Goal: Transaction & Acquisition: Subscribe to service/newsletter

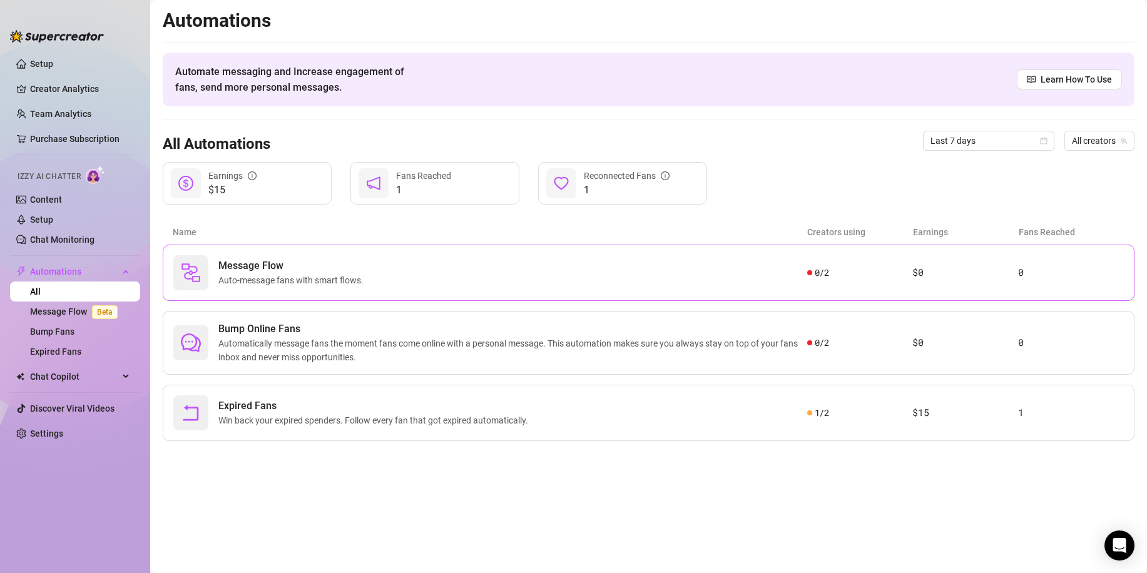
click at [419, 263] on div "Message Flow Auto-message fans with smart flows." at bounding box center [490, 272] width 634 height 35
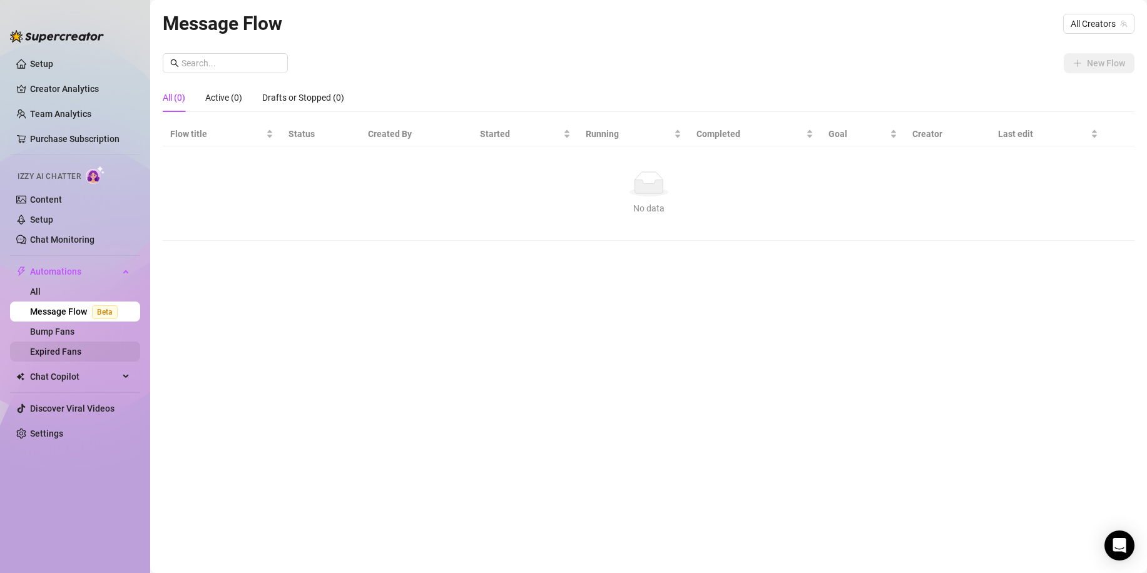
drag, startPoint x: 93, startPoint y: 332, endPoint x: 97, endPoint y: 348, distance: 16.2
click at [74, 332] on link "Bump Fans" at bounding box center [52, 332] width 44 height 10
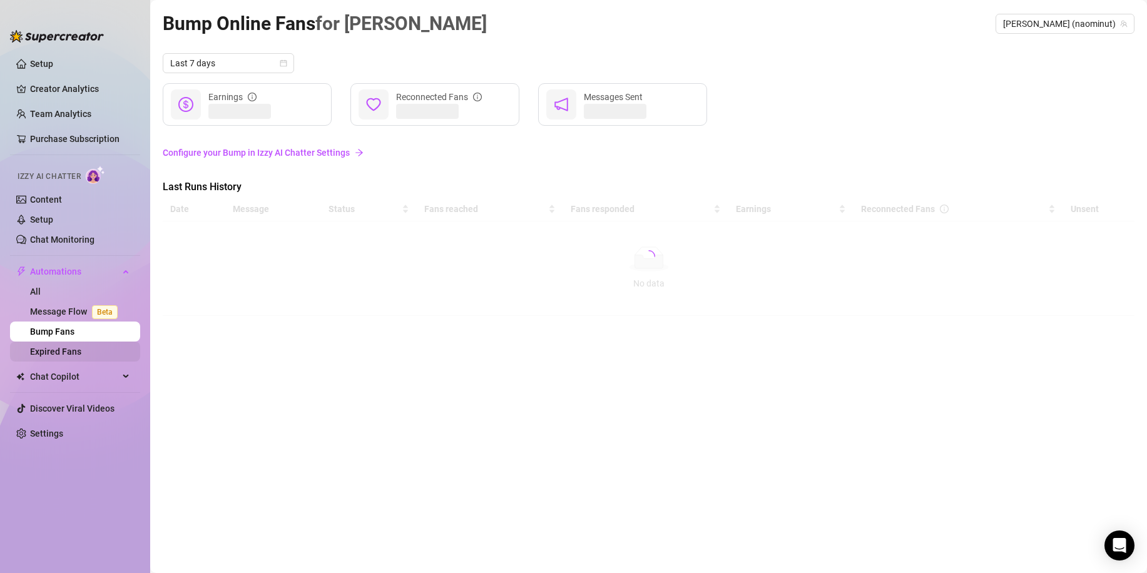
click at [81, 350] on link "Expired Fans" at bounding box center [55, 352] width 51 height 10
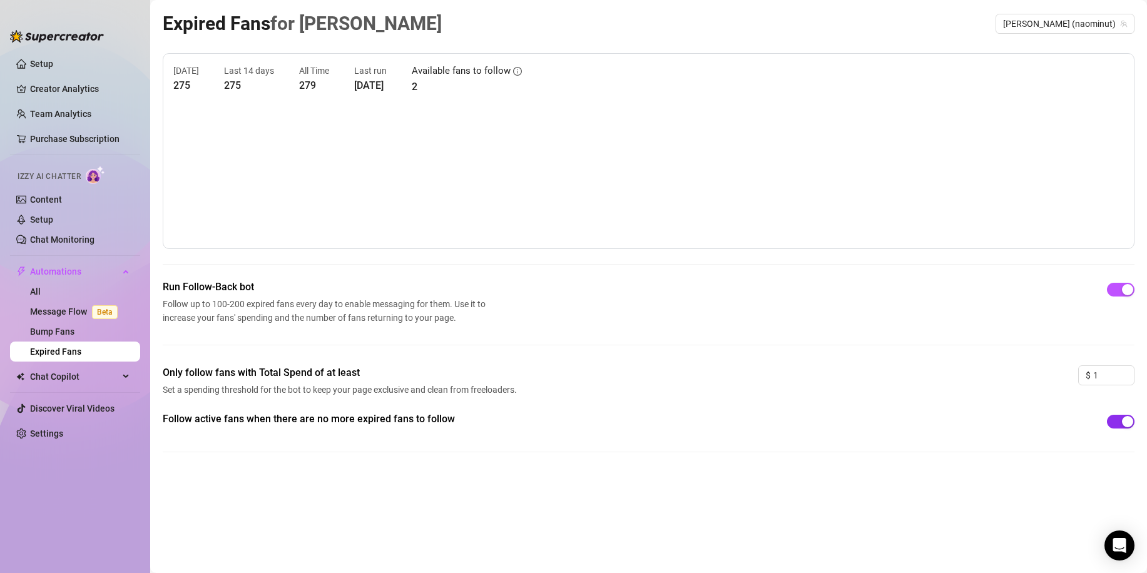
click at [1121, 420] on button "button" at bounding box center [1121, 422] width 28 height 14
click at [89, 371] on span "Chat Copilot" at bounding box center [74, 377] width 89 height 20
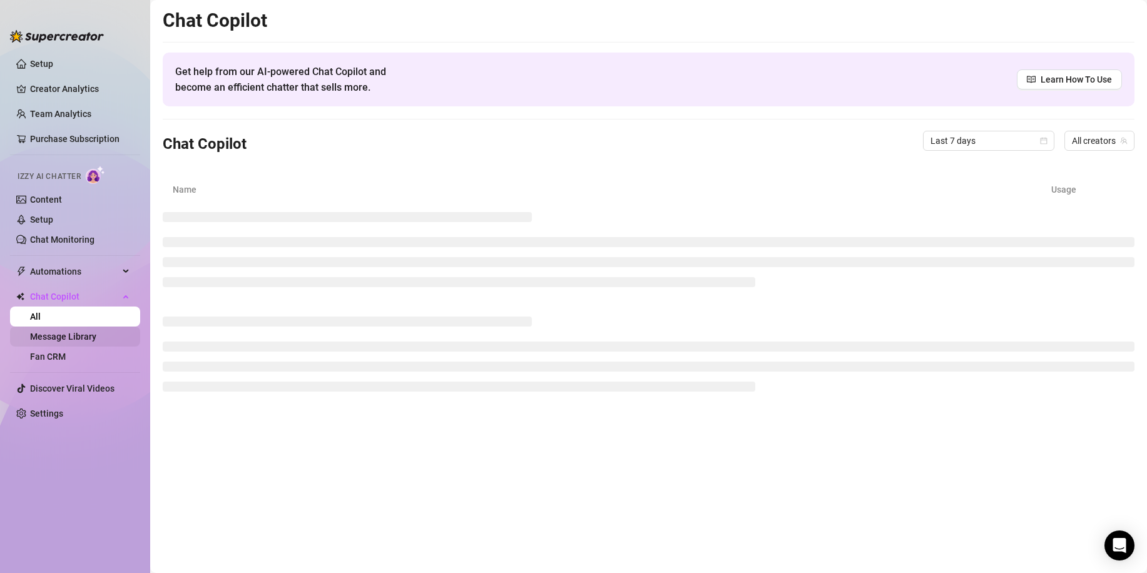
click at [73, 342] on link "Message Library" at bounding box center [63, 337] width 66 height 10
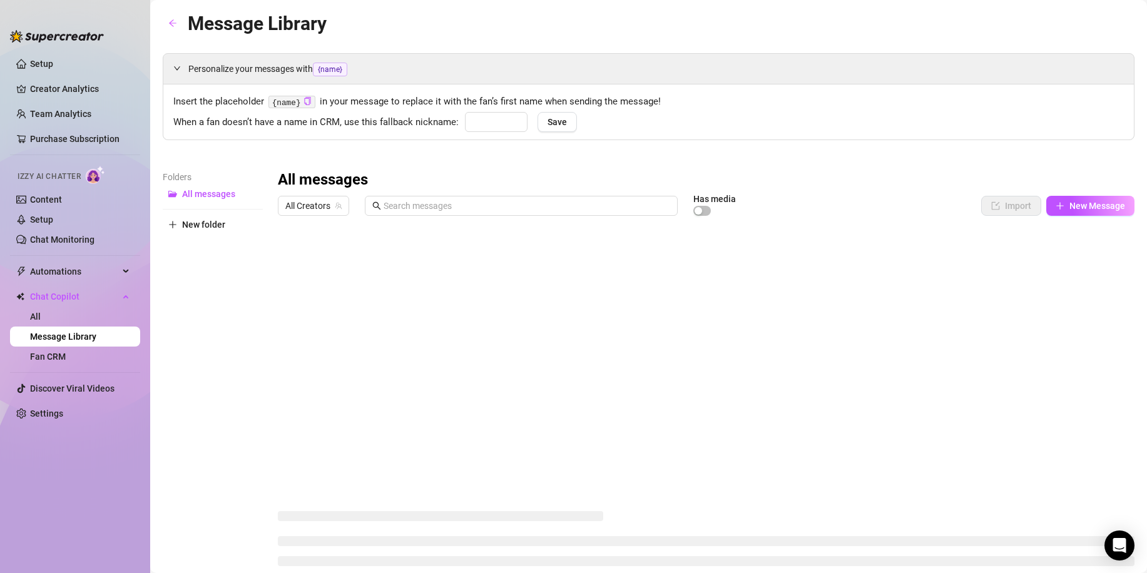
type input "hun"
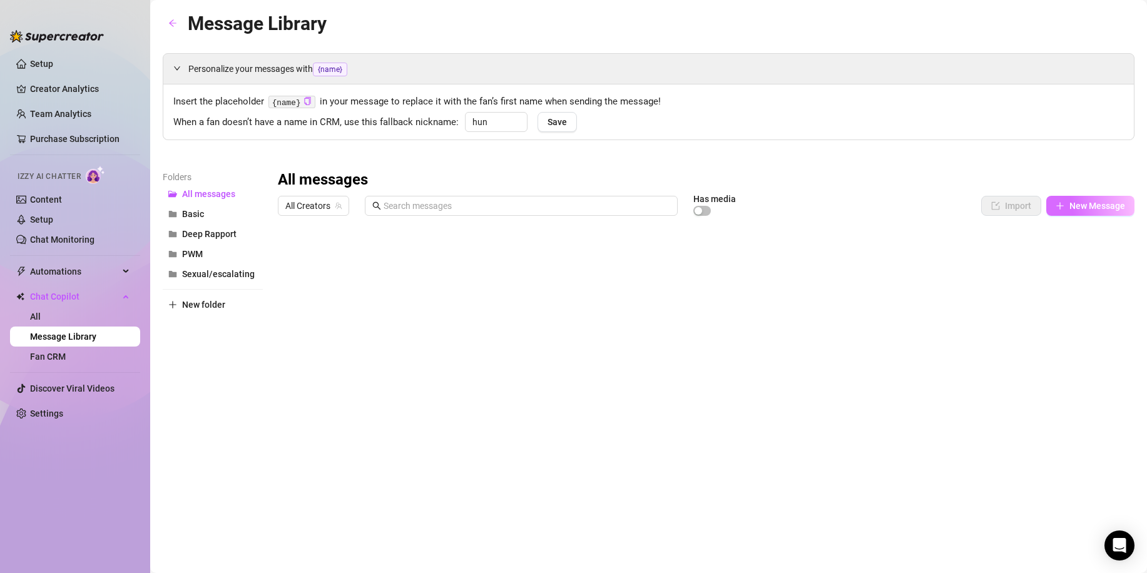
click at [1086, 210] on span "New Message" at bounding box center [1097, 206] width 56 height 10
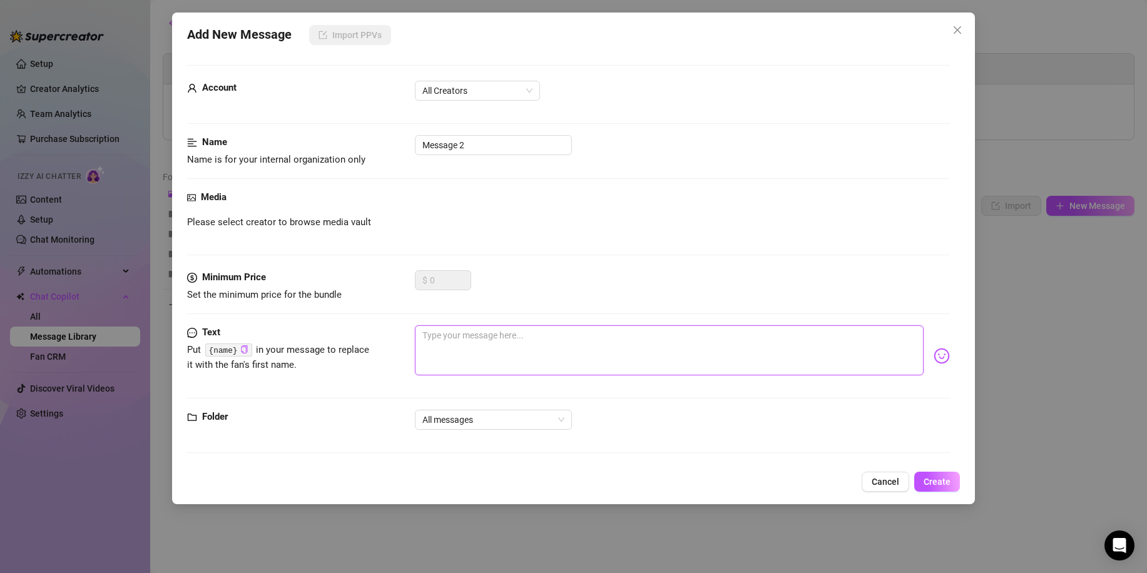
click at [473, 336] on textarea at bounding box center [669, 350] width 509 height 50
click at [492, 332] on textarea at bounding box center [669, 350] width 509 height 50
paste textarea "heyy [username] i’m Naomi the hottest latina you’ll ever meet 😉 what’s the firs…"
type textarea "heyy [username] i’m Naomi the hottest latina you’ll ever meet 😉 what’s the firs…"
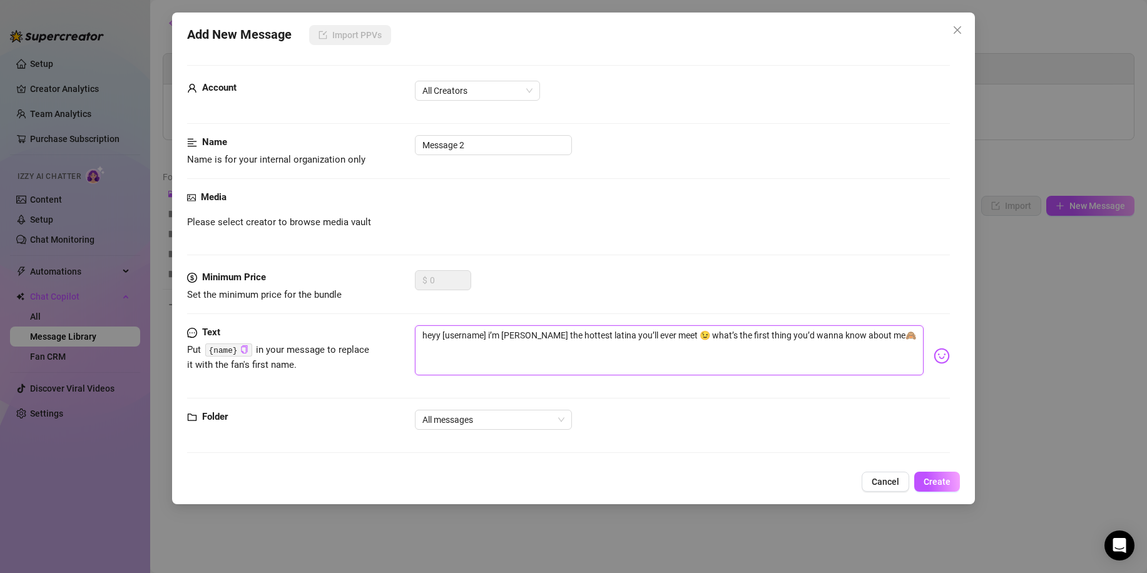
type textarea "heyy [username] i’m Naomi the hottest latina you’ll ever meet 😉 what’s the firs…"
drag, startPoint x: 484, startPoint y: 329, endPoint x: 454, endPoint y: 331, distance: 29.5
click at [454, 331] on textarea "heyy [username] i’m Naomi the hottest latina you’ll ever meet 😉 what’s the firs…" at bounding box center [669, 350] width 509 height 50
type textarea "heyy [us] i’m Naomi the hottest latina you’ll ever meet 😉 what’s the first thin…"
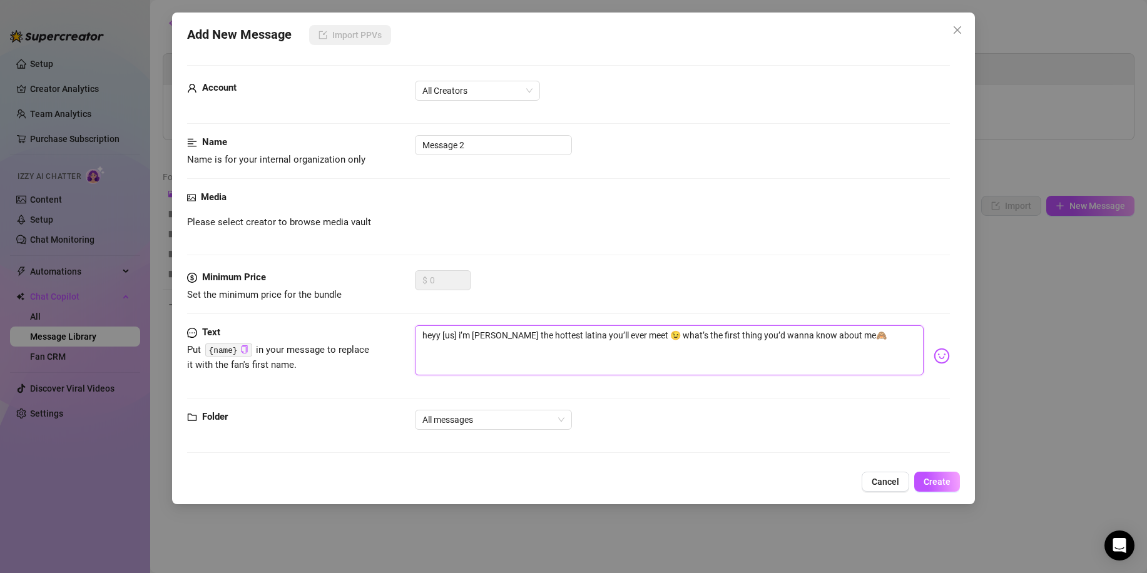
type textarea "heyy [u] i’m Naomi the hottest latina you’ll ever meet 😉 what’s the first thing…"
type textarea "heyy [] i’m Naomi the hottest latina you’ll ever meet 😉 what’s the first thing …"
type textarea "heyy [ i’m Naomi the hottest latina you’ll ever meet 😉 what’s the first thing y…"
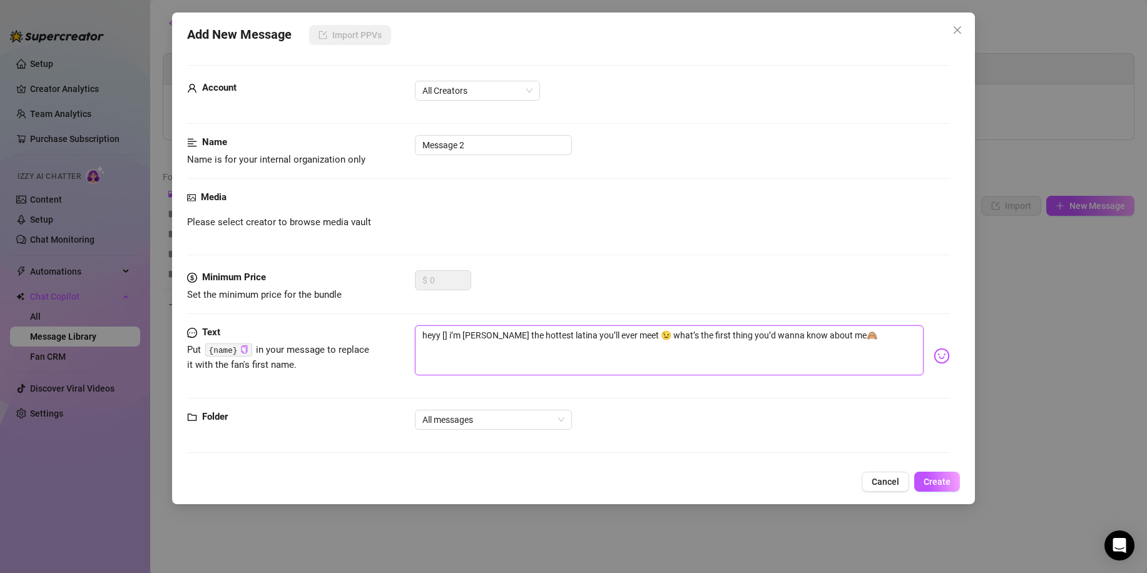
type textarea "heyy [ i’m Naomi the hottest latina you’ll ever meet 😉 what’s the first thing y…"
type textarea "heyy i’m Naomi the hottest latina you’ll ever meet 😉 what’s the first thing you…"
click at [242, 347] on icon "copy" at bounding box center [244, 349] width 6 height 8
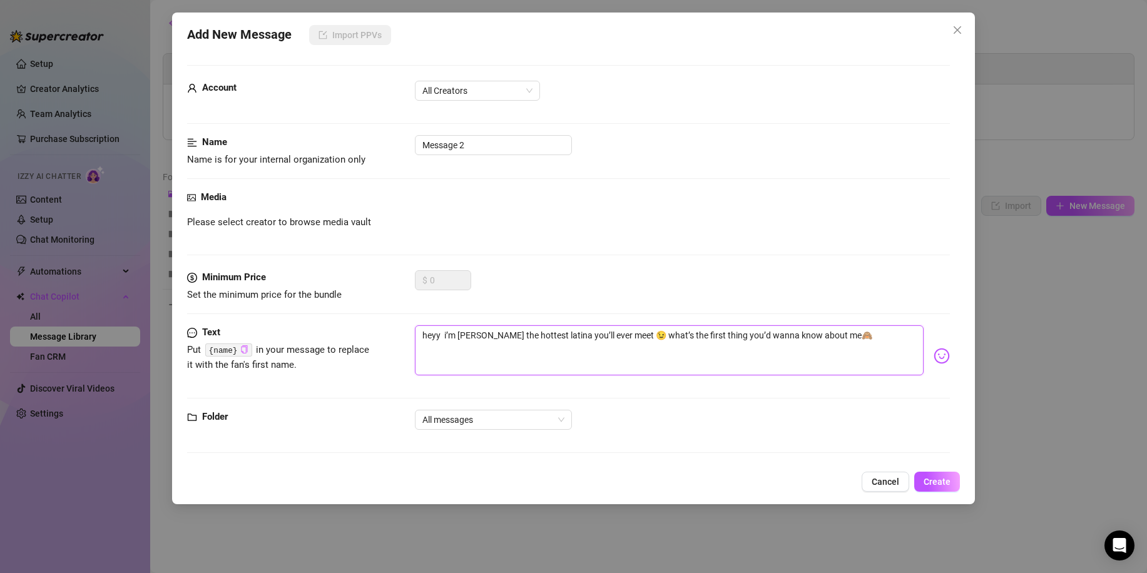
click at [443, 332] on textarea "heyy i’m Naomi the hottest latina you’ll ever meet 😉 what’s the first thing you…" at bounding box center [669, 350] width 509 height 50
paste textarea "{name}"
type textarea "heyy {name} i’m Naomi the hottest latina you’ll ever meet 😉 what’s the first th…"
click at [495, 425] on span "All messages" at bounding box center [493, 419] width 142 height 19
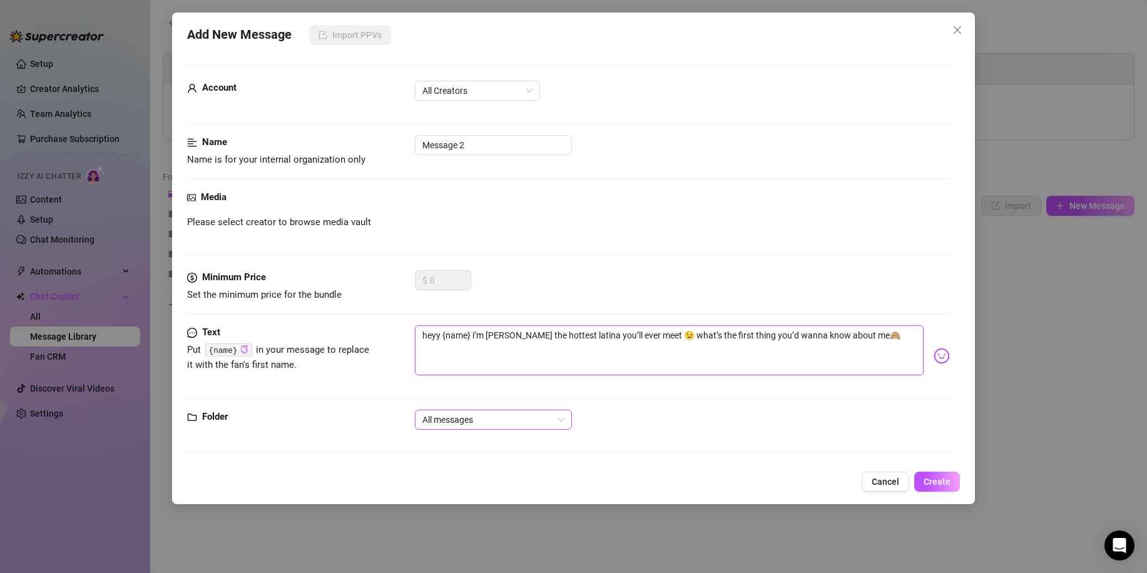
type textarea "heyy {name} i’m Naomi the hottest latina you’ll ever meet 😉 what’s the first th…"
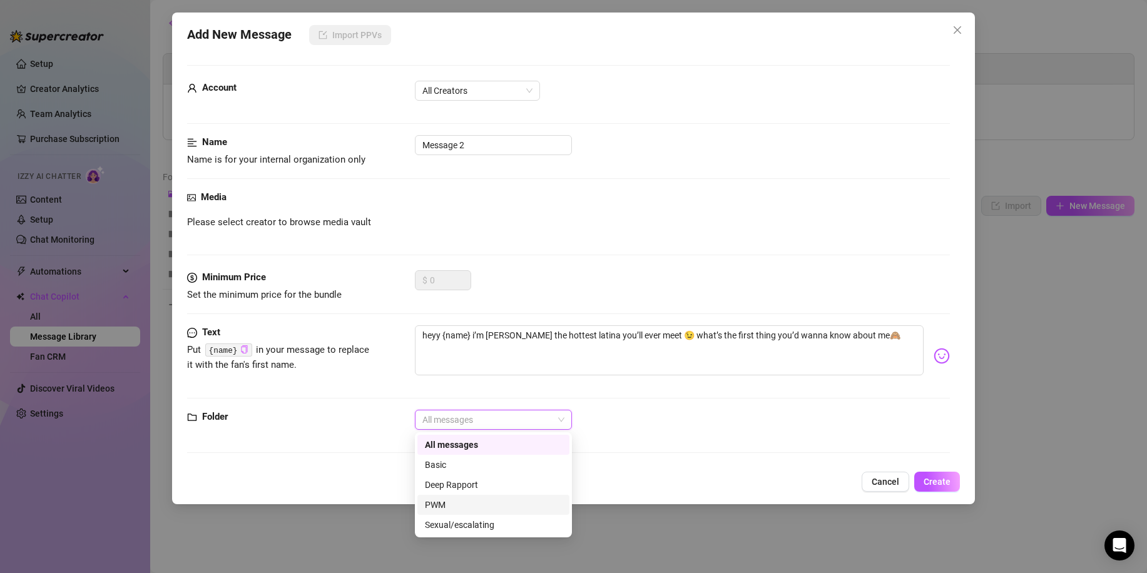
click at [445, 502] on div "PWM" at bounding box center [493, 505] width 137 height 14
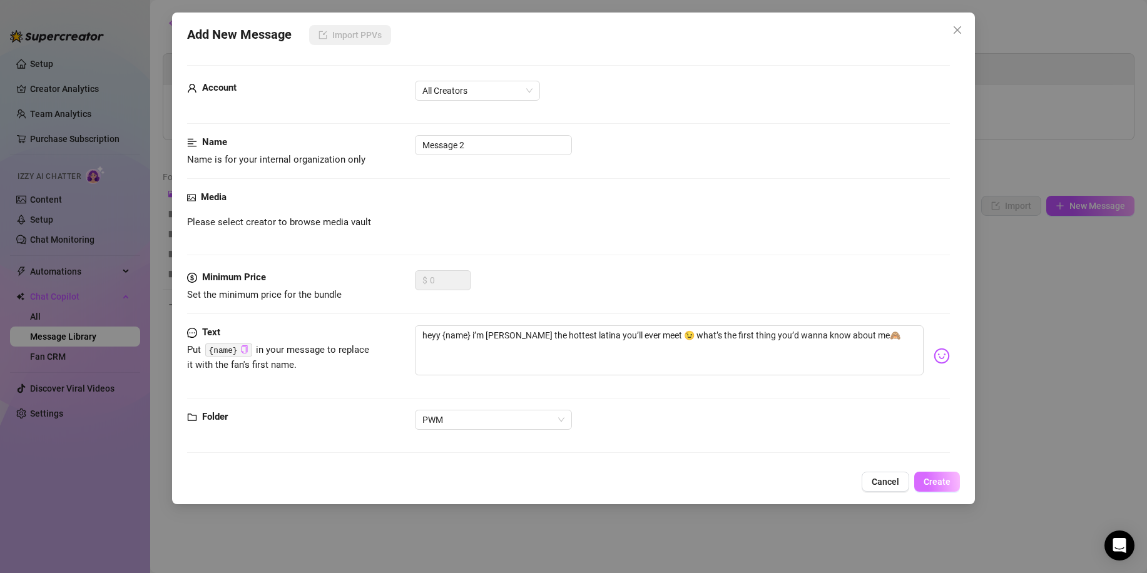
click at [947, 475] on button "Create" at bounding box center [937, 482] width 46 height 20
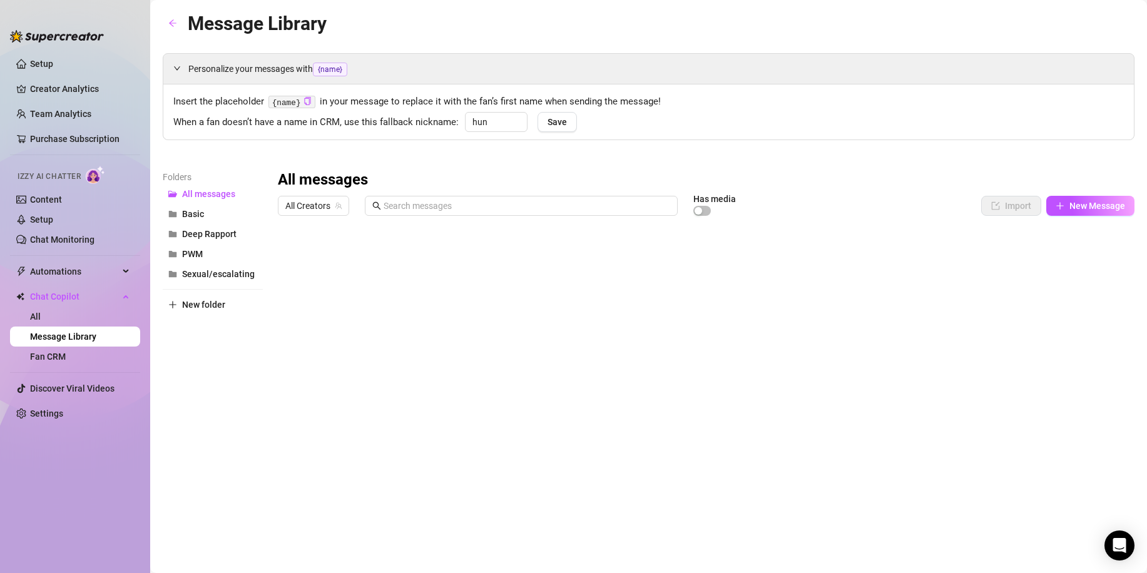
click at [291, 258] on div at bounding box center [706, 360] width 856 height 279
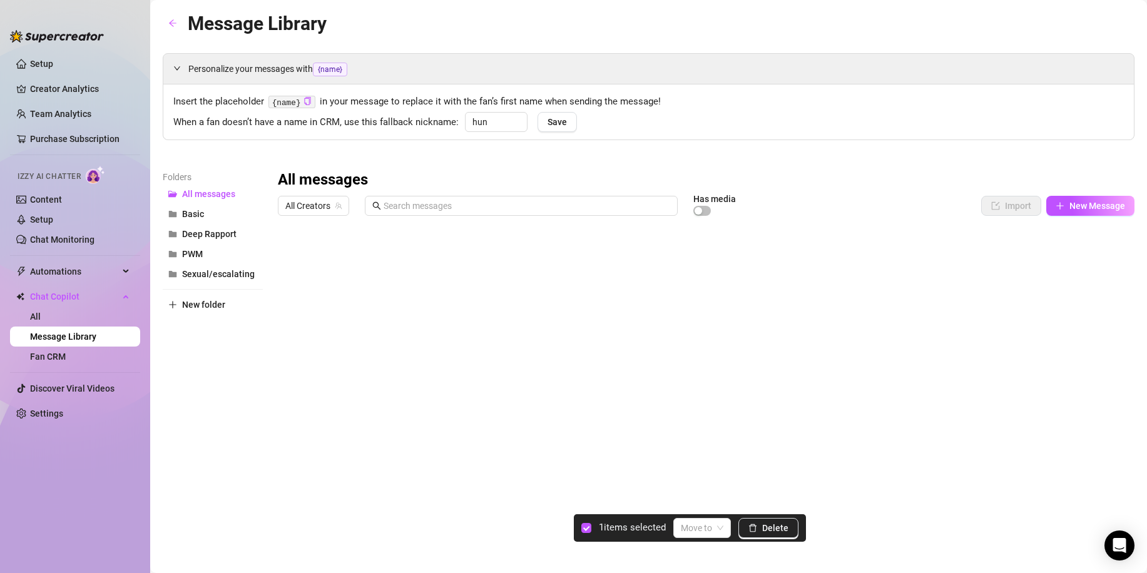
click at [287, 255] on div at bounding box center [706, 360] width 856 height 279
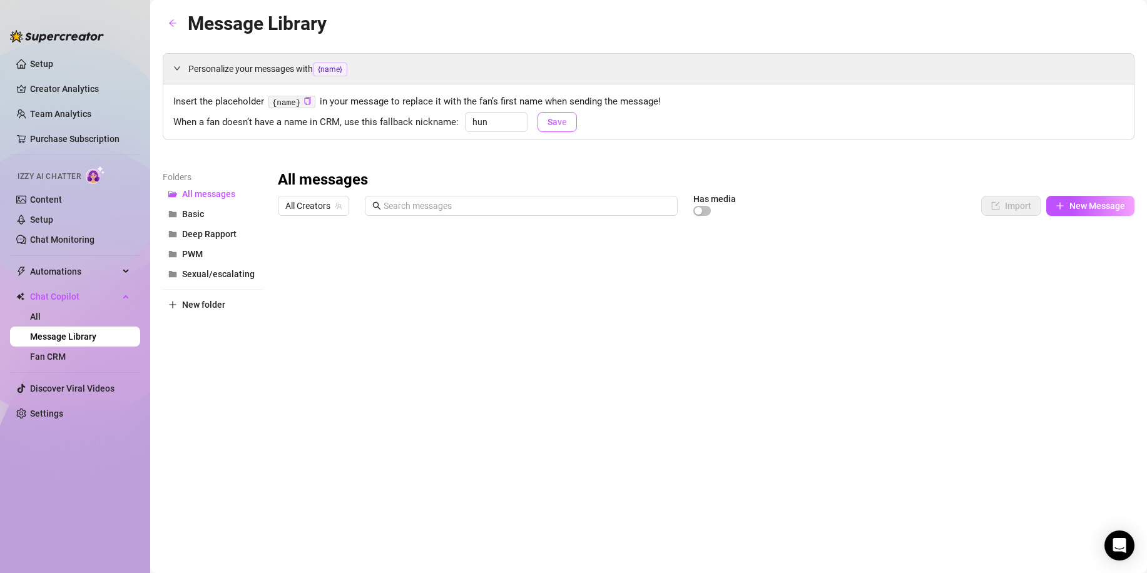
click at [555, 122] on span "Save" at bounding box center [556, 122] width 19 height 10
click at [217, 216] on button "Basic" at bounding box center [213, 214] width 100 height 20
click at [1095, 205] on span "New Message" at bounding box center [1097, 206] width 56 height 10
type textarea "Type your message here..."
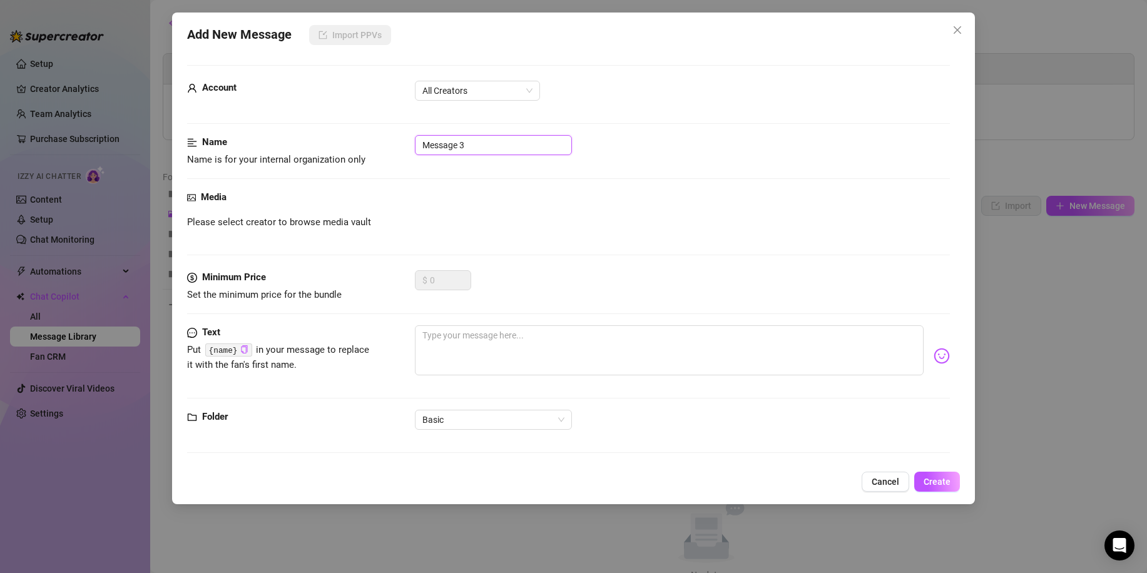
click at [470, 148] on input "Message 3" at bounding box center [493, 145] width 157 height 20
click at [467, 419] on span "Basic" at bounding box center [493, 419] width 142 height 19
click at [472, 146] on input "Message 3" at bounding box center [493, 145] width 157 height 20
click at [474, 143] on input "Message 3" at bounding box center [493, 145] width 157 height 20
type input "M"
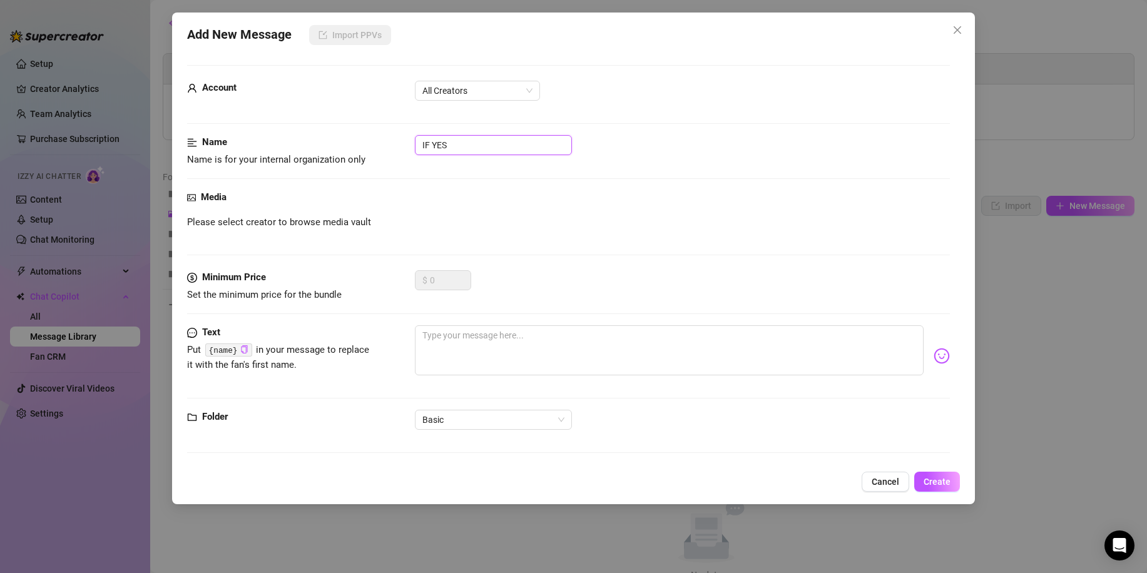
type input "IF YES"
click at [467, 330] on textarea at bounding box center [669, 350] width 509 height 50
click at [517, 342] on textarea at bounding box center [669, 350] width 509 height 50
paste textarea "Mmm I knew it. You got a thing for curves and confidence, huh? I’m all yours to…"
type textarea "Mmm I knew it. You got a thing for curves and confidence, huh? I’m all yours to…"
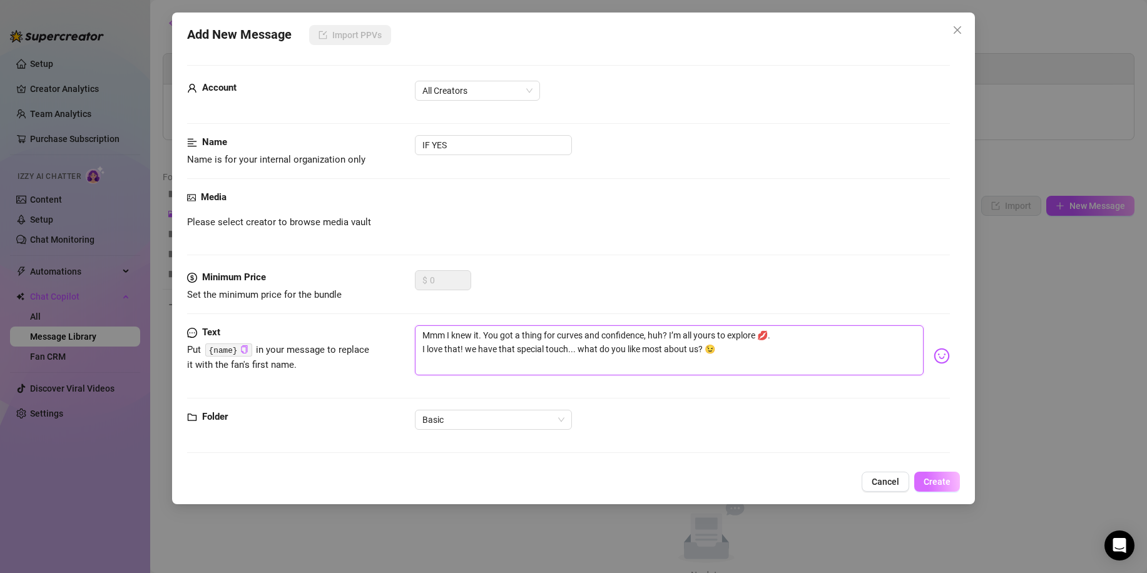
type textarea "Mmm I knew it. You got a thing for curves and confidence, huh? I’m all yours to…"
click at [937, 479] on span "Create" at bounding box center [936, 482] width 27 height 10
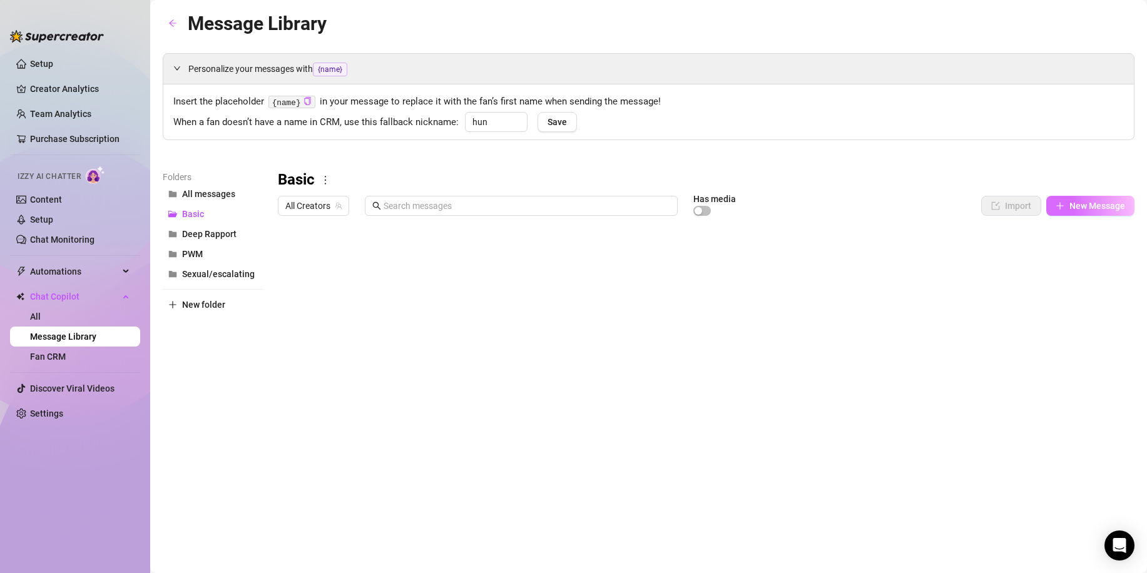
click at [1076, 202] on span "New Message" at bounding box center [1097, 206] width 56 height 10
type textarea "Type your message here..."
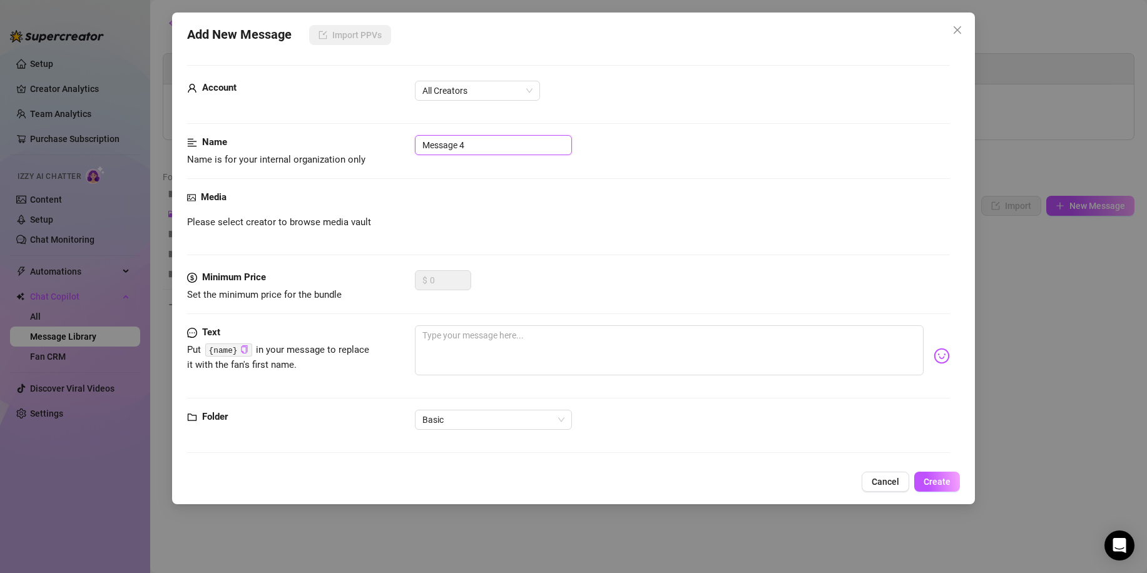
click at [465, 145] on input "Message 4" at bounding box center [493, 145] width 157 height 20
type input "IF NO"
click at [487, 356] on textarea at bounding box center [669, 350] width 509 height 50
click at [524, 327] on textarea at bounding box center [669, 350] width 509 height 50
paste textarea "Oh really? Then I guess I’m about to change that... I bet you can't resist me f…"
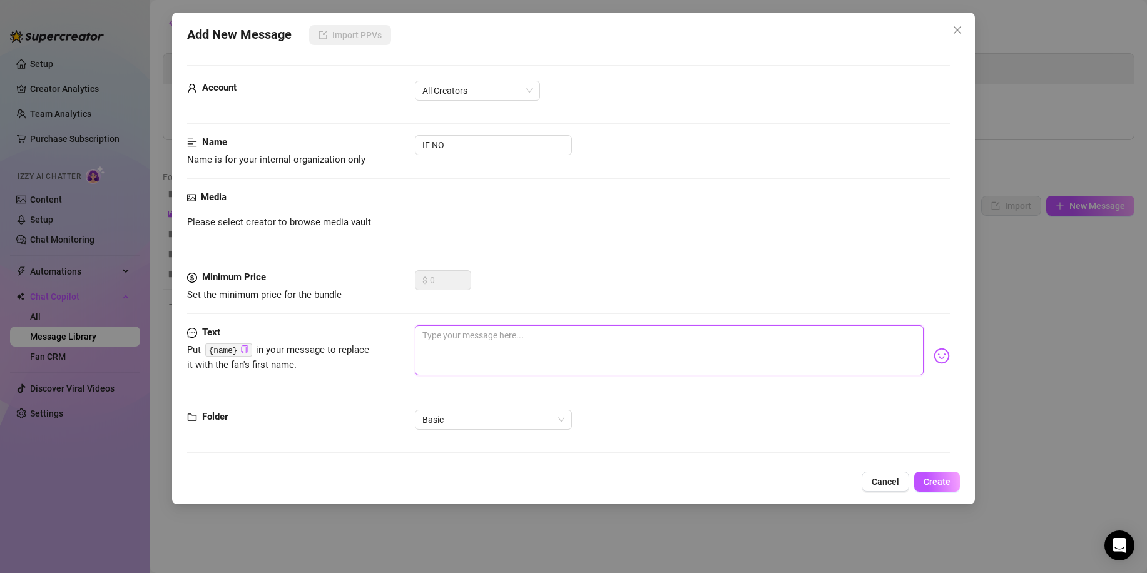
type textarea "Oh really? Then I guess I’m about to change that... I bet you can't resist me f…"
click at [938, 479] on span "Create" at bounding box center [936, 482] width 27 height 10
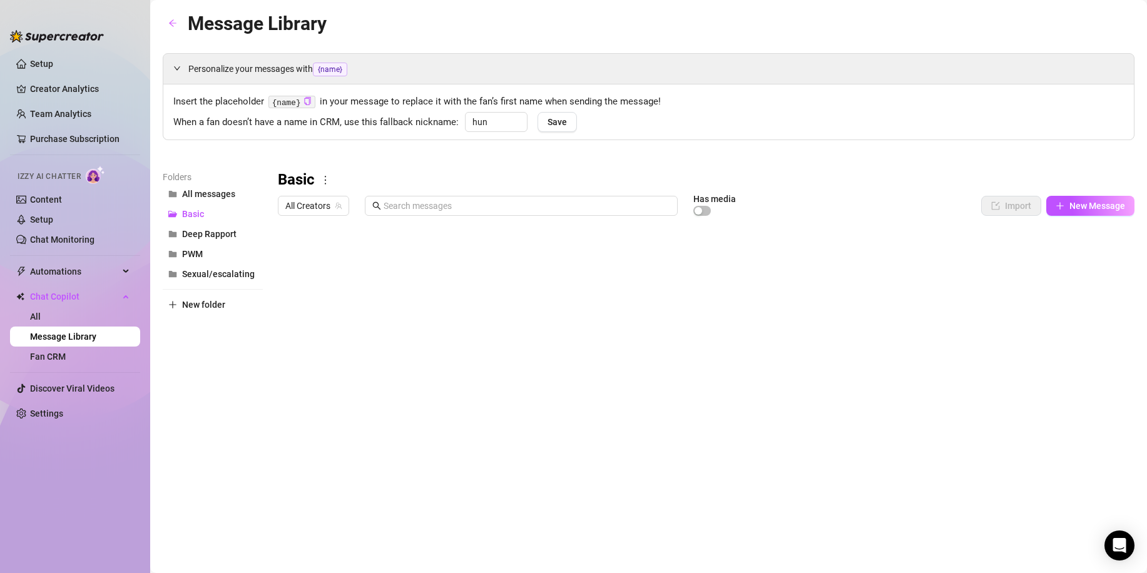
click at [728, 251] on div at bounding box center [706, 360] width 856 height 279
drag, startPoint x: 460, startPoint y: 258, endPoint x: 428, endPoint y: 248, distance: 33.6
click at [428, 248] on div at bounding box center [706, 360] width 856 height 279
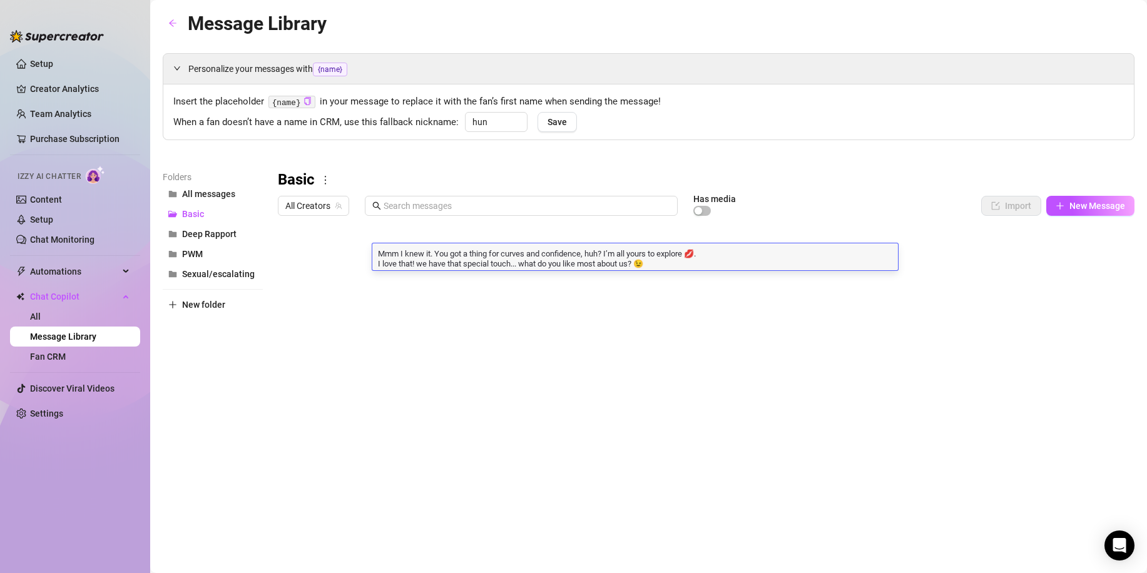
click at [428, 247] on textarea "Mmm I knew it. You got a thing for curves and confidence, huh? I’m all yours to…" at bounding box center [635, 257] width 526 height 21
click at [644, 261] on textarea "Mmm I knew it. You got a thing for curves and confidence, huh? I’m all yours to…" at bounding box center [635, 257] width 526 height 21
drag, startPoint x: 655, startPoint y: 265, endPoint x: 372, endPoint y: 263, distance: 283.4
click at [372, 263] on div "Title Text Media $ AI Pricing Accounts IF YES Mmm I knew it. You got a thing fo…" at bounding box center [706, 360] width 856 height 279
click at [375, 266] on textarea "Mmm I knew it. You got a thing for curves and confidence, huh? I’m all yours to…" at bounding box center [635, 257] width 526 height 21
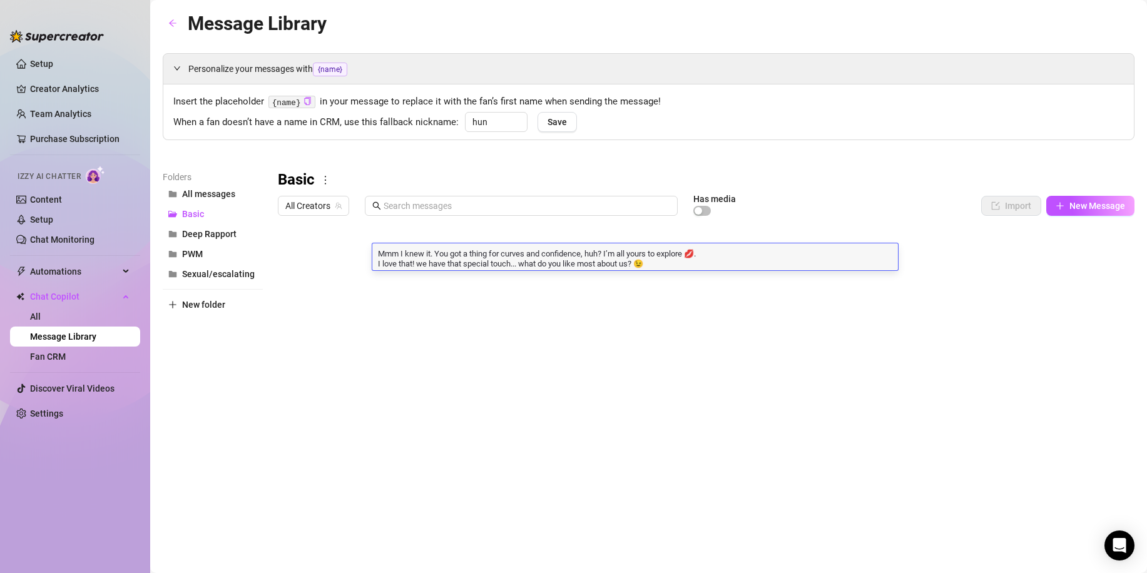
click at [374, 253] on textarea "Mmm I knew it. You got a thing for curves and confidence, huh? I’m all yours to…" at bounding box center [635, 257] width 526 height 21
click at [375, 264] on textarea "Mmm I knew it. You got a thing for curves and confidence, huh? I’m all yours to…" at bounding box center [635, 257] width 526 height 21
drag, startPoint x: 375, startPoint y: 264, endPoint x: 708, endPoint y: 266, distance: 332.8
click at [708, 266] on textarea "Mmm I knew it. You got a thing for curves and confidence, huh? I’m all yours to…" at bounding box center [635, 257] width 526 height 21
type textarea "Mmm I knew it. You got a thing for curves and confidence, huh? I’m all yours to…"
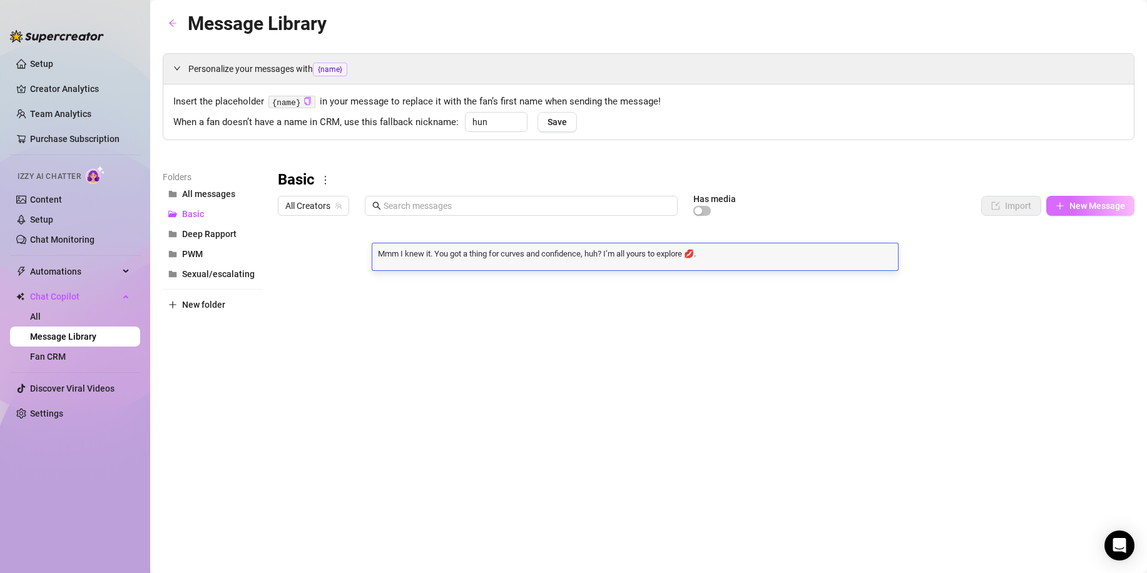
click at [1060, 207] on icon "plus" at bounding box center [1059, 205] width 1 height 7
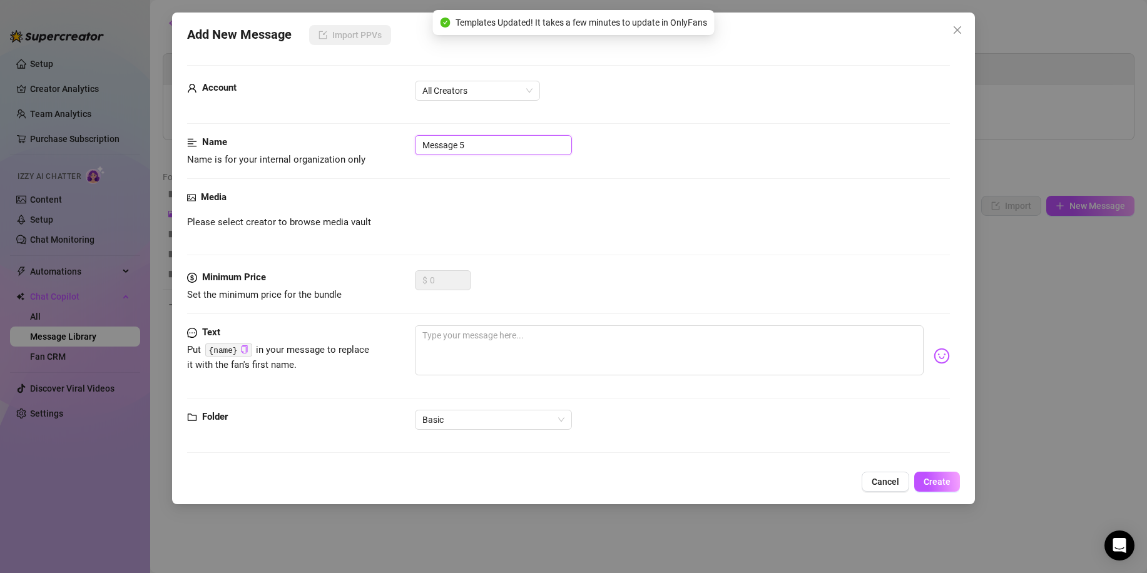
click at [465, 144] on input "Message 5" at bounding box center [493, 145] width 157 height 20
click at [426, 344] on textarea at bounding box center [669, 350] width 509 height 50
paste textarea "I love that! we have that special touch... what do you like most about us? 😉"
type textarea "I love that! we have that special touch... what do you like most about us? 😉"
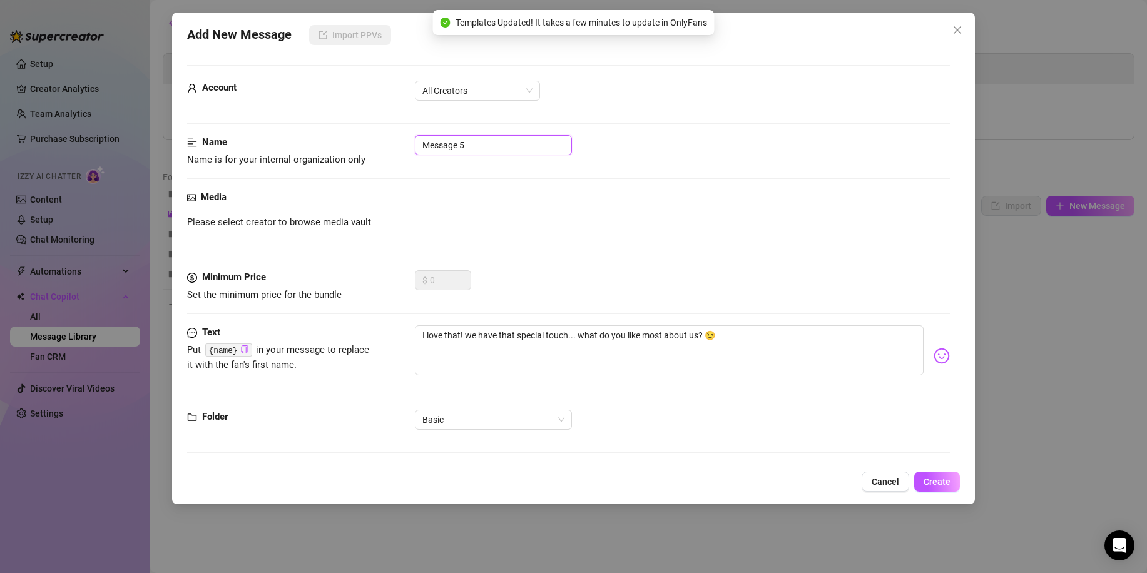
click at [504, 146] on input "Message 5" at bounding box center [493, 145] width 157 height 20
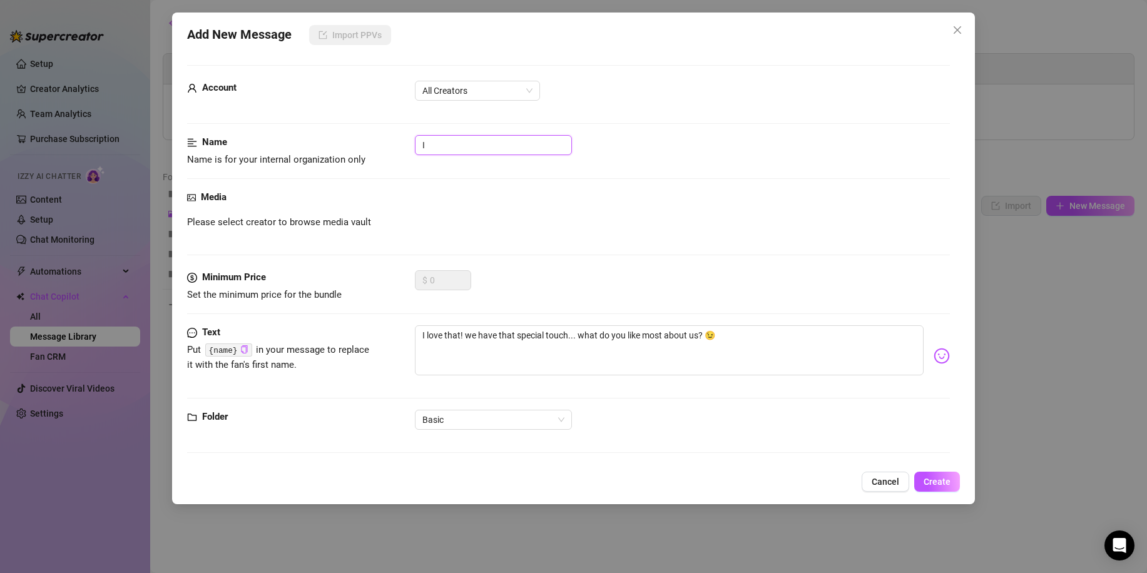
click at [504, 145] on input "I" at bounding box center [493, 145] width 157 height 20
type input "IF YES"
click at [932, 482] on span "Create" at bounding box center [936, 482] width 27 height 10
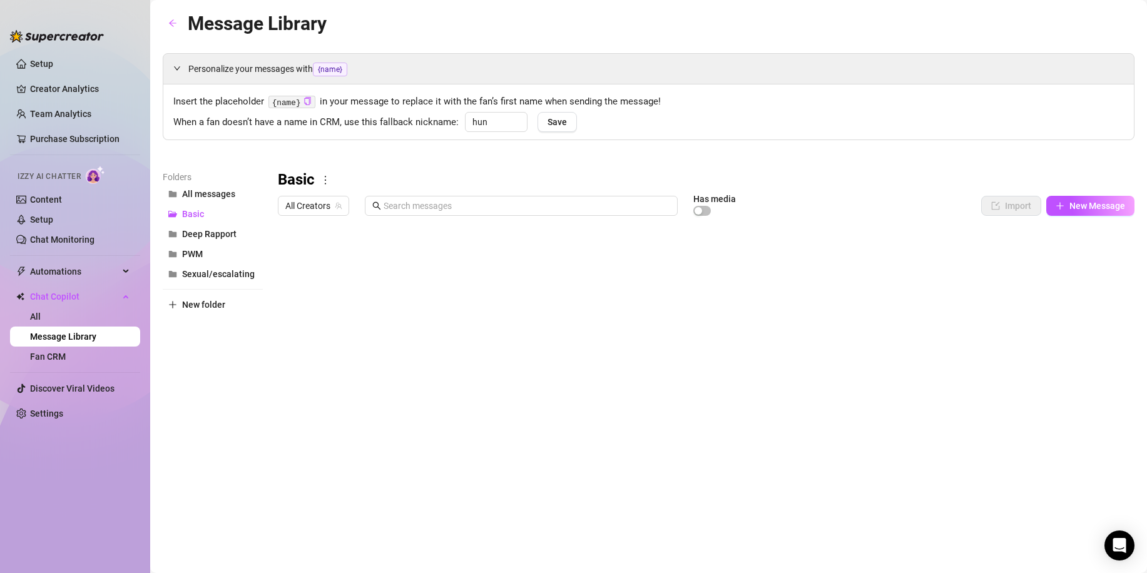
click at [664, 302] on div at bounding box center [706, 360] width 856 height 279
drag, startPoint x: 333, startPoint y: 305, endPoint x: 347, endPoint y: 254, distance: 53.1
click at [347, 254] on div at bounding box center [706, 360] width 856 height 279
click at [211, 357] on div "Folders All messages Basic Deep Rapport PWM Sexual/escalating New folder" at bounding box center [213, 335] width 100 height 330
click at [212, 246] on button "PWM" at bounding box center [213, 254] width 100 height 20
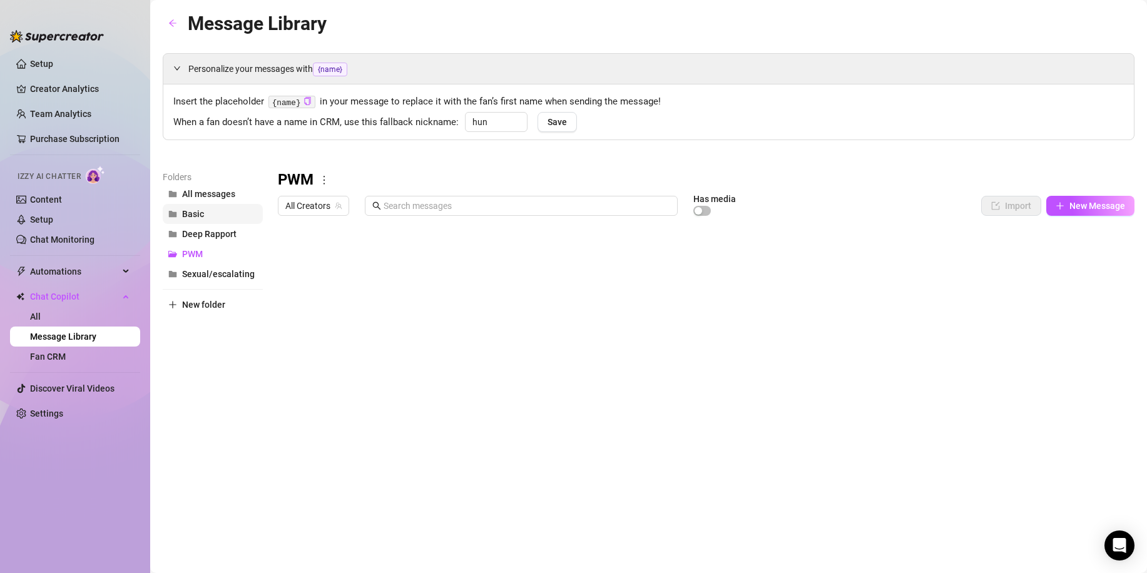
click at [225, 207] on button "Basic" at bounding box center [213, 214] width 100 height 20
click at [225, 191] on span "All messages" at bounding box center [208, 194] width 53 height 10
click at [215, 214] on button "Basic" at bounding box center [213, 214] width 100 height 20
click at [1090, 207] on span "New Message" at bounding box center [1097, 206] width 56 height 10
type textarea "Type your message here..."
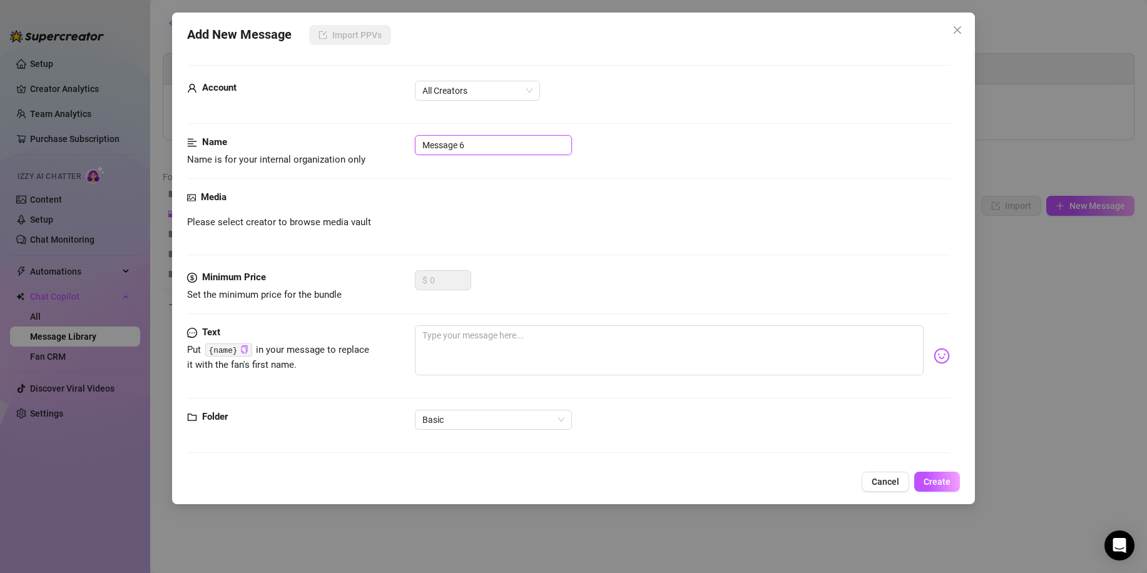
click at [498, 143] on input "Message 6" at bounding box center [493, 145] width 157 height 20
type input "1"
click at [458, 351] on textarea at bounding box center [669, 350] width 509 height 50
paste textarea "Sooo, what made you curious enough to check me out? My pics, or something more?…"
type textarea "Sooo, what made you curious enough to check me out? My pics, or something more?…"
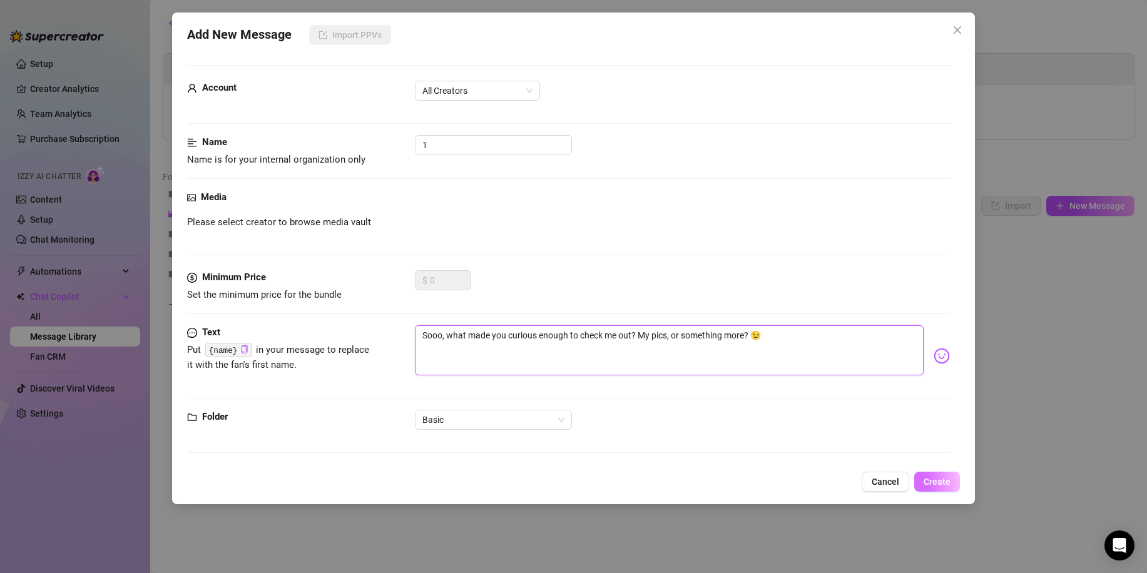
type textarea "Sooo, what made you curious enough to check me out? My pics, or something more?…"
click at [932, 484] on span "Create" at bounding box center [936, 482] width 27 height 10
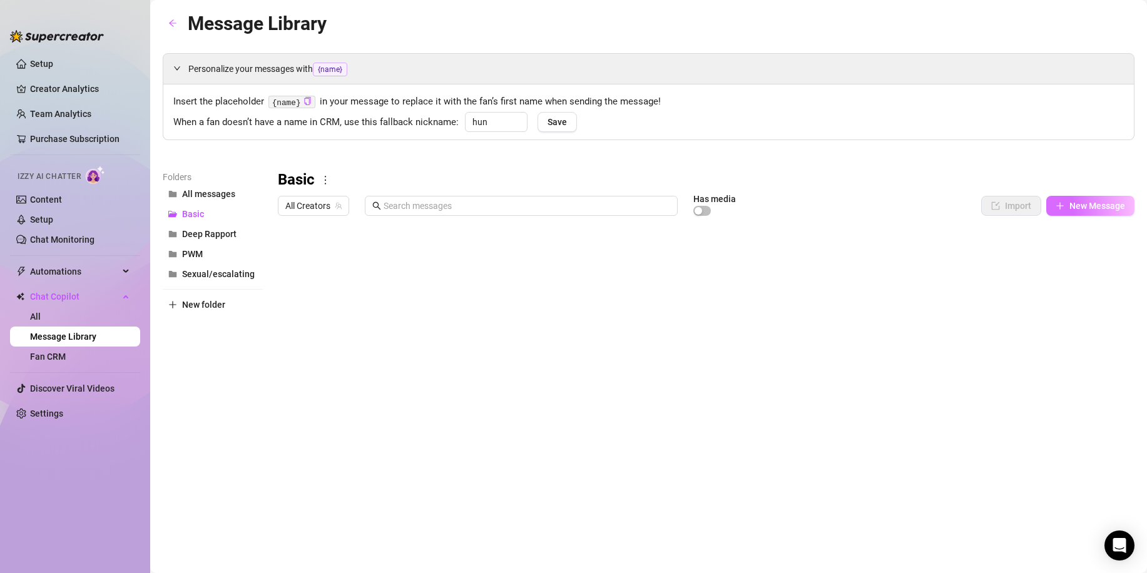
click at [1070, 214] on button "New Message" at bounding box center [1090, 206] width 88 height 20
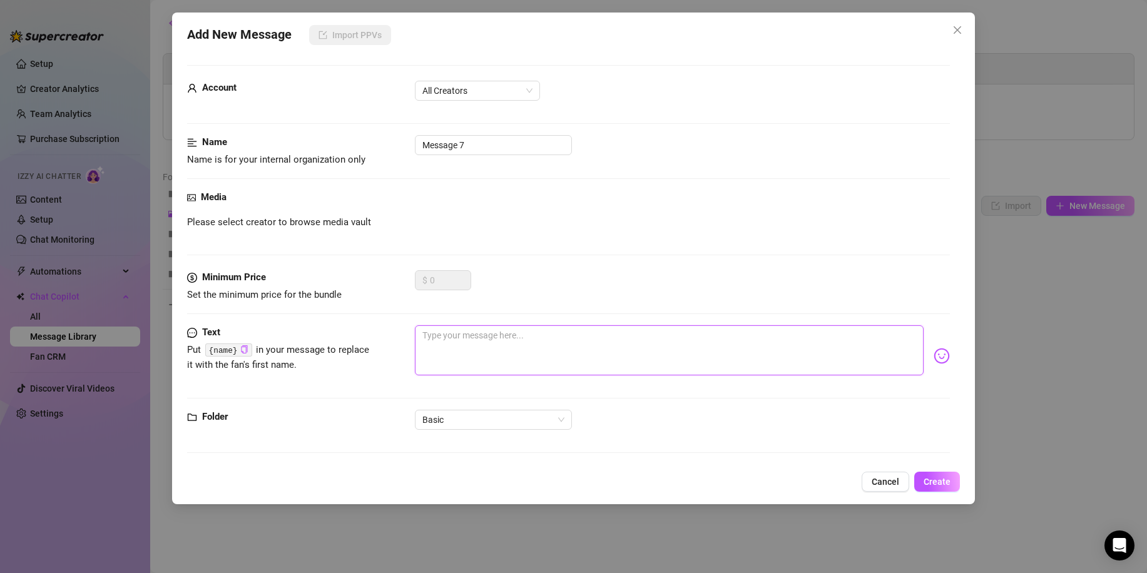
click at [462, 340] on textarea at bounding box center [669, 350] width 509 height 50
paste textarea "I love dancing, taking pics, and just enjoying life. What about you?"
type textarea "I love dancing, taking pics, and just enjoying life. What about you?"
click at [935, 360] on img at bounding box center [941, 356] width 16 height 16
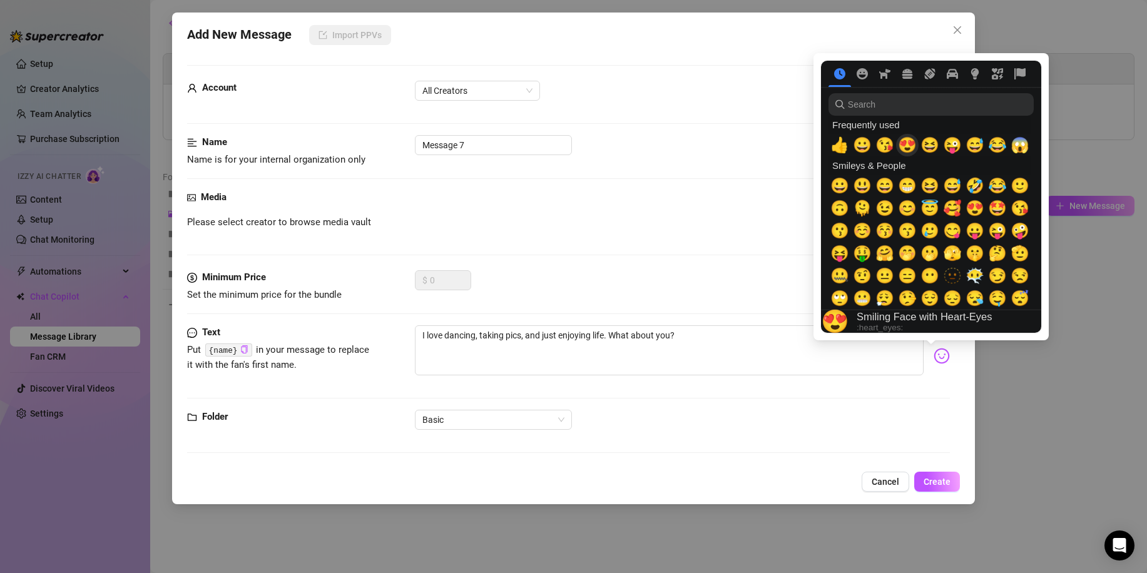
click at [910, 141] on span "😍" at bounding box center [907, 145] width 19 height 18
type textarea "I love dancing, taking pics, and just enjoying life. What about you?😍"
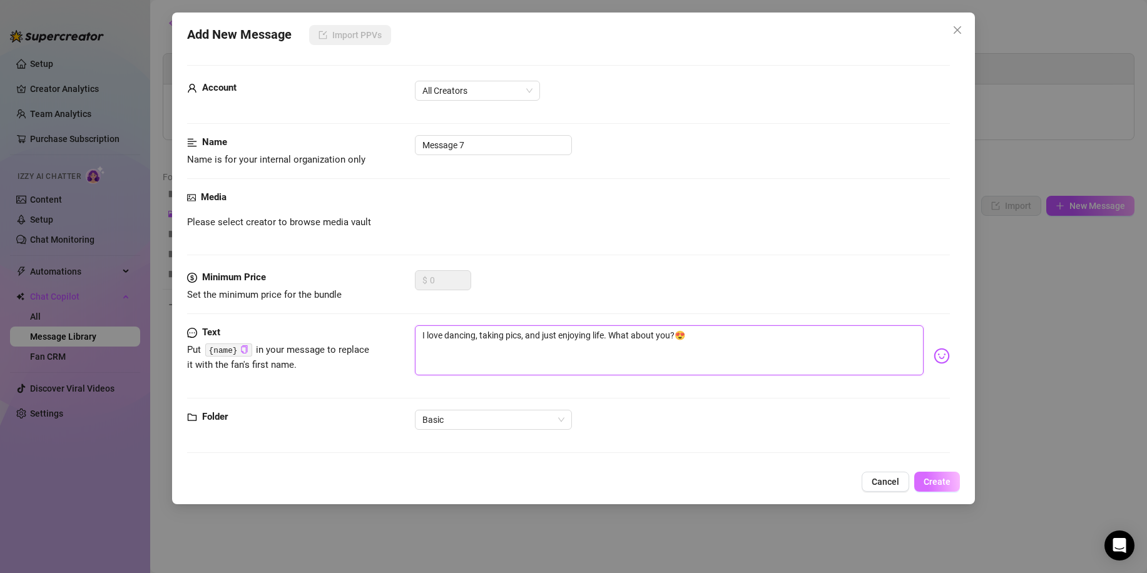
type textarea "I love dancing, taking pics, and just enjoying life. What about you?😍"
click at [941, 480] on span "Create" at bounding box center [936, 482] width 27 height 10
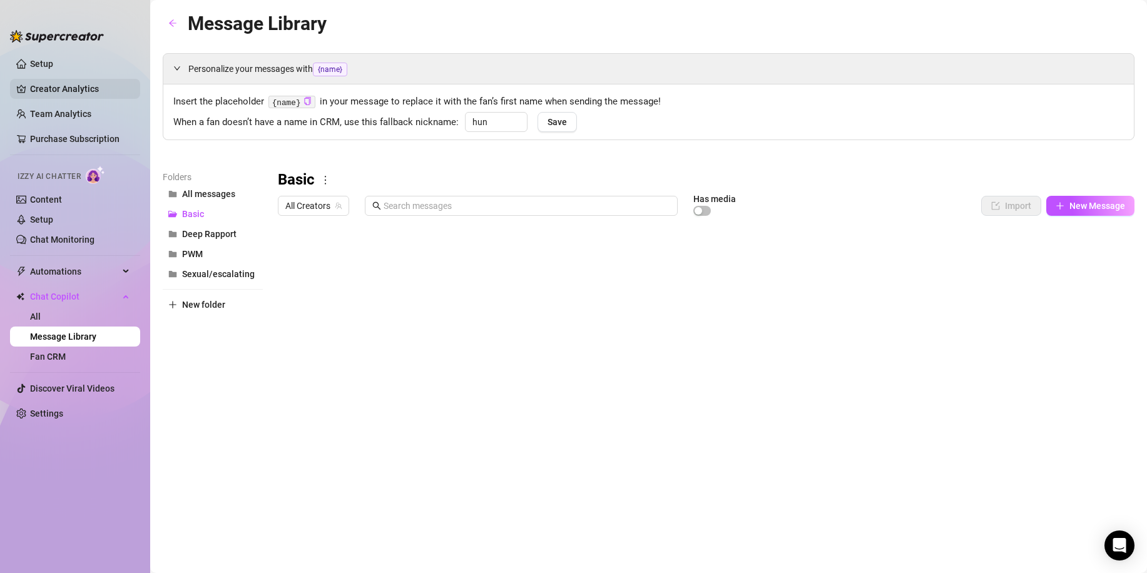
click at [76, 87] on link "Creator Analytics" at bounding box center [80, 89] width 100 height 20
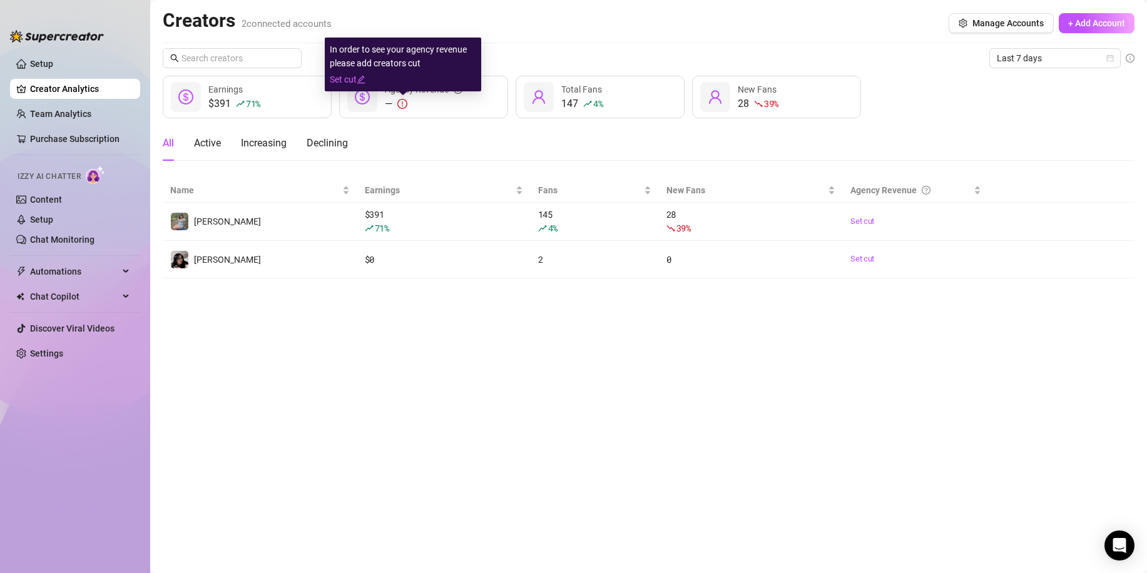
click at [403, 102] on icon "exclamation-circle" at bounding box center [402, 103] width 1 height 5
click at [402, 103] on icon "exclamation-circle" at bounding box center [402, 103] width 1 height 5
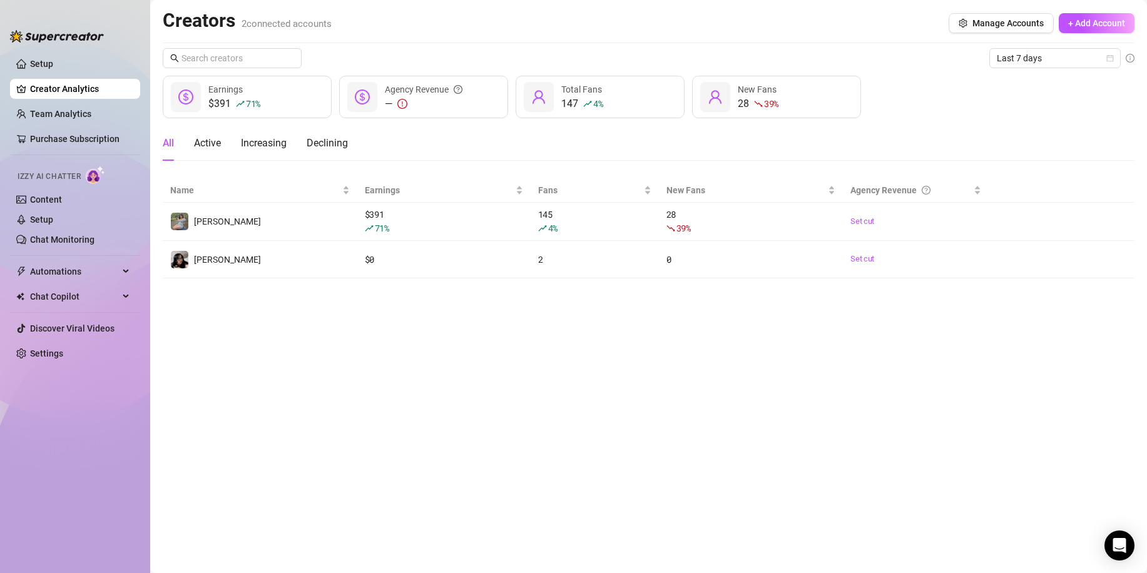
click at [398, 101] on icon "exclamation-circle" at bounding box center [402, 104] width 10 height 10
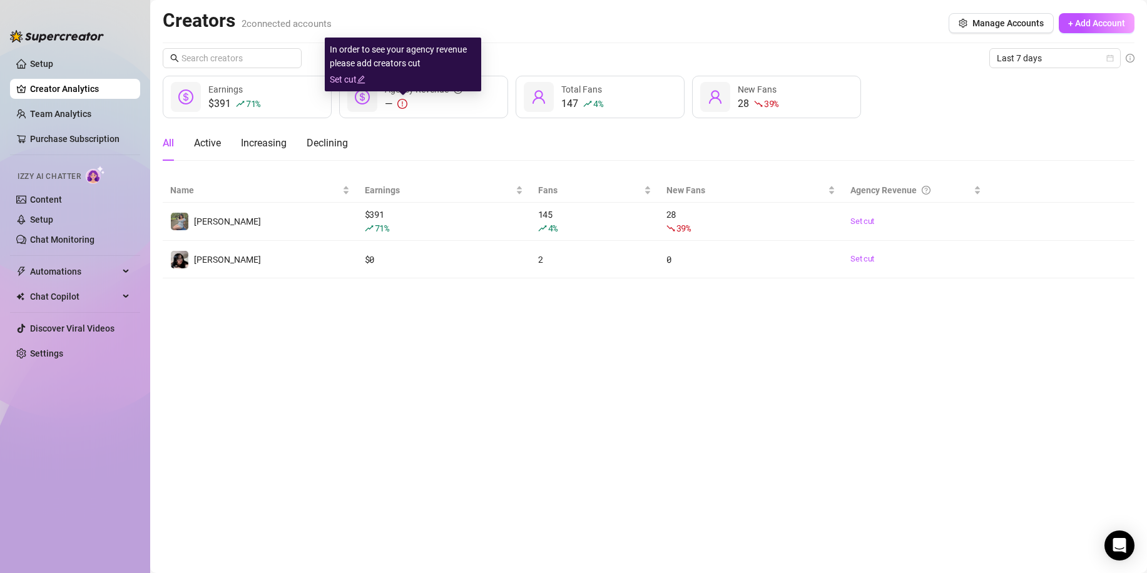
click at [356, 74] on link "Set cut" at bounding box center [403, 80] width 146 height 14
click at [405, 103] on icon "exclamation-circle" at bounding box center [402, 104] width 10 height 10
click at [353, 78] on link "Set cut" at bounding box center [403, 80] width 146 height 14
click at [342, 76] on link "Set cut" at bounding box center [403, 80] width 146 height 14
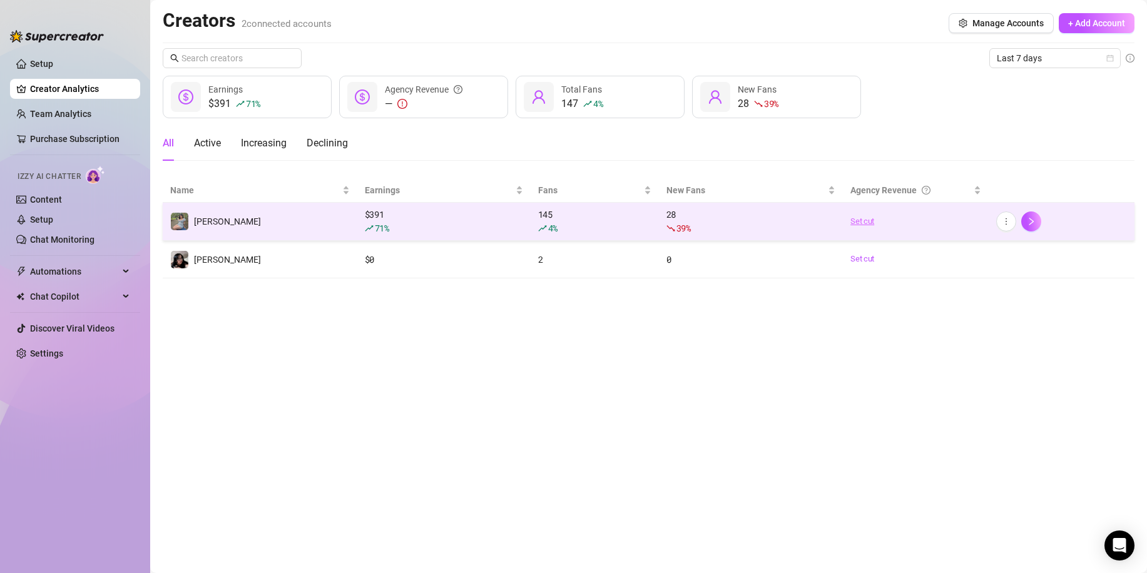
click at [870, 220] on link "Set cut" at bounding box center [915, 221] width 131 height 13
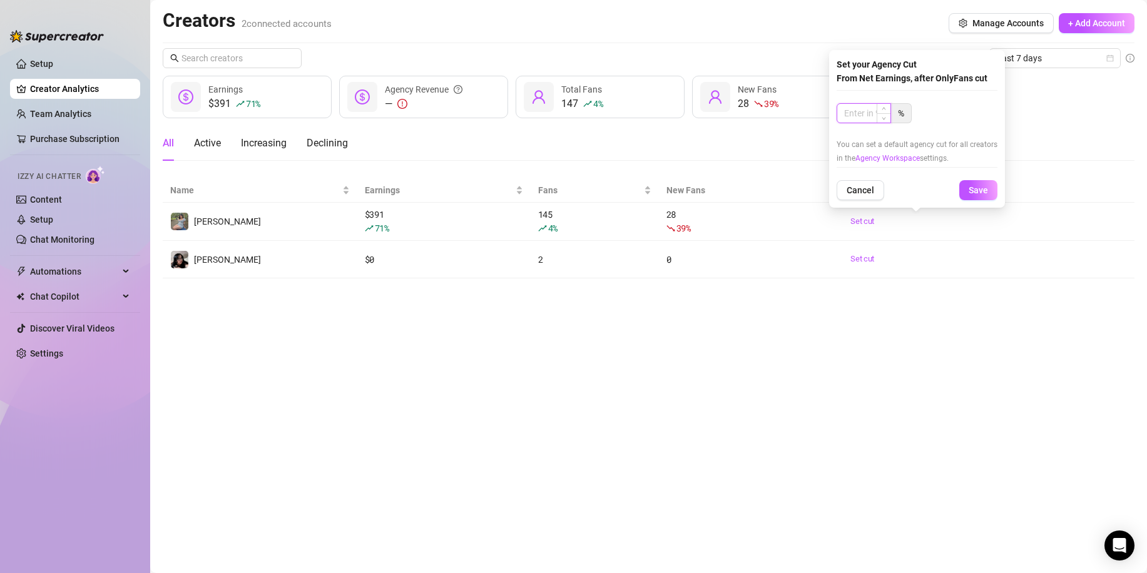
click at [849, 109] on input at bounding box center [863, 113] width 53 height 19
type input "2"
type input "30"
click at [978, 190] on span "Save" at bounding box center [977, 190] width 19 height 10
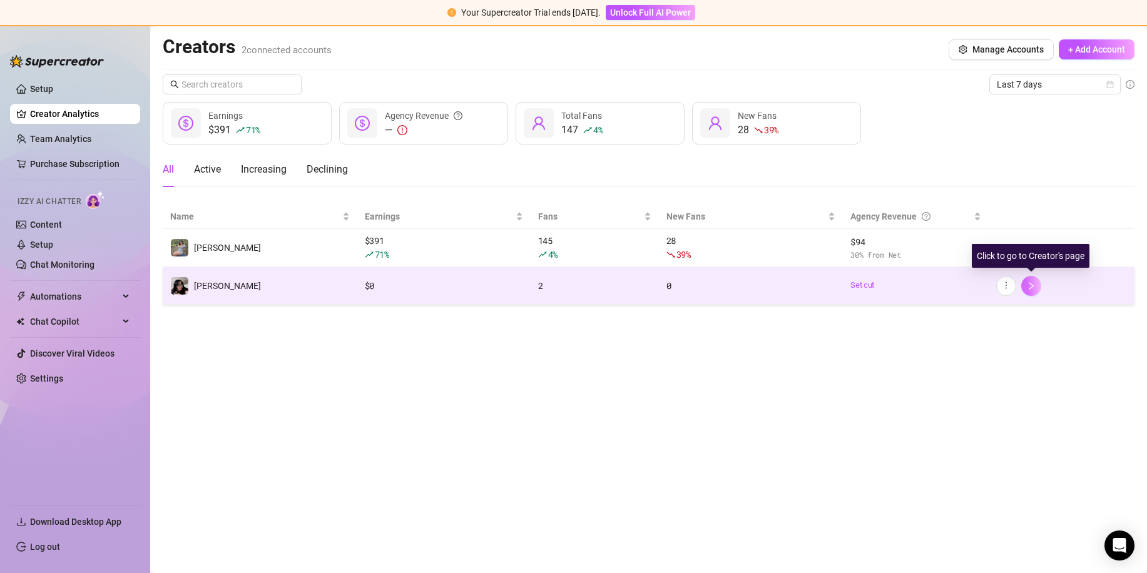
click at [1028, 287] on icon "right" at bounding box center [1031, 286] width 9 height 9
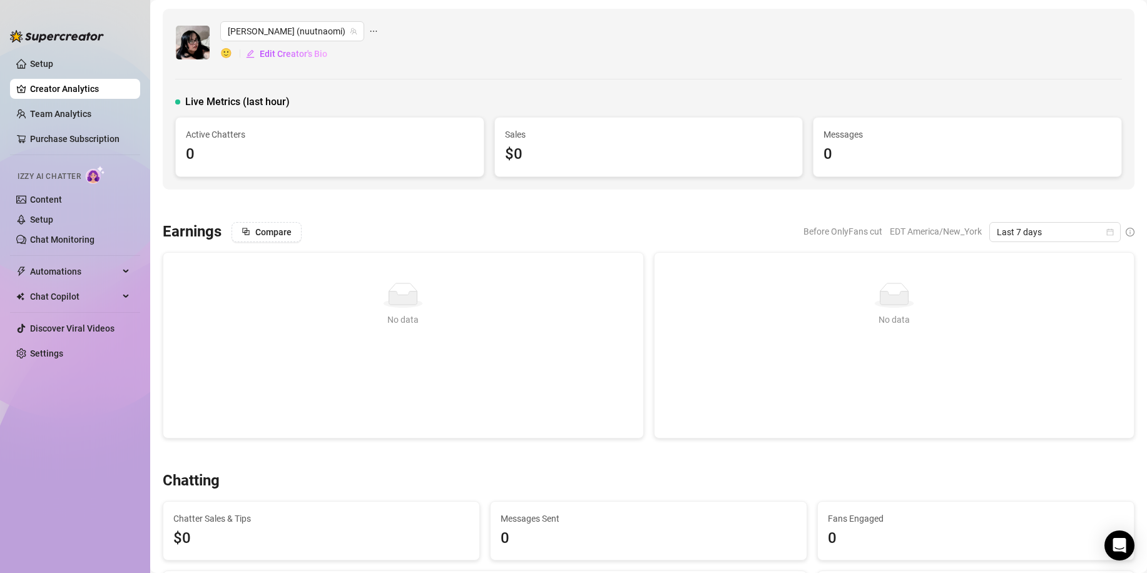
click at [64, 83] on link "Creator Analytics" at bounding box center [80, 89] width 100 height 20
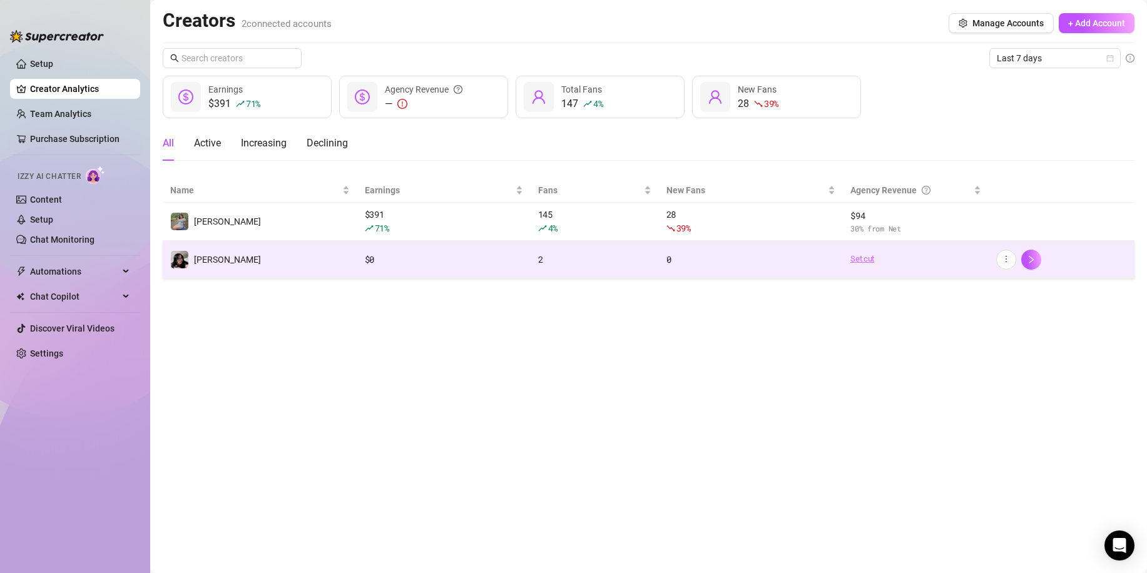
click at [868, 260] on link "Set cut" at bounding box center [915, 259] width 131 height 13
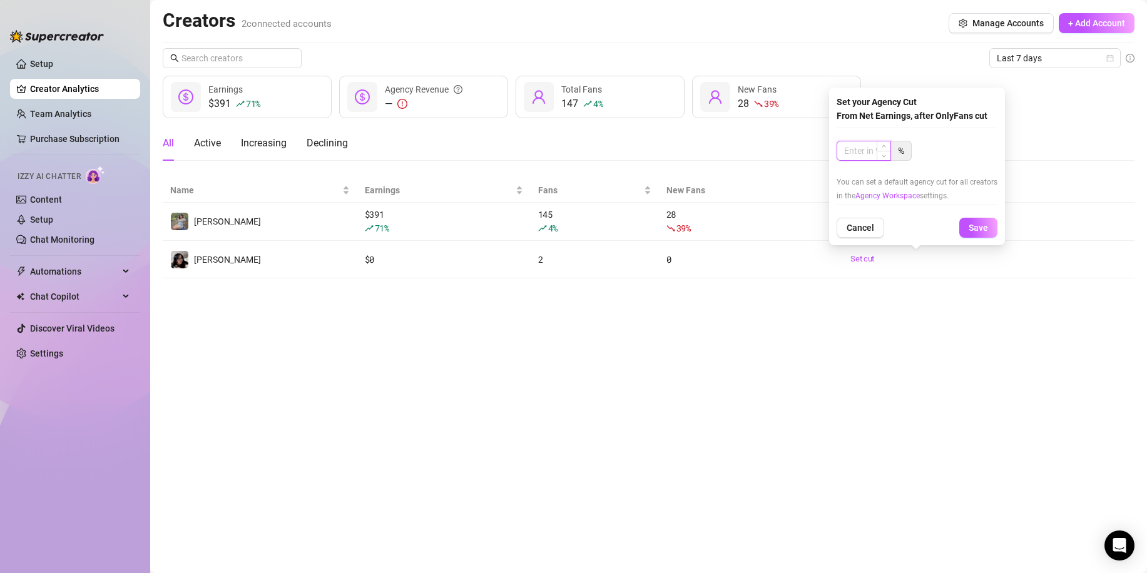
click at [860, 150] on input at bounding box center [863, 150] width 53 height 19
type input "30"
click at [969, 223] on span "Save" at bounding box center [977, 228] width 19 height 10
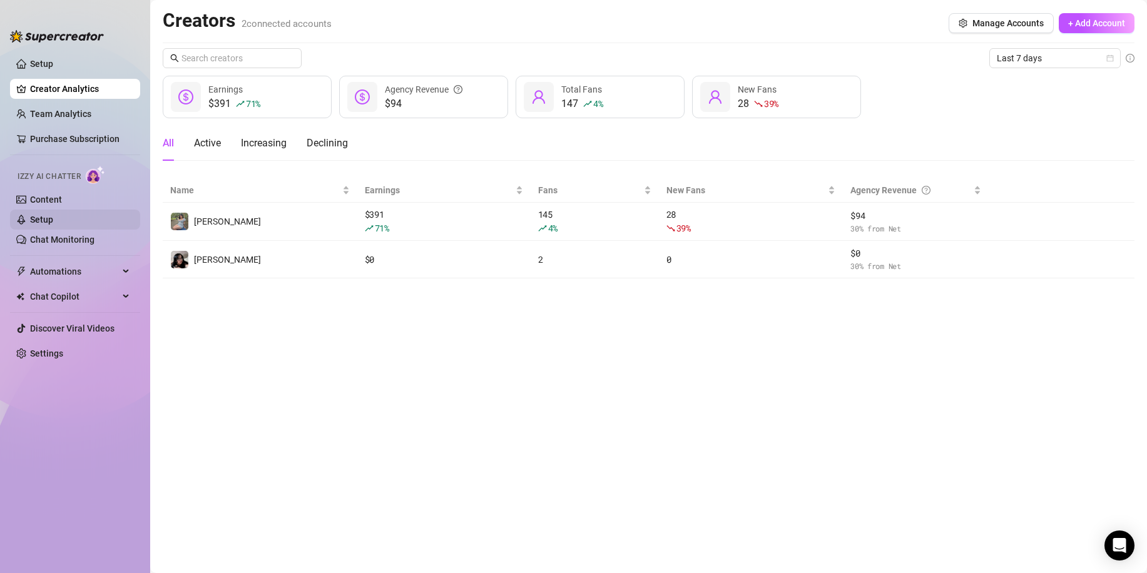
click at [53, 221] on link "Setup" at bounding box center [41, 220] width 23 height 10
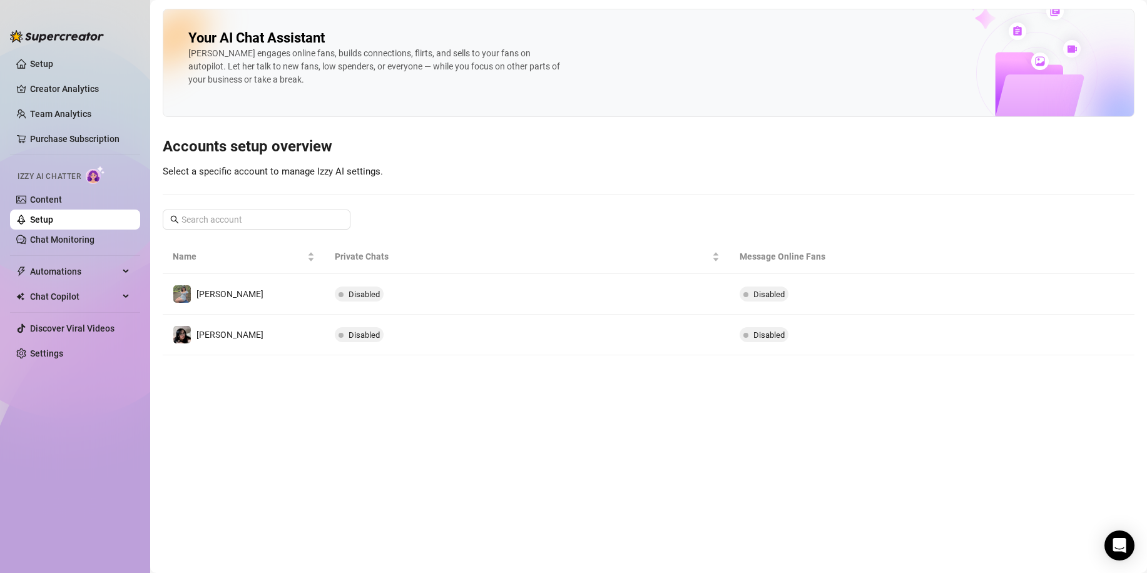
drag, startPoint x: 514, startPoint y: 322, endPoint x: 967, endPoint y: 318, distance: 452.3
click at [515, 322] on td "Disabled" at bounding box center [527, 335] width 405 height 41
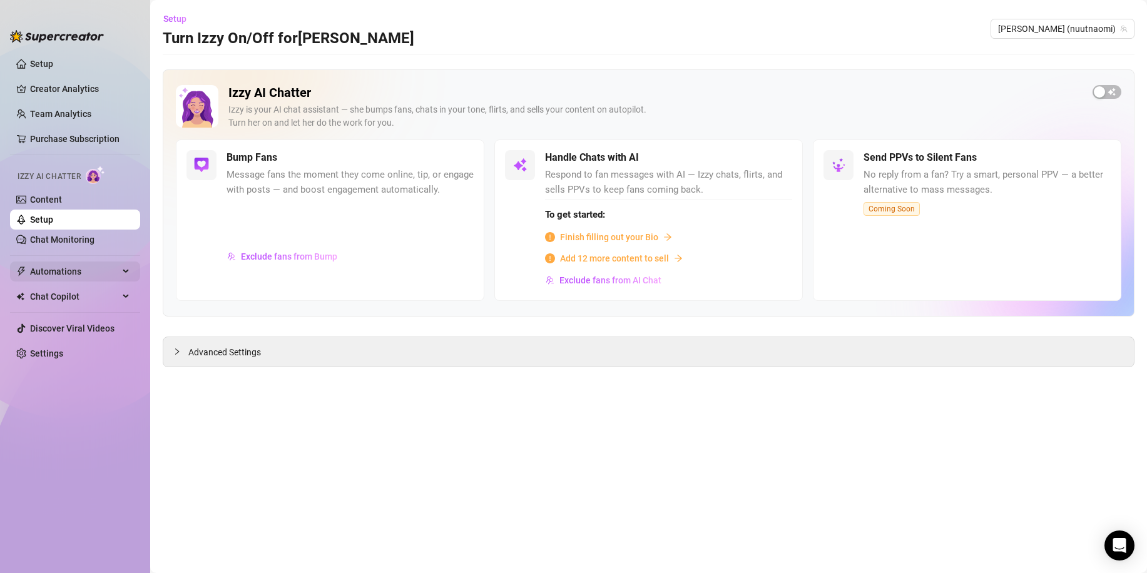
drag, startPoint x: 68, startPoint y: 264, endPoint x: 81, endPoint y: 267, distance: 13.5
click at [70, 267] on span "Automations" at bounding box center [74, 272] width 89 height 20
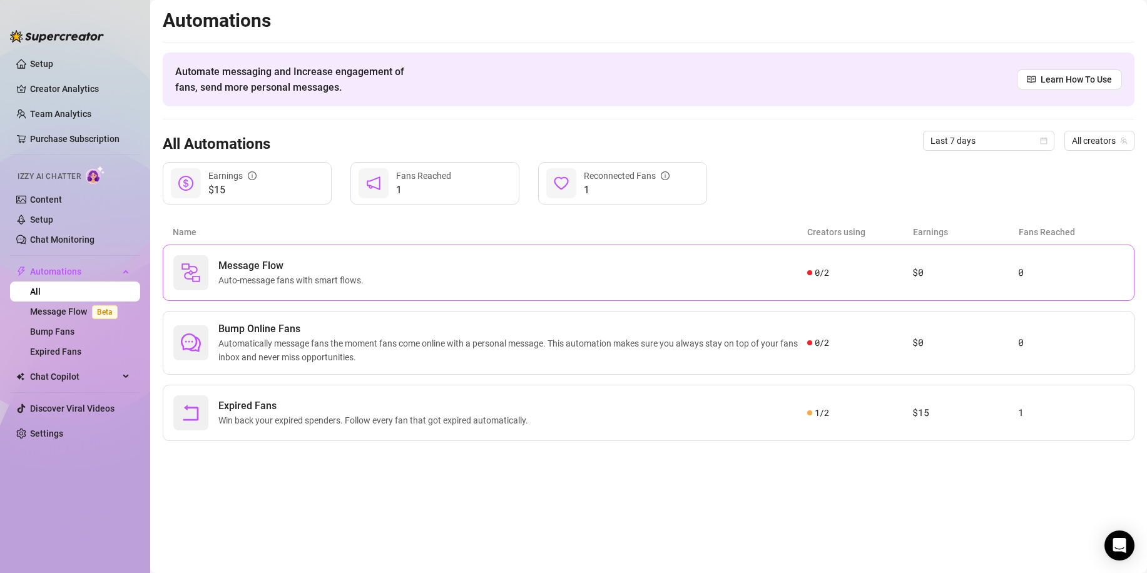
click at [860, 272] on div "0 / 2" at bounding box center [860, 273] width 106 height 14
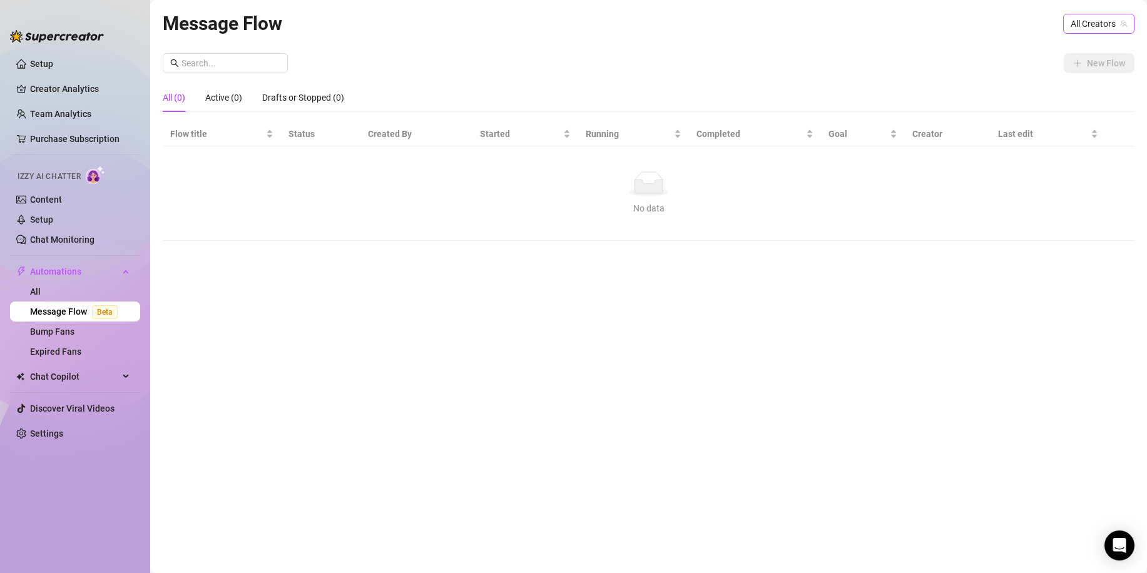
click at [1101, 24] on span "All Creators" at bounding box center [1098, 23] width 56 height 19
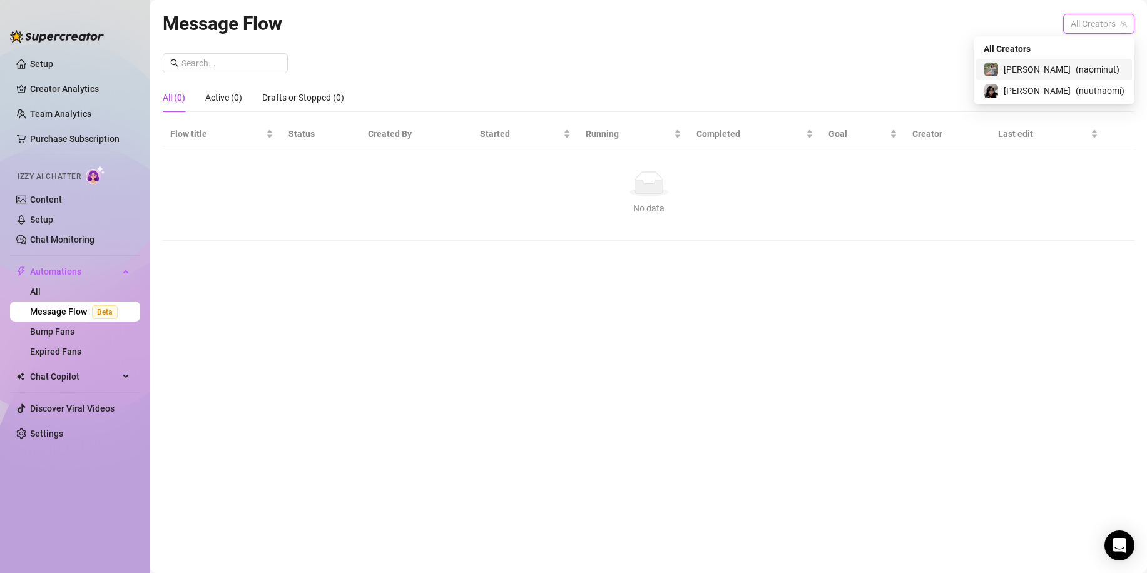
click at [1062, 69] on span "[PERSON_NAME]" at bounding box center [1036, 70] width 67 height 14
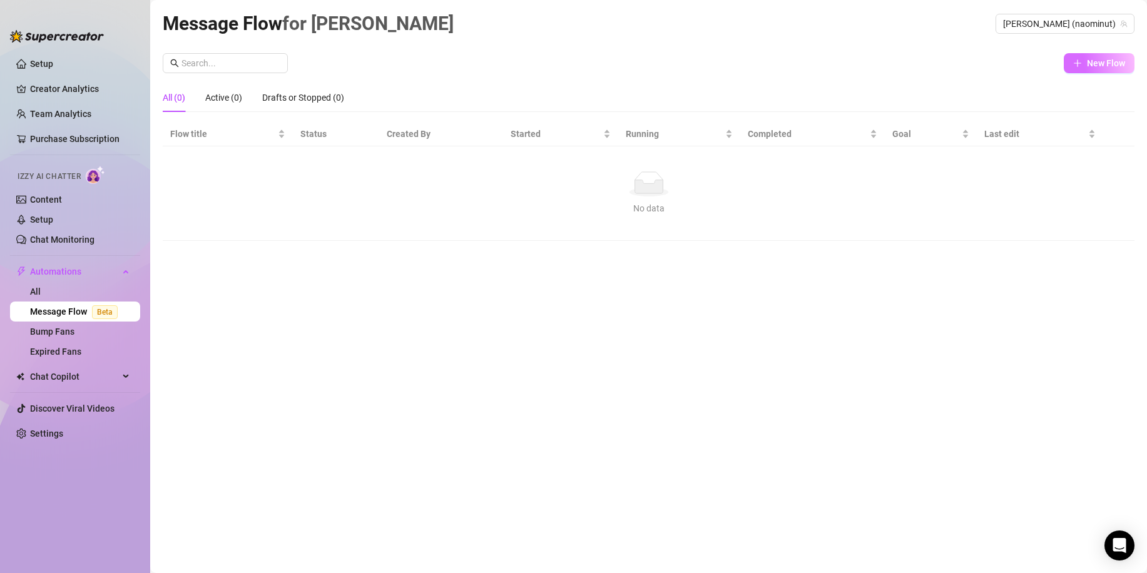
click at [1083, 61] on button "New Flow" at bounding box center [1099, 63] width 71 height 20
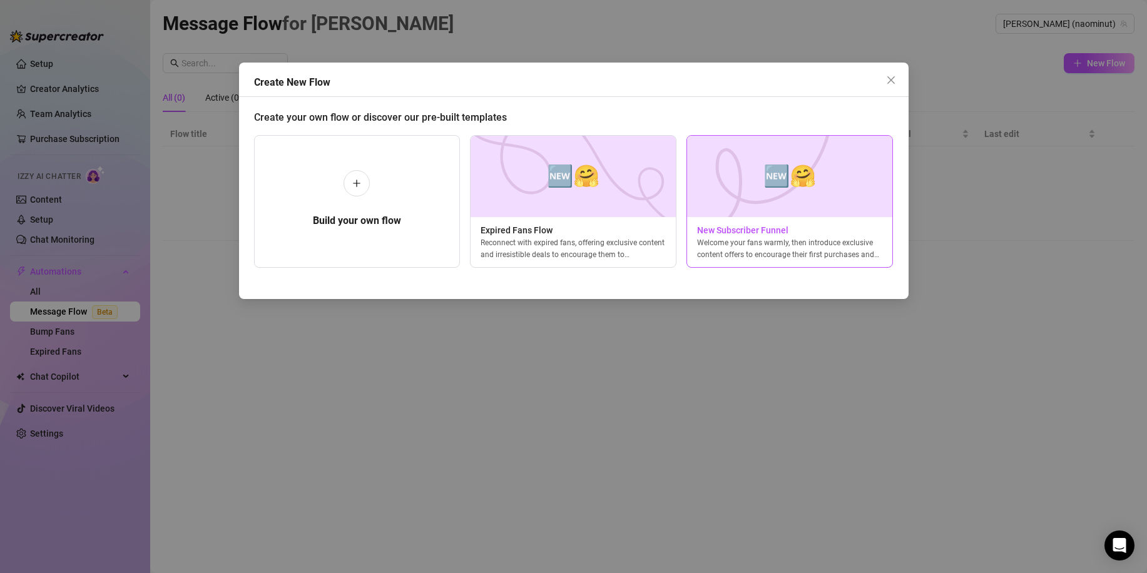
click at [778, 195] on img at bounding box center [789, 176] width 206 height 81
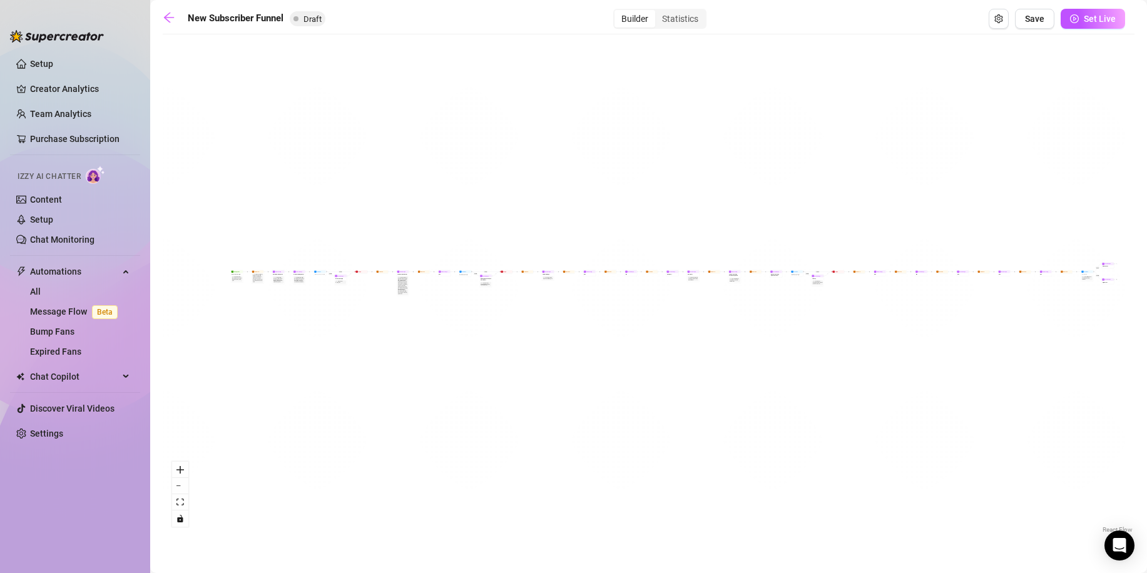
drag, startPoint x: 291, startPoint y: 297, endPoint x: 312, endPoint y: 283, distance: 24.8
click at [312, 283] on div "If True If True If True If False If False If False If True If False Merge Merge…" at bounding box center [649, 288] width 972 height 495
click at [185, 465] on button "zoom in" at bounding box center [180, 470] width 16 height 16
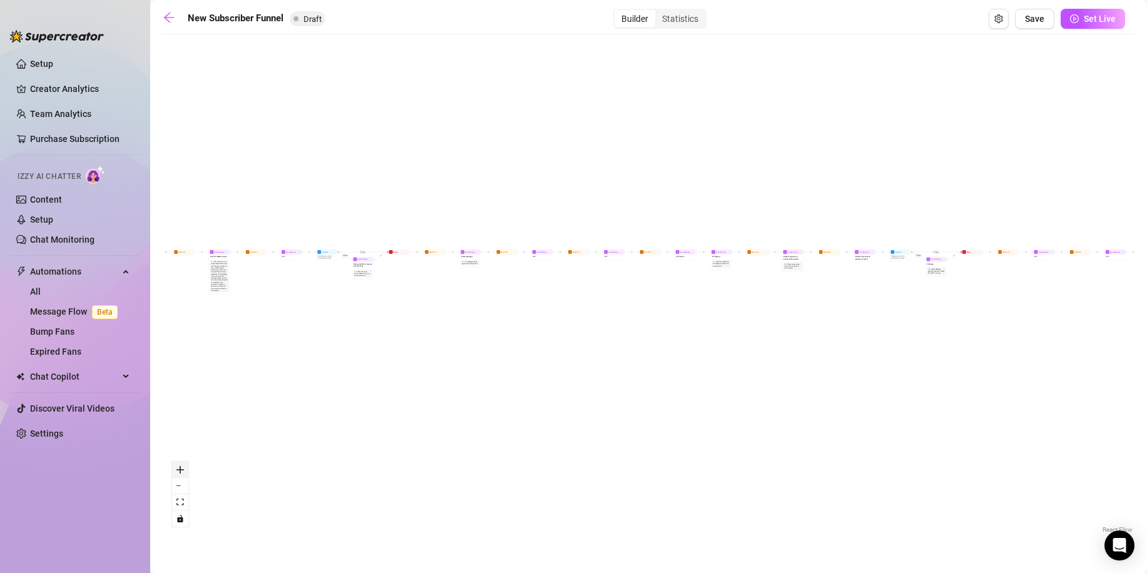
click at [185, 465] on button "zoom in" at bounding box center [180, 470] width 16 height 16
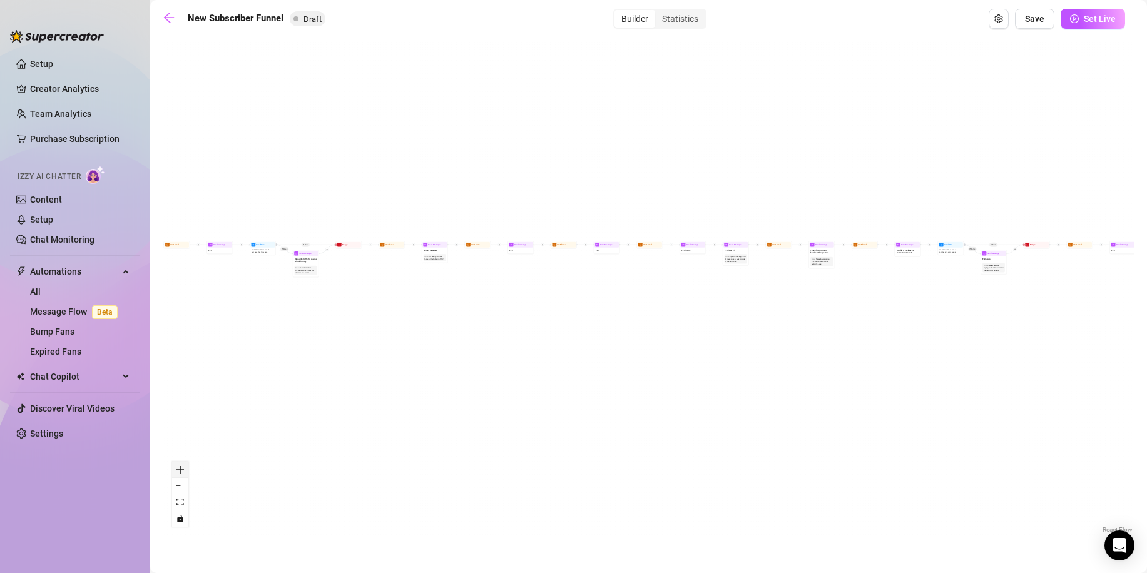
click at [185, 465] on button "zoom in" at bounding box center [180, 470] width 16 height 16
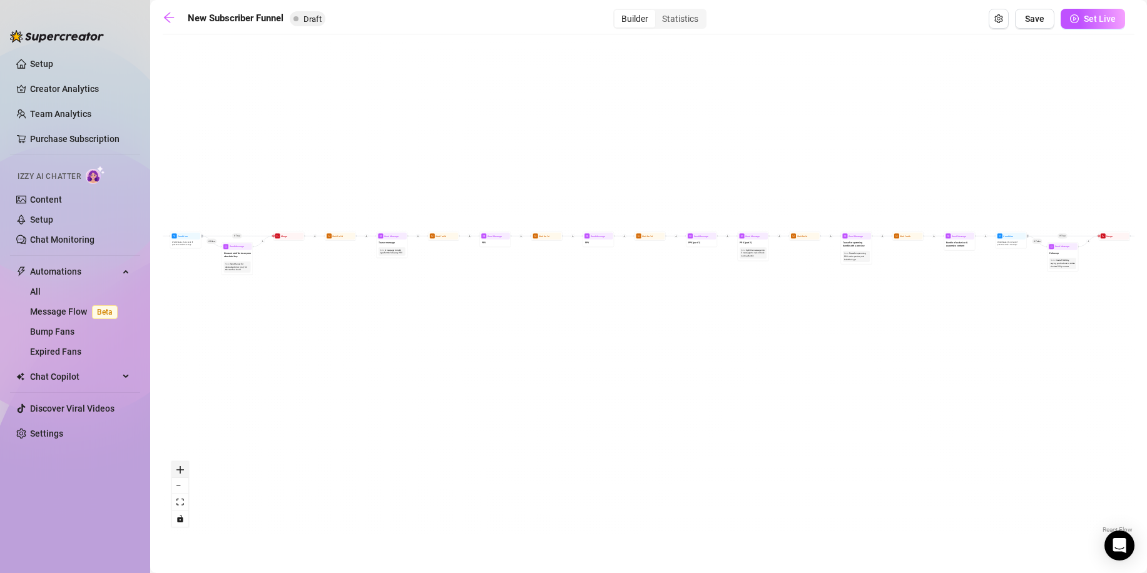
click at [185, 465] on button "zoom in" at bounding box center [180, 470] width 16 height 16
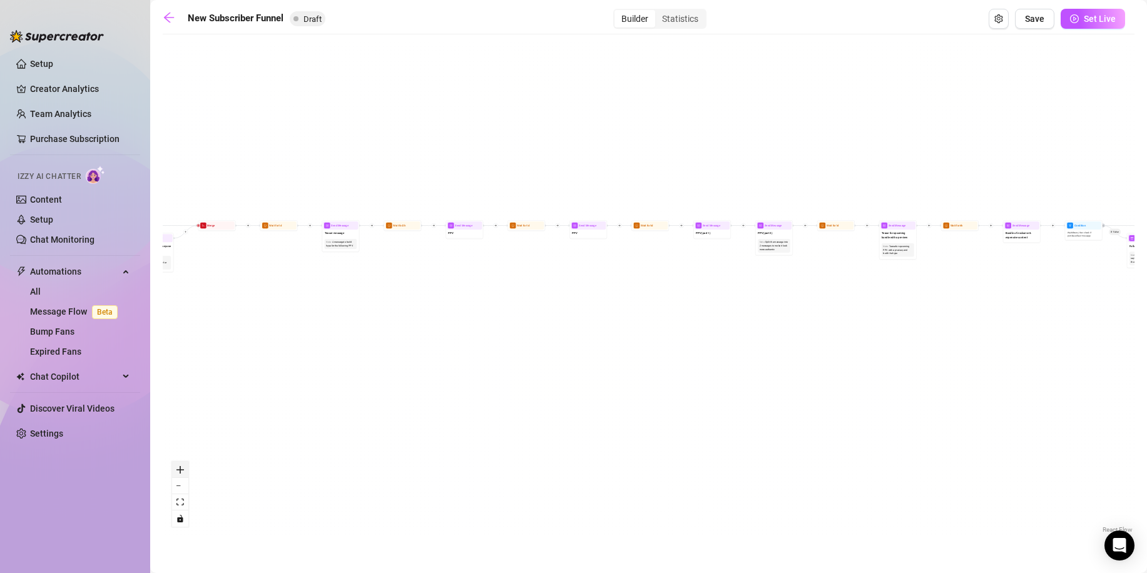
click at [185, 465] on button "zoom in" at bounding box center [180, 470] width 16 height 16
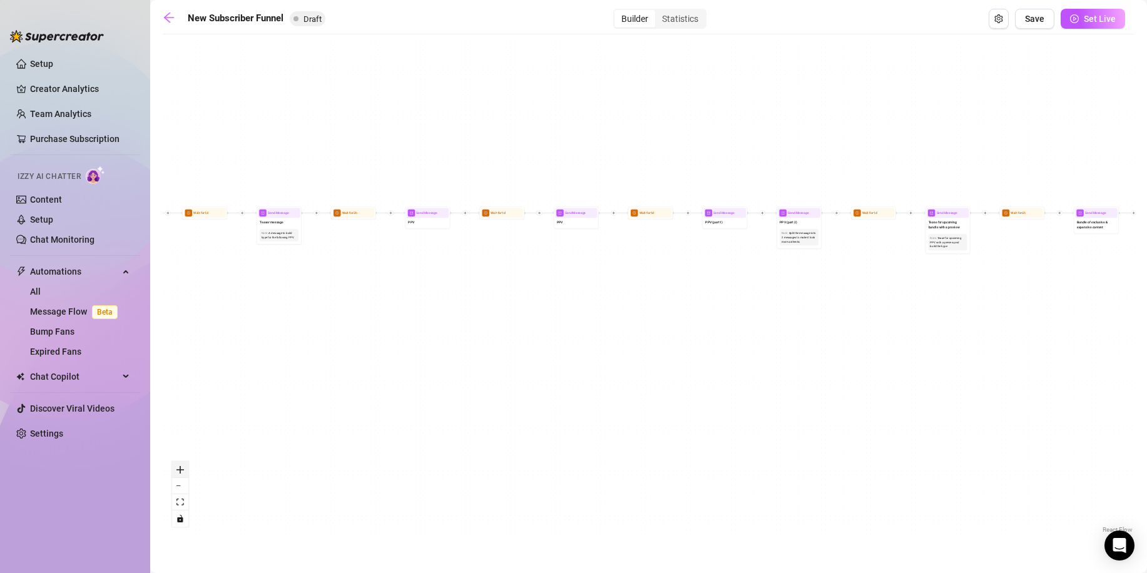
click at [185, 465] on button "zoom in" at bounding box center [180, 470] width 16 height 16
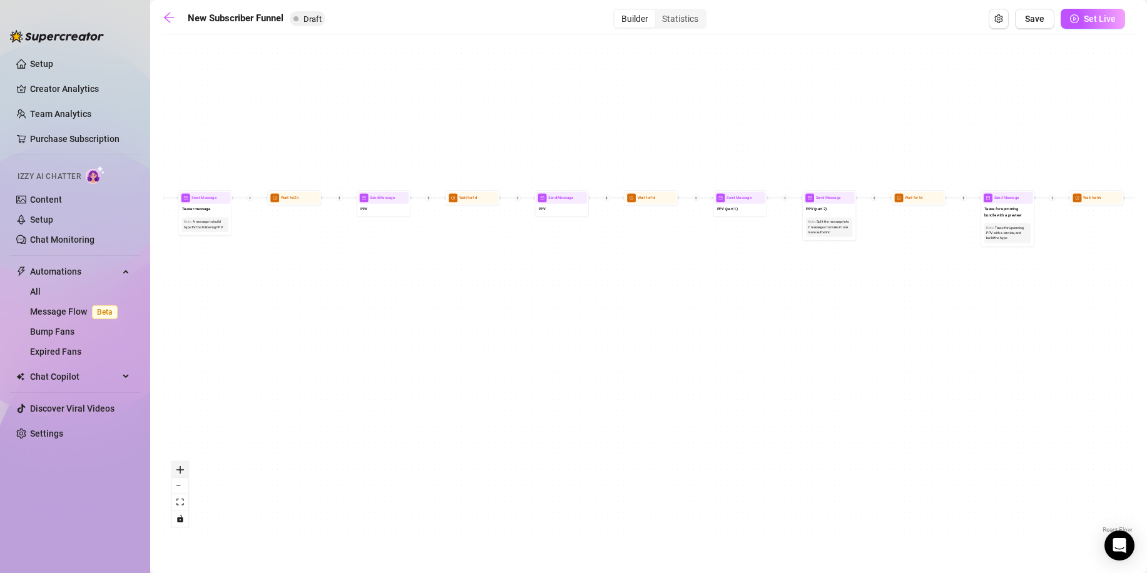
click at [185, 465] on button "zoom in" at bounding box center [180, 470] width 16 height 16
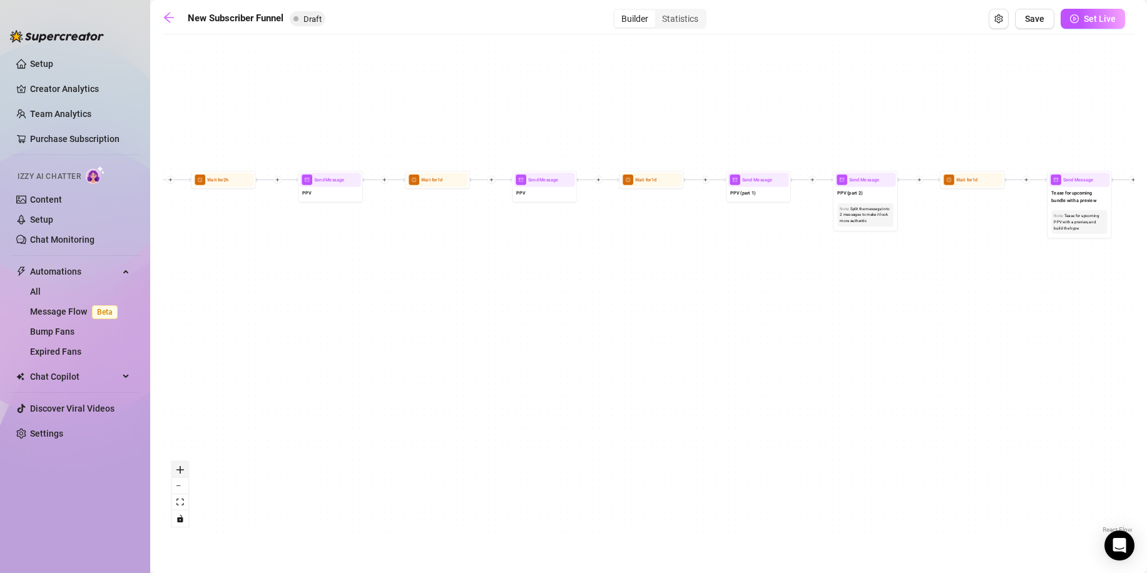
click at [185, 465] on button "zoom in" at bounding box center [180, 470] width 16 height 16
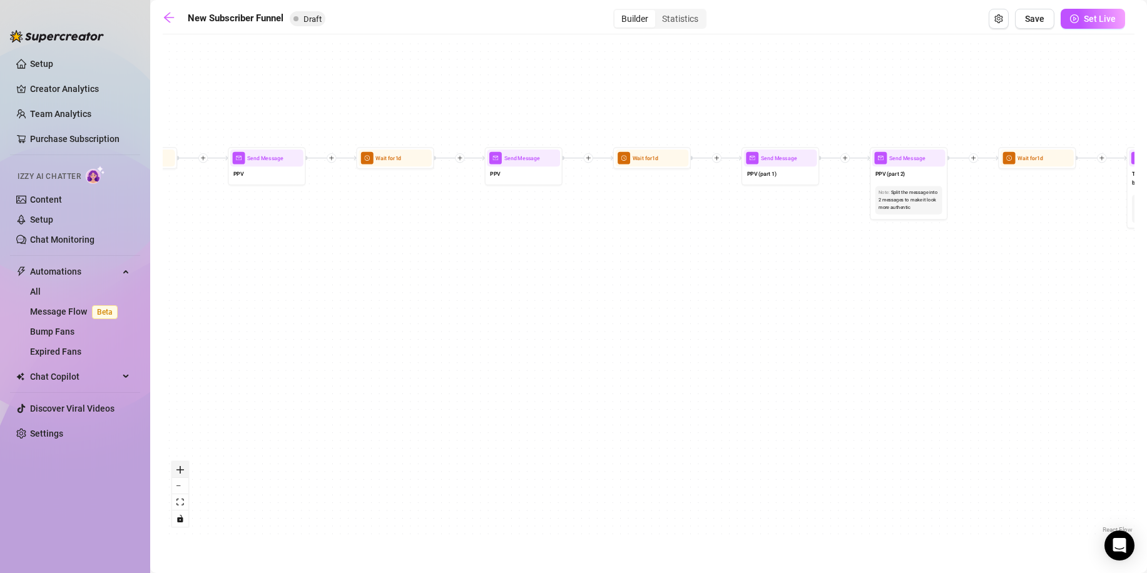
click at [185, 465] on button "zoom in" at bounding box center [180, 470] width 16 height 16
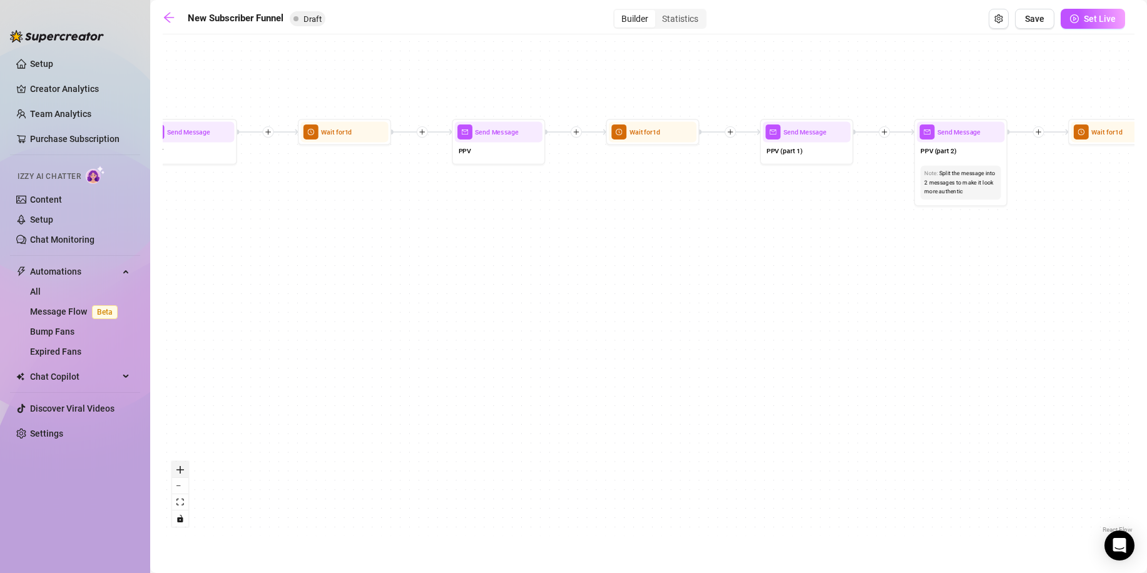
click at [185, 465] on button "zoom in" at bounding box center [180, 470] width 16 height 16
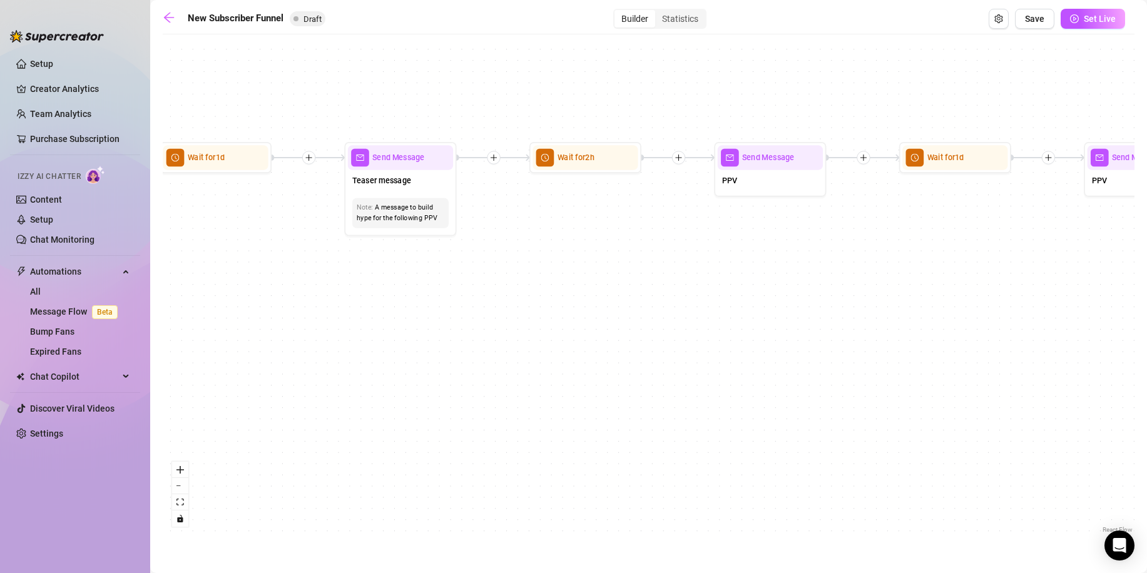
drag, startPoint x: 400, startPoint y: 173, endPoint x: 880, endPoint y: 206, distance: 481.0
click at [997, 184] on div "If True If True If True If False If False If False If True If False Merge Merge…" at bounding box center [649, 288] width 972 height 495
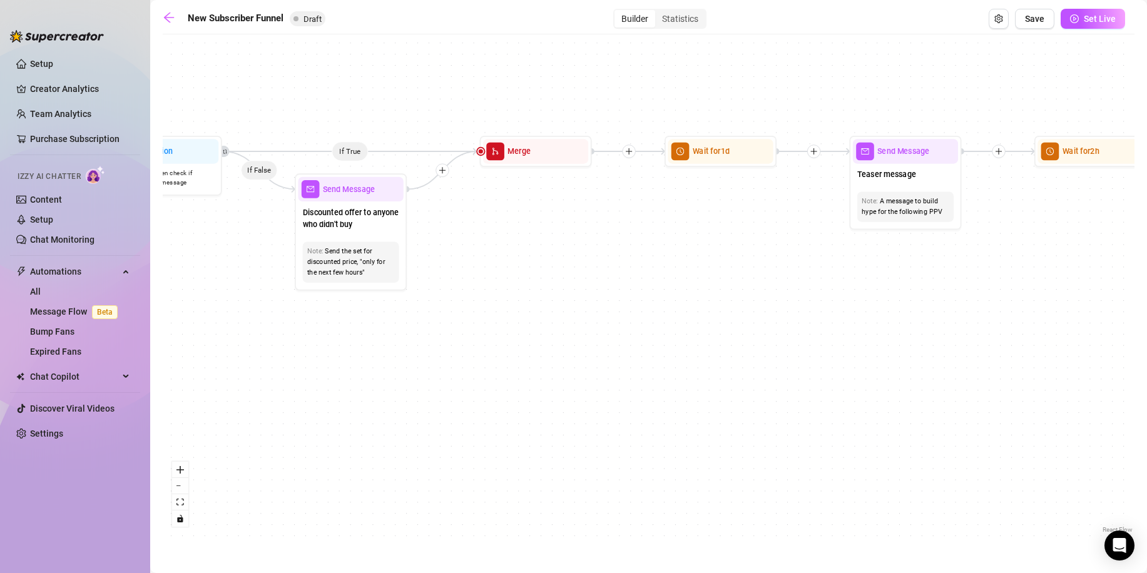
drag, startPoint x: 354, startPoint y: 238, endPoint x: 798, endPoint y: 241, distance: 444.2
click at [836, 235] on div "If True If True If True If False If False If False If True If False Merge Merge…" at bounding box center [649, 288] width 972 height 495
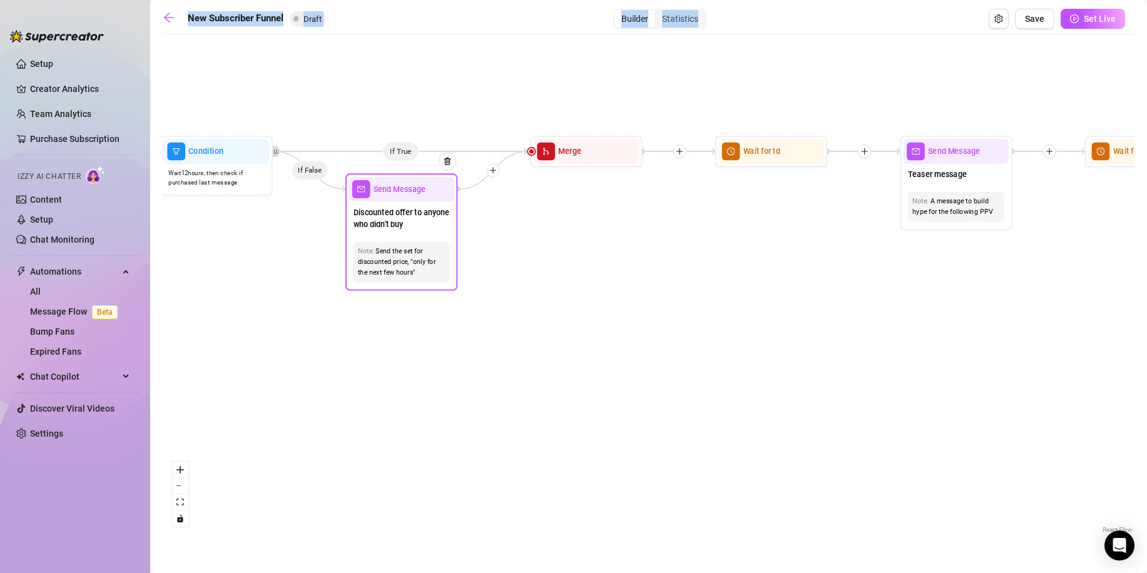
drag, startPoint x: 148, startPoint y: 272, endPoint x: 456, endPoint y: 262, distance: 308.6
click at [456, 262] on div "Setup Creator Analytics Team Analytics Purchase Subscription Izzy AI Chatter Co…" at bounding box center [573, 286] width 1147 height 573
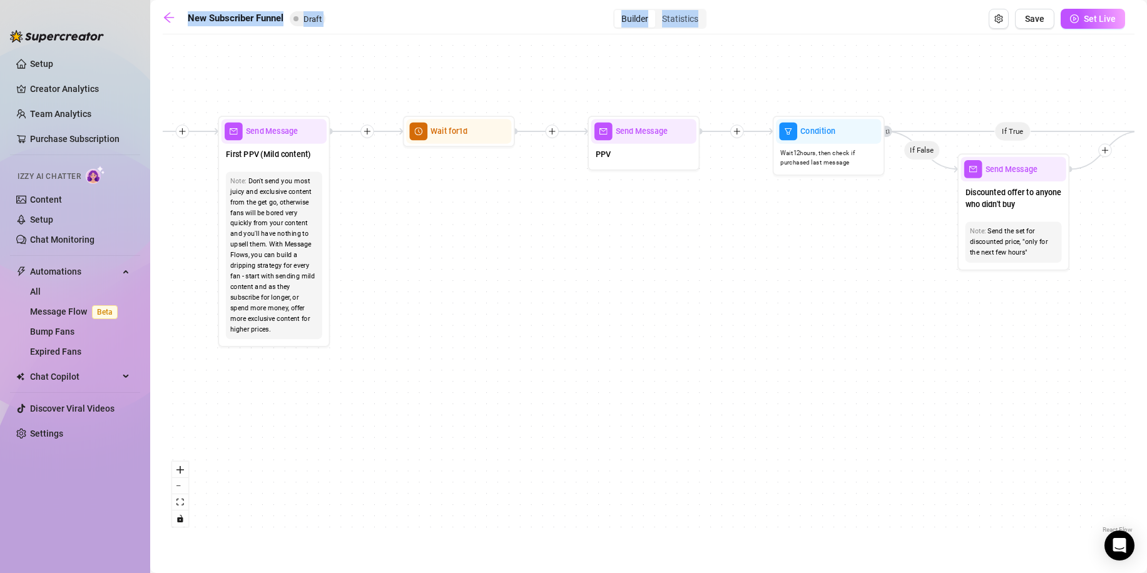
drag, startPoint x: 279, startPoint y: 291, endPoint x: 927, endPoint y: 282, distance: 648.2
click at [943, 271] on div "If True If True If True If False If False If False If True If False Merge Merge…" at bounding box center [649, 288] width 972 height 495
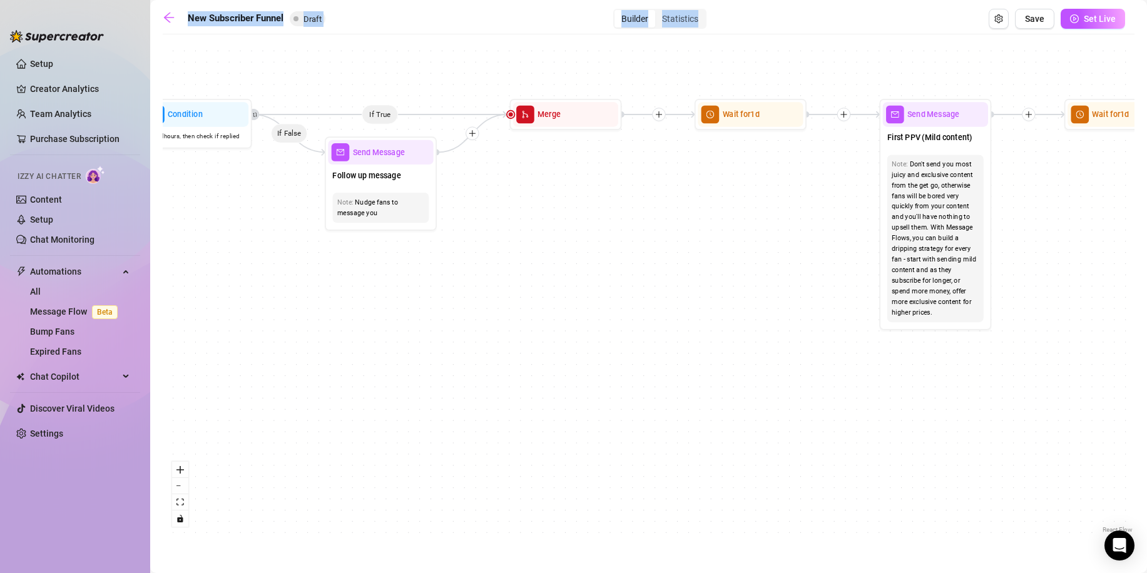
drag, startPoint x: 264, startPoint y: 274, endPoint x: 863, endPoint y: 270, distance: 598.7
click at [899, 258] on div "If True If True If True If False If False If False If True If False Merge Merge…" at bounding box center [649, 288] width 972 height 495
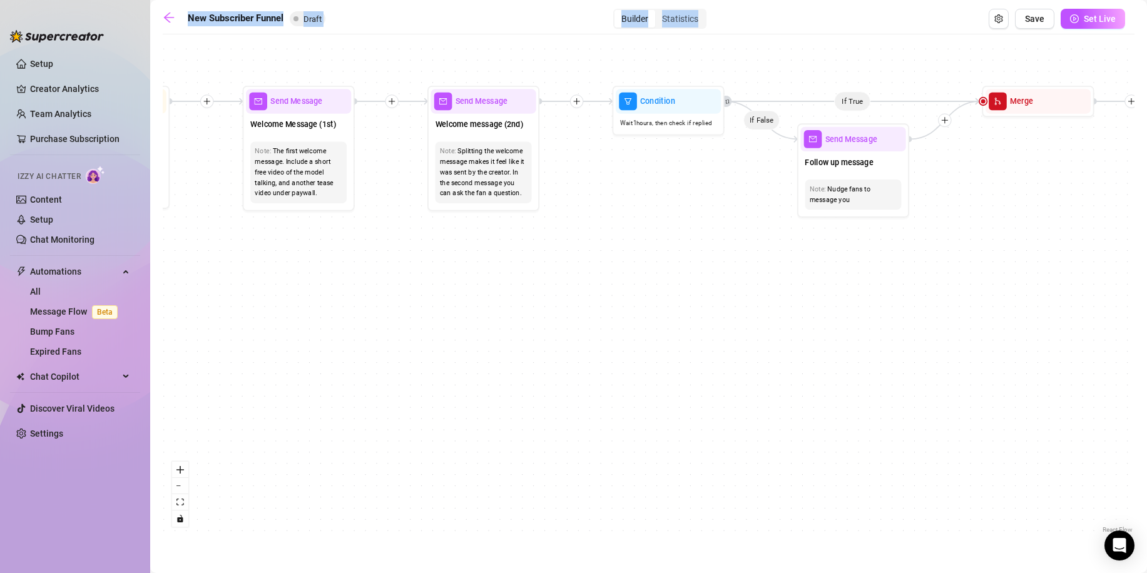
drag, startPoint x: 503, startPoint y: 225, endPoint x: 796, endPoint y: 217, distance: 293.5
click at [800, 217] on div "If True If True If True If False If False If False If True If False Merge Merge…" at bounding box center [649, 288] width 972 height 495
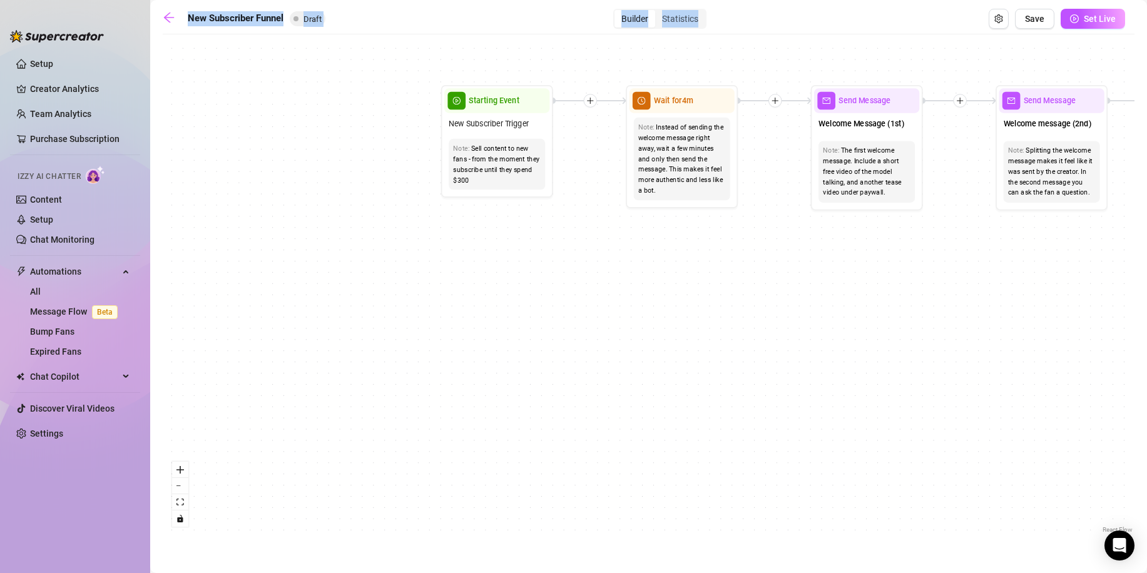
drag, startPoint x: 189, startPoint y: 247, endPoint x: 634, endPoint y: 250, distance: 444.8
click at [689, 246] on div "If True If True If True If False If False If False If True If False Merge Merge…" at bounding box center [649, 288] width 972 height 495
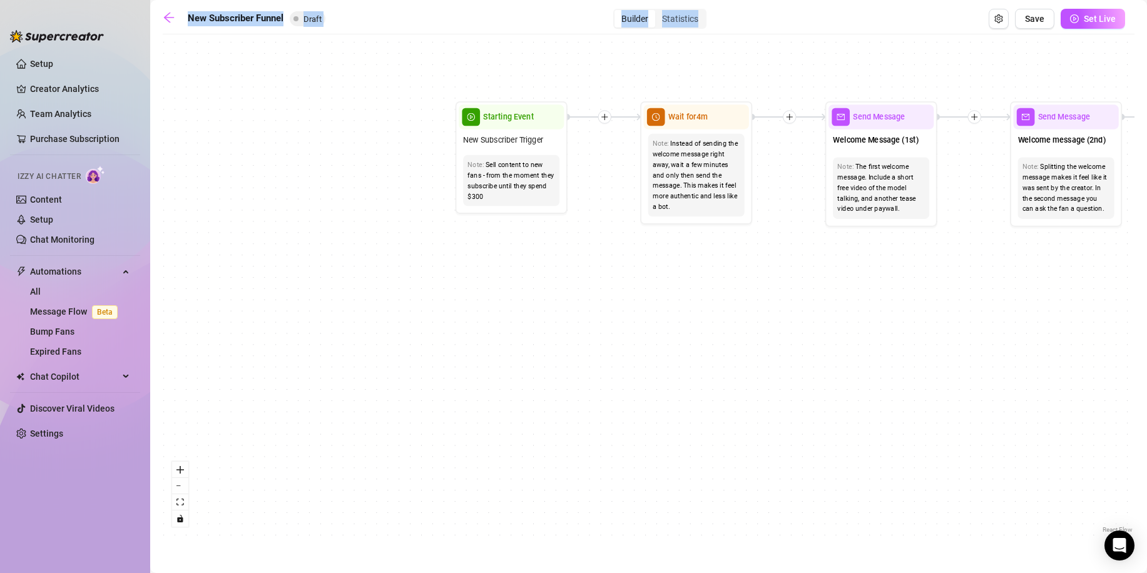
drag, startPoint x: 668, startPoint y: 205, endPoint x: 619, endPoint y: 226, distance: 53.5
click at [619, 226] on div "If True If True If True If False If False If False If True If False Merge Merge…" at bounding box center [649, 288] width 972 height 495
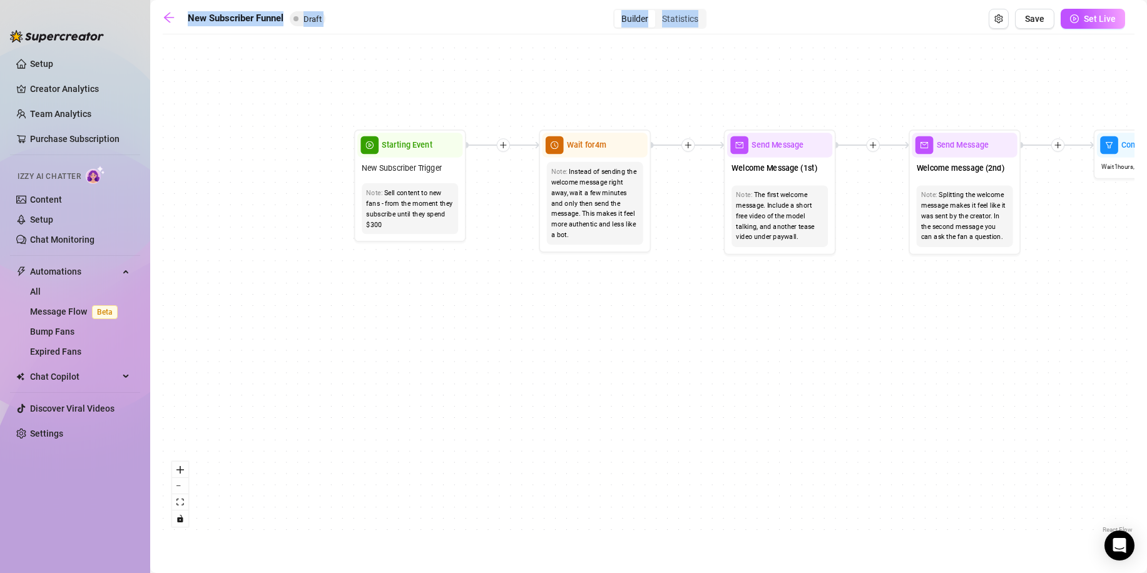
drag, startPoint x: 661, startPoint y: 257, endPoint x: 559, endPoint y: 268, distance: 102.0
click at [557, 268] on div "If True If True If True If False If False If False If True If False Merge Merge…" at bounding box center [649, 288] width 972 height 495
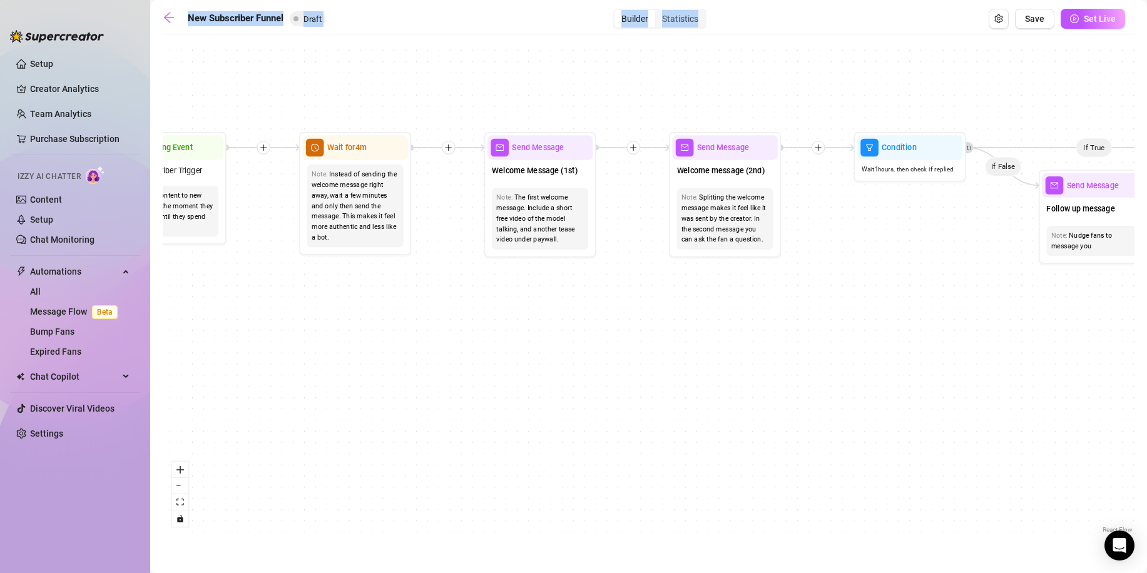
drag, startPoint x: 768, startPoint y: 300, endPoint x: 548, endPoint y: 281, distance: 220.4
click at [548, 281] on div "If True If True If True If False If False If False If True If False Merge Merge…" at bounding box center [649, 288] width 972 height 495
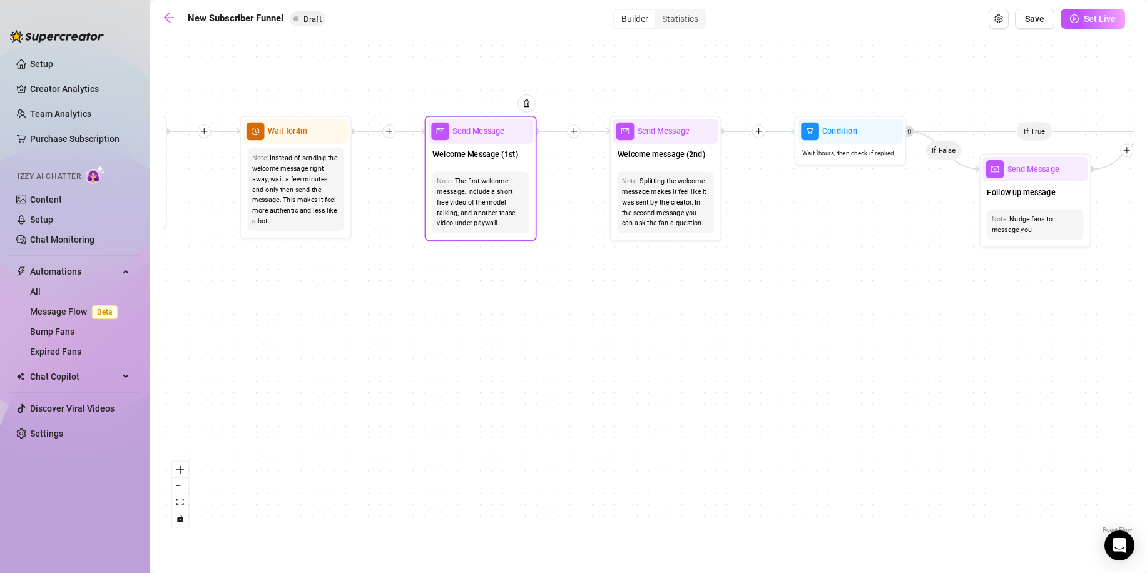
click at [477, 191] on div "The first welcome message. Include a short free video of the model talking, and…" at bounding box center [481, 202] width 88 height 53
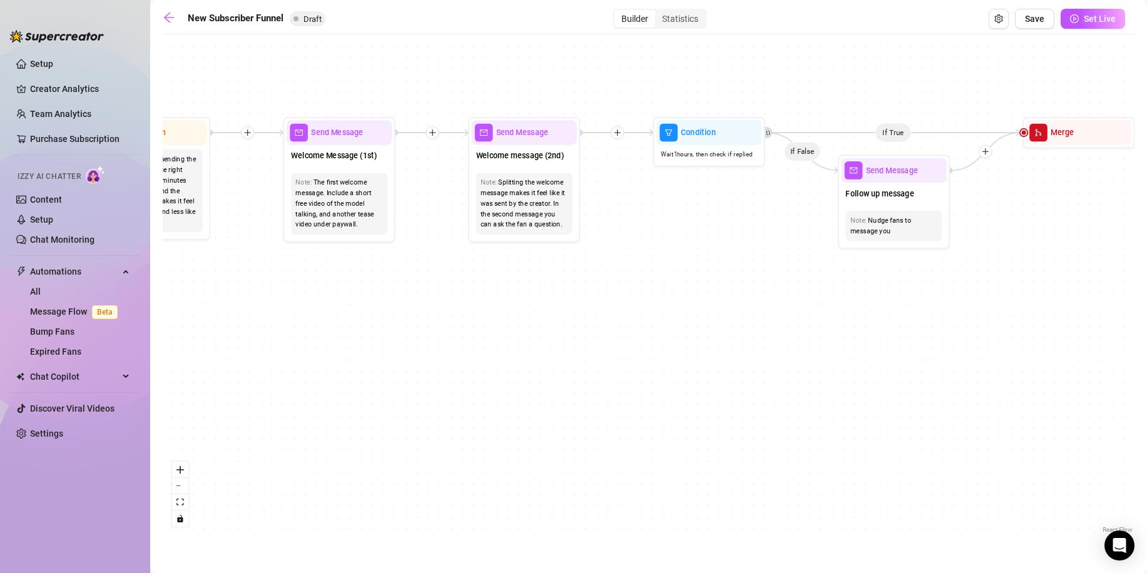
drag, startPoint x: 843, startPoint y: 267, endPoint x: 603, endPoint y: 161, distance: 262.2
click at [557, 228] on div "If True If True If True If False If False If False If True If False Merge Merge…" at bounding box center [649, 288] width 972 height 495
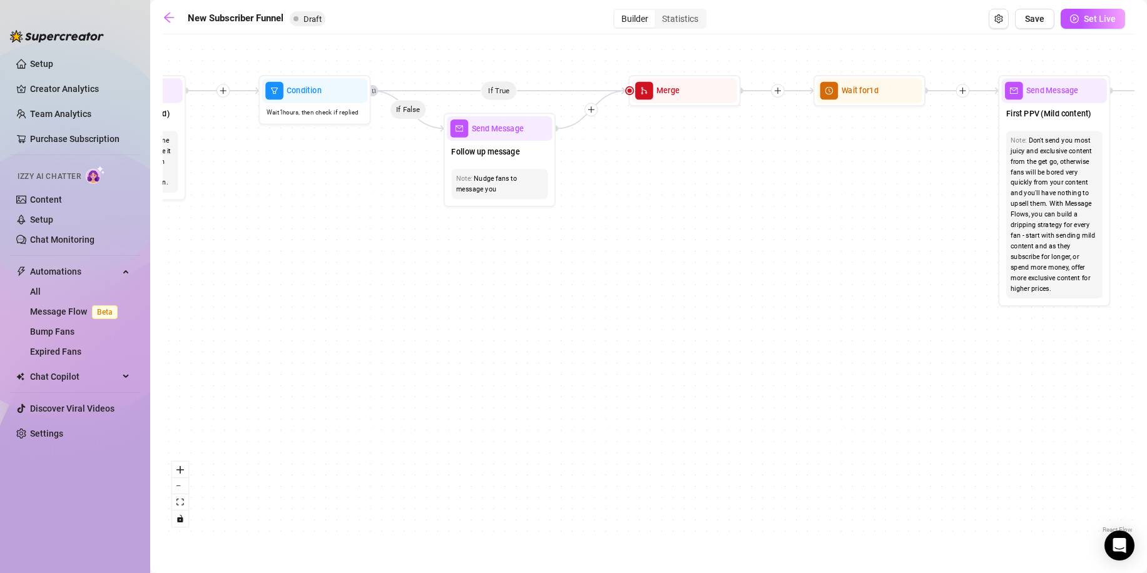
drag, startPoint x: 952, startPoint y: 225, endPoint x: 664, endPoint y: 226, distance: 287.8
click at [664, 226] on div "If True If True If True If False If False If False If True If False Merge Merge…" at bounding box center [649, 288] width 972 height 495
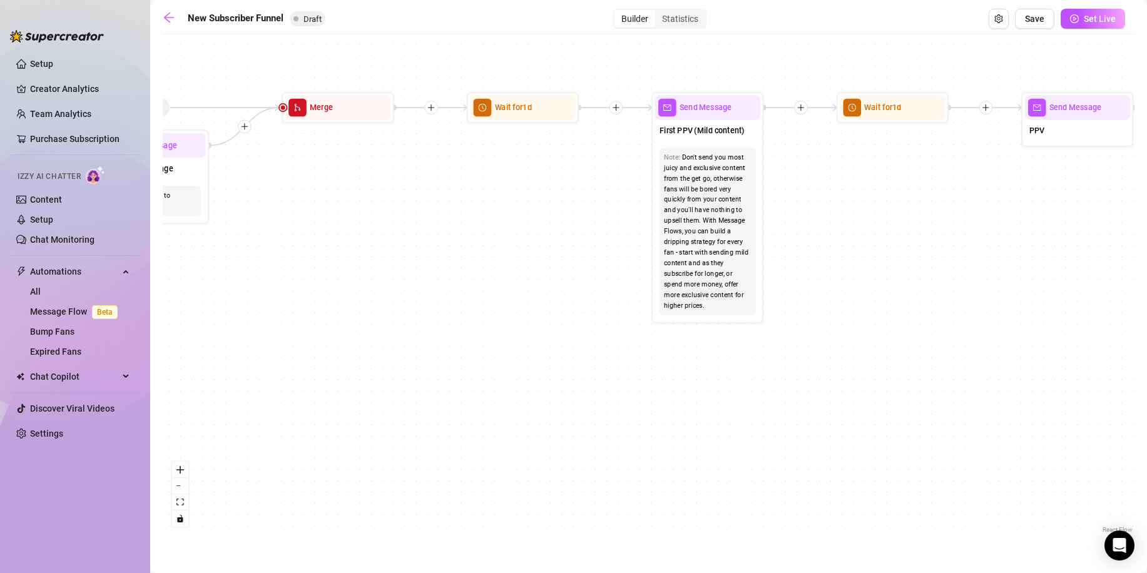
drag, startPoint x: 843, startPoint y: 186, endPoint x: 462, endPoint y: 200, distance: 380.6
click at [462, 200] on div "If True If True If True If False If False If False If True If False Merge Merge…" at bounding box center [649, 288] width 972 height 495
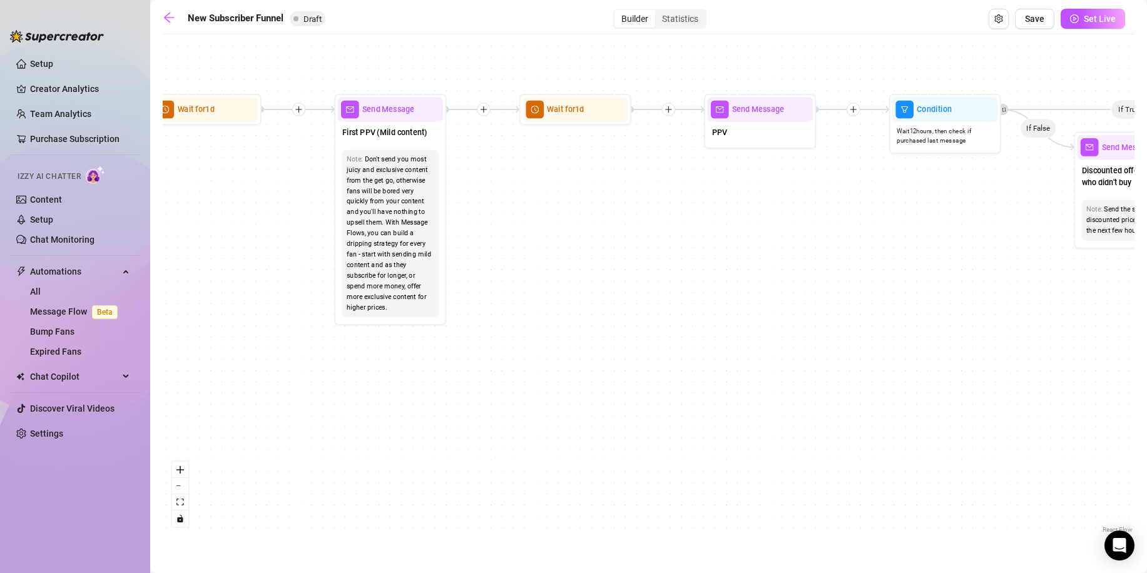
drag, startPoint x: 982, startPoint y: 215, endPoint x: 734, endPoint y: 217, distance: 247.1
click at [734, 217] on div "If True If True If True If False If False If False If True If False Merge Merge…" at bounding box center [649, 288] width 972 height 495
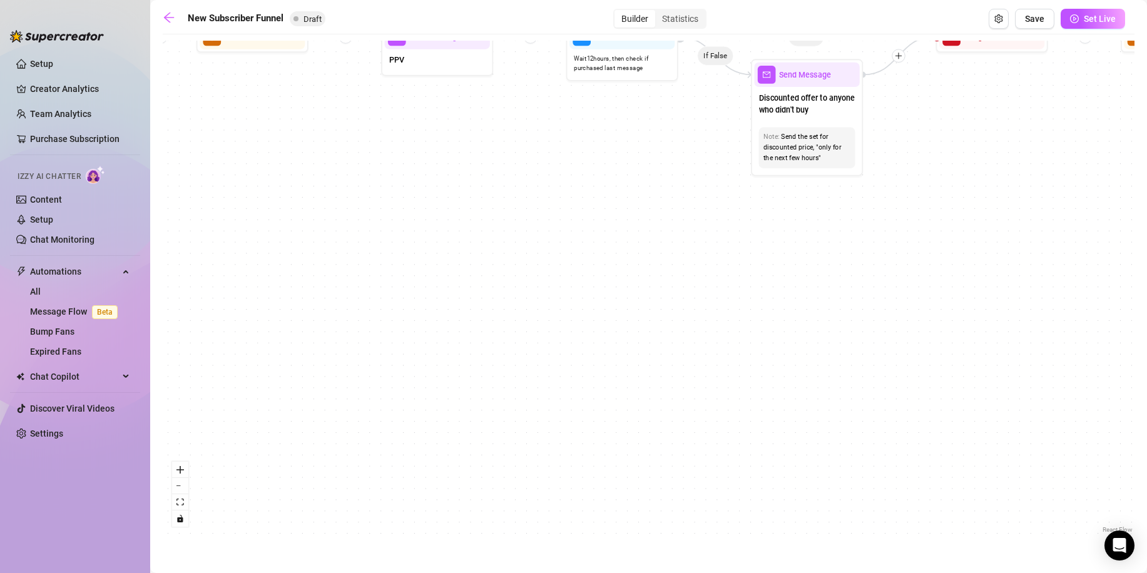
drag, startPoint x: 997, startPoint y: 313, endPoint x: 346, endPoint y: 165, distance: 667.8
click at [305, 203] on div "If True If True If True If False If False If False If True If False Merge Merge…" at bounding box center [649, 288] width 972 height 495
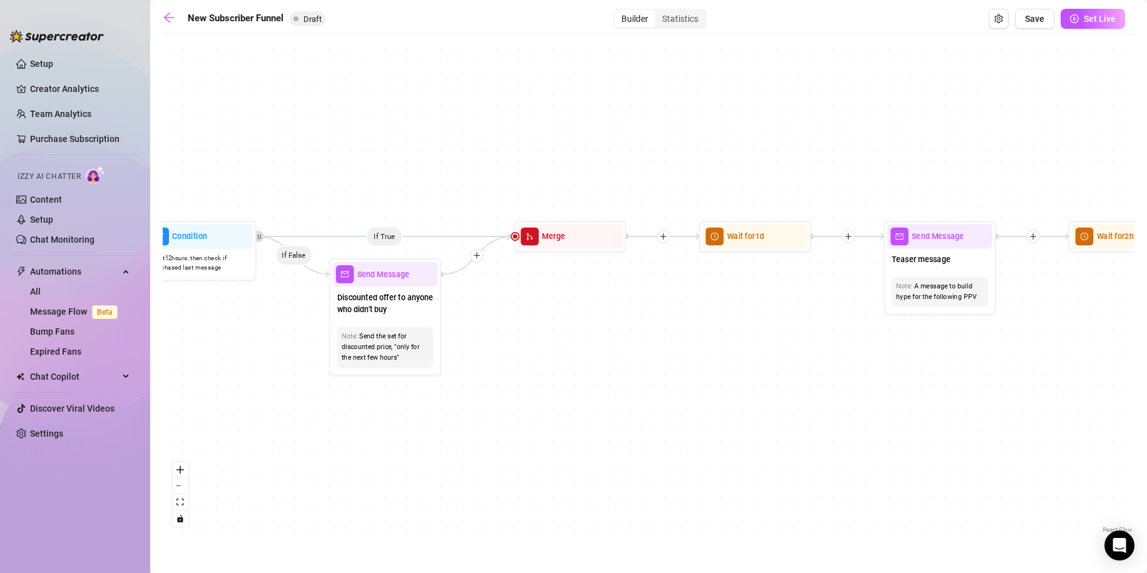
drag, startPoint x: 643, startPoint y: 200, endPoint x: 815, endPoint y: 234, distance: 175.3
click at [620, 310] on div "If True If True If True If False If False If False If True If False Merge Merge…" at bounding box center [649, 288] width 972 height 495
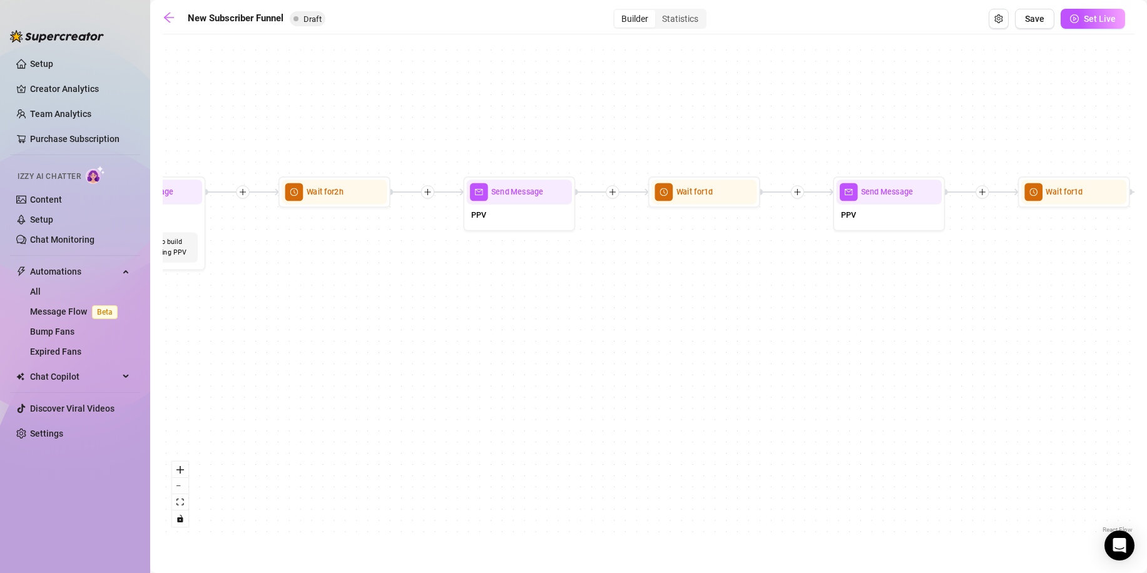
drag, startPoint x: 1001, startPoint y: 327, endPoint x: 542, endPoint y: 169, distance: 485.1
click at [188, 277] on div "If True If True If True If False If False If False If True If False Merge Merge…" at bounding box center [649, 288] width 972 height 495
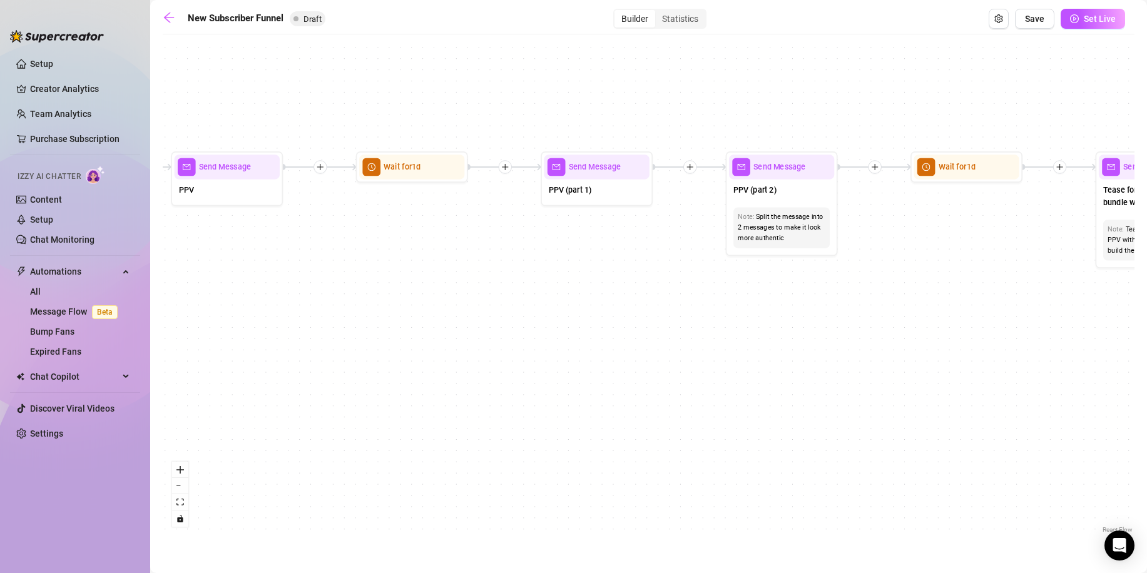
drag, startPoint x: 829, startPoint y: 290, endPoint x: 610, endPoint y: 168, distance: 250.7
click at [338, 218] on div "If True If True If True If False If False If False If True If False Merge Merge…" at bounding box center [649, 288] width 972 height 495
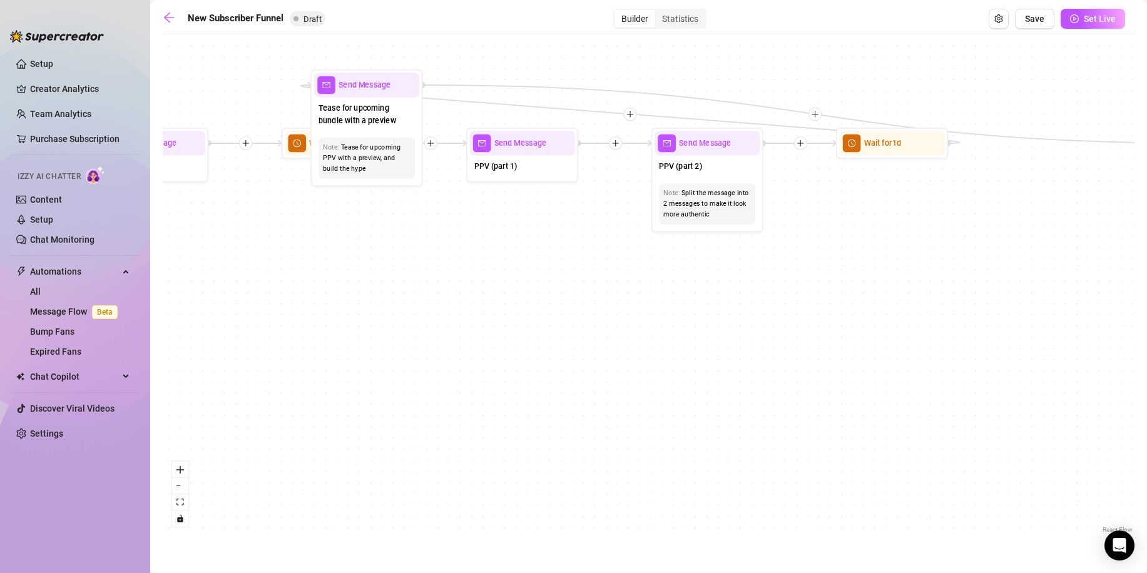
drag, startPoint x: 1019, startPoint y: 251, endPoint x: 494, endPoint y: 110, distance: 543.6
click at [238, 154] on div "If True If True If True If False If False If False If True If False Merge Merge…" at bounding box center [649, 288] width 972 height 495
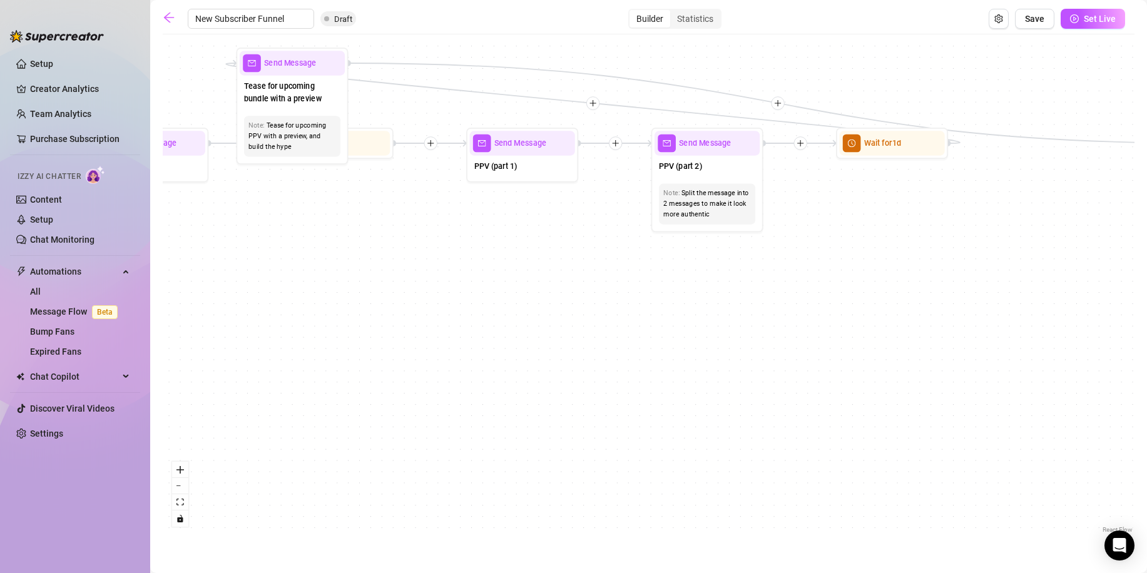
drag, startPoint x: 1025, startPoint y: 343, endPoint x: 935, endPoint y: 321, distance: 92.7
click at [1019, 341] on div "If True If True If True If False If False If False If True If False Merge Merge…" at bounding box center [649, 288] width 972 height 495
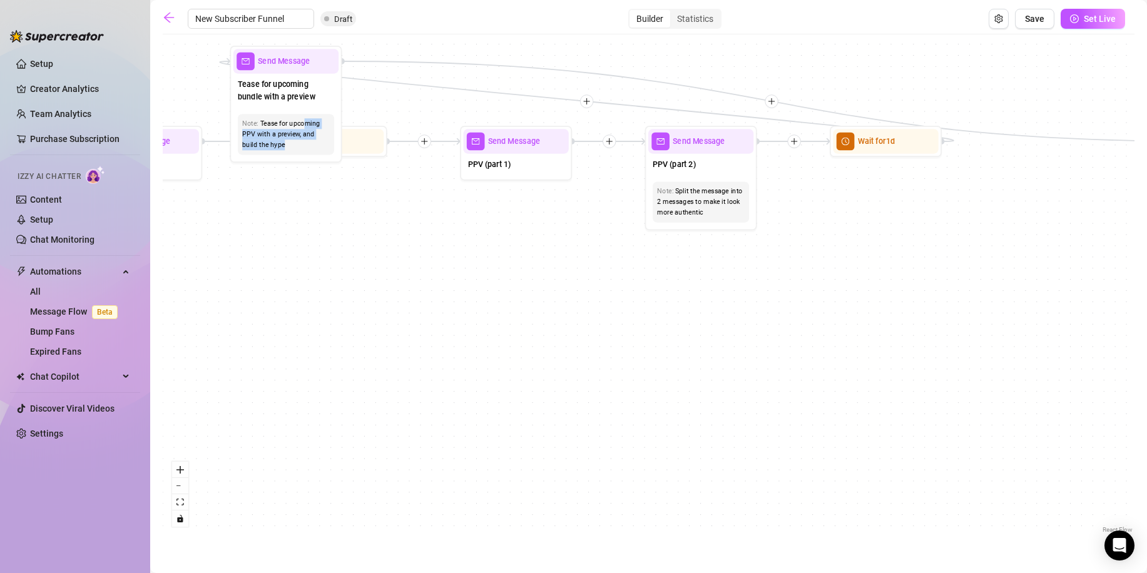
drag, startPoint x: 303, startPoint y: 127, endPoint x: 932, endPoint y: 160, distance: 629.6
click at [950, 155] on div "If True If True If True If False If False If False If True If False Merge Merge…" at bounding box center [649, 288] width 972 height 495
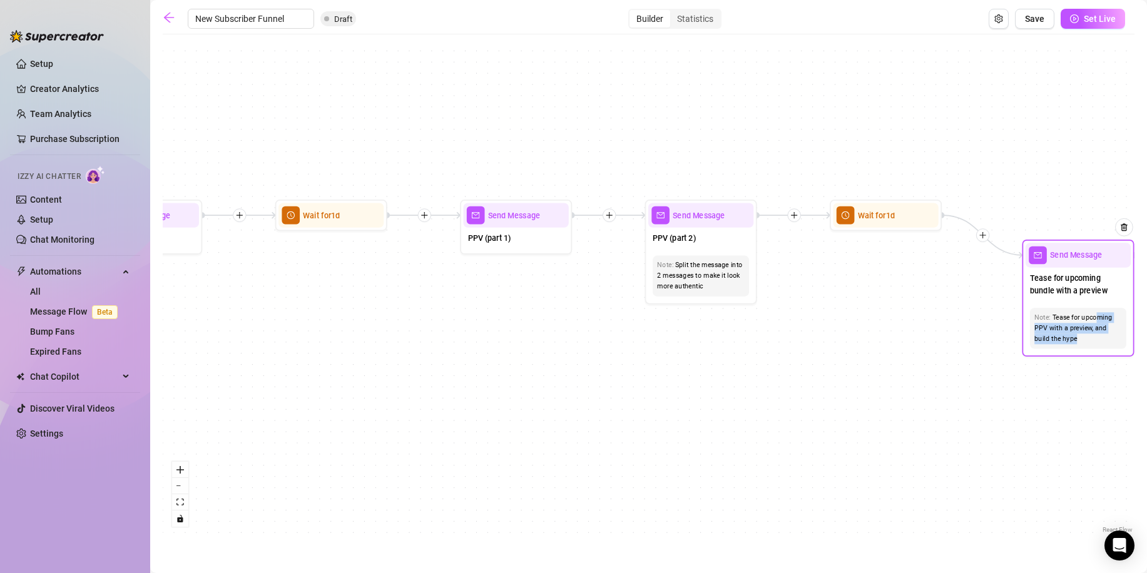
drag, startPoint x: 287, startPoint y: 74, endPoint x: 1080, endPoint y: 268, distance: 816.8
click at [1080, 268] on div "Tease for upcoming bundle with a preview" at bounding box center [1077, 286] width 105 height 36
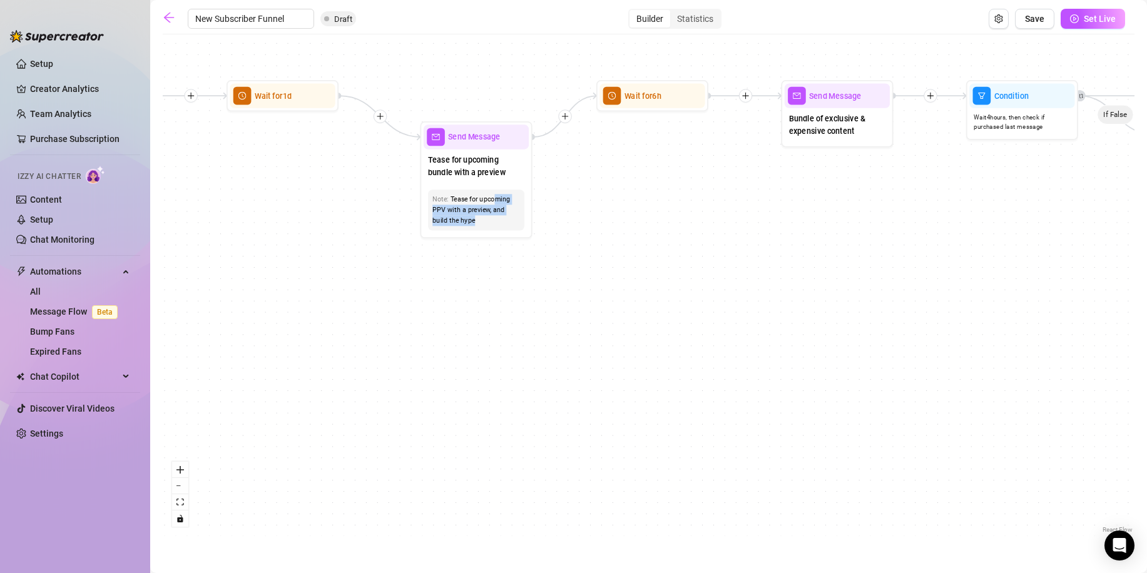
drag, startPoint x: 900, startPoint y: 368, endPoint x: 523, endPoint y: 220, distance: 404.5
click at [452, 204] on div "If True If True If True If False If False If False If True If False Merge Merge…" at bounding box center [649, 288] width 972 height 495
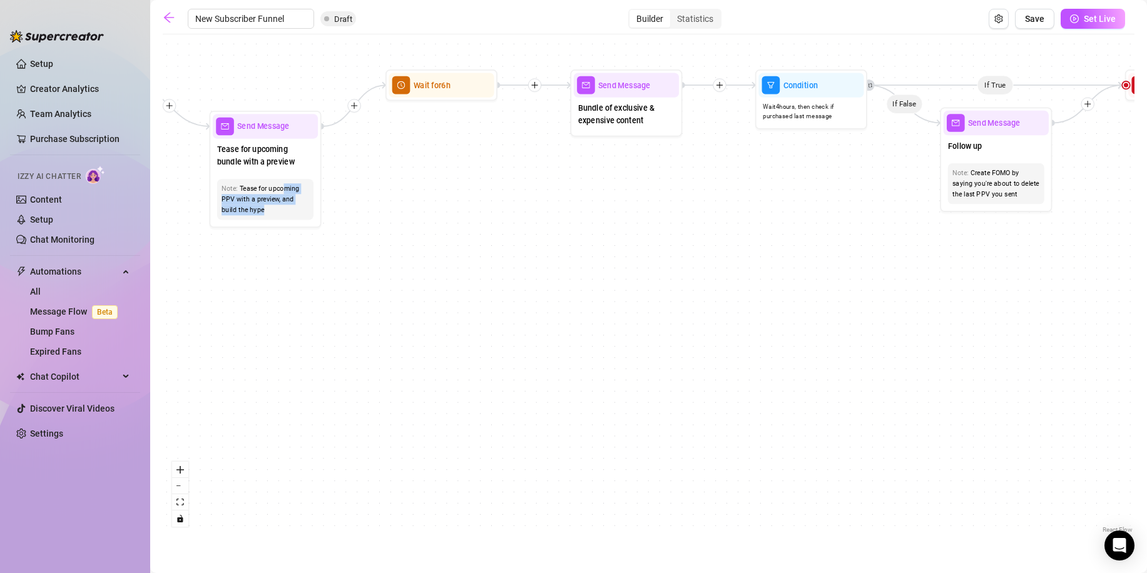
drag, startPoint x: 833, startPoint y: 233, endPoint x: 400, endPoint y: 262, distance: 433.2
click at [400, 262] on div "If True If True If True If False If False If False If True If False Merge Merge…" at bounding box center [649, 288] width 972 height 495
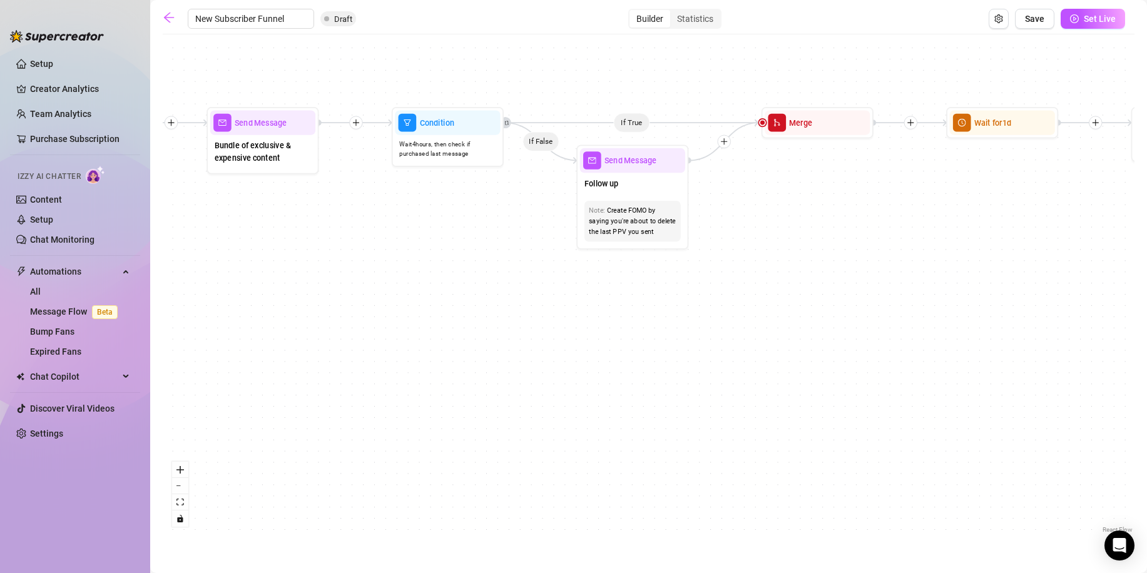
drag, startPoint x: 864, startPoint y: 240, endPoint x: 1054, endPoint y: 146, distance: 212.1
click at [565, 277] on div "If True If True If True If False If False If False If True If False Merge Merge…" at bounding box center [649, 288] width 972 height 495
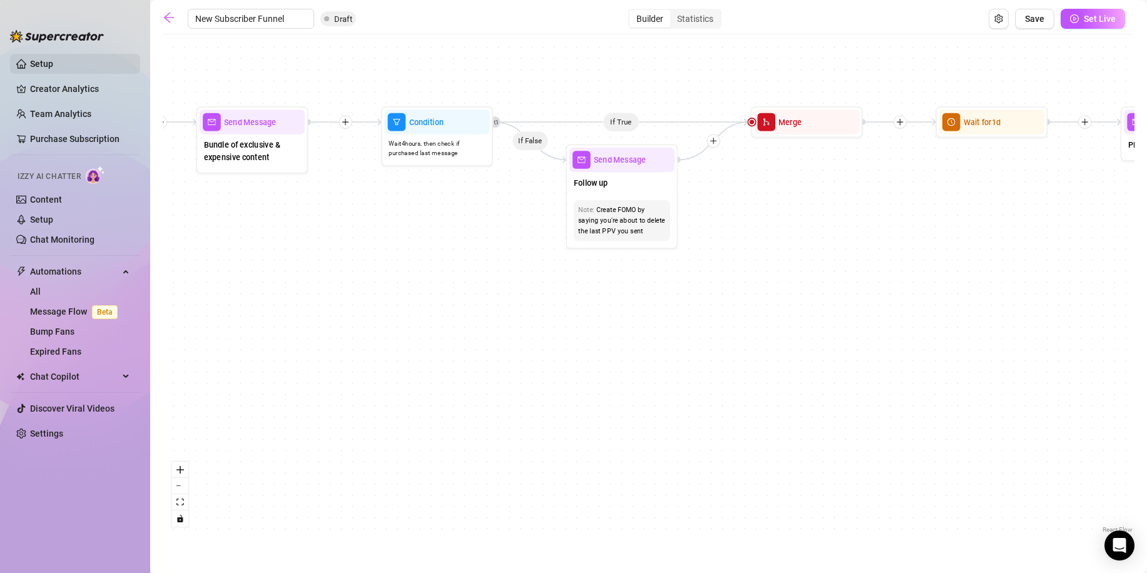
click at [53, 61] on link "Setup" at bounding box center [41, 64] width 23 height 10
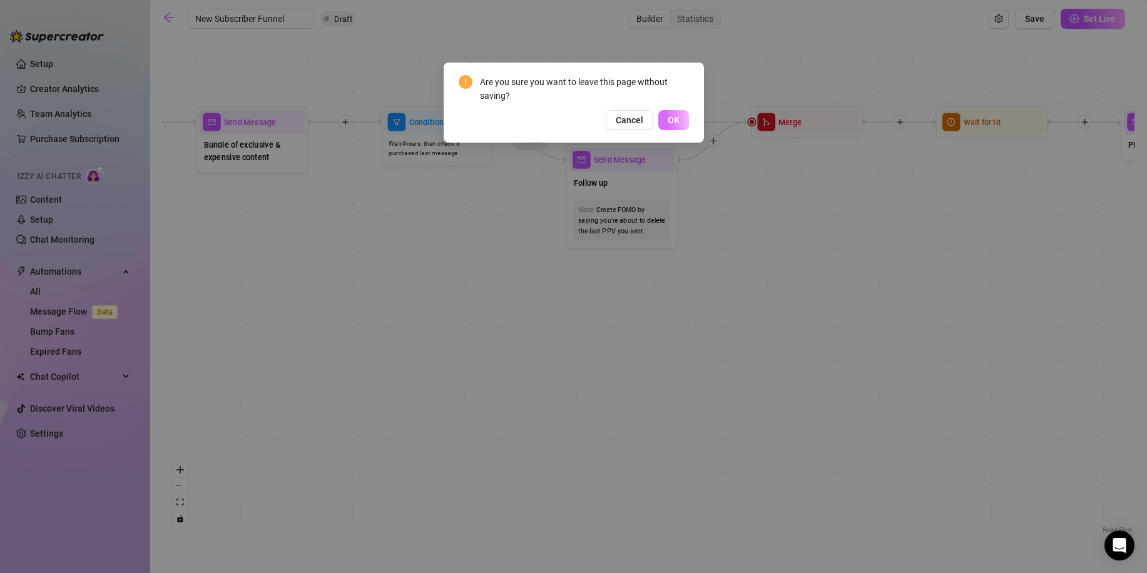
click at [681, 119] on button "OK" at bounding box center [673, 120] width 31 height 20
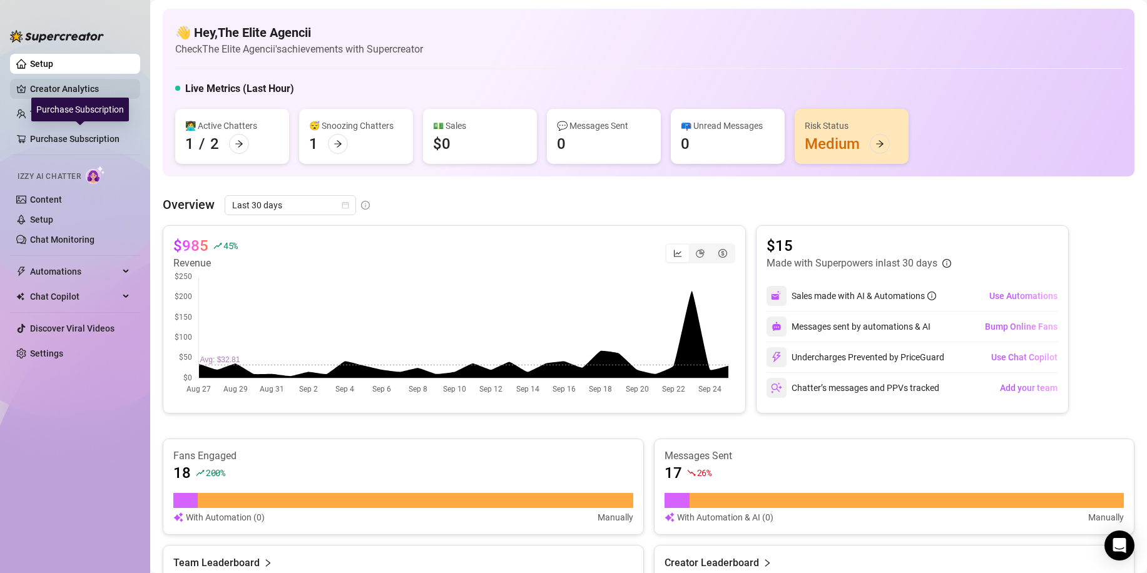
click at [88, 87] on link "Creator Analytics" at bounding box center [80, 89] width 100 height 20
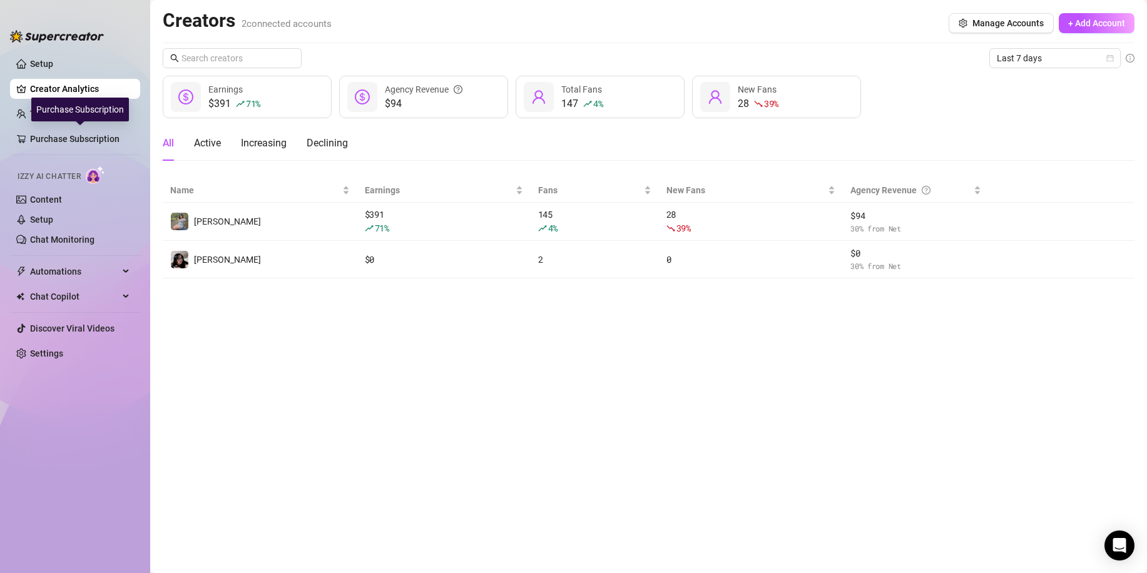
click at [74, 118] on div "Purchase Subscription" at bounding box center [80, 110] width 98 height 24
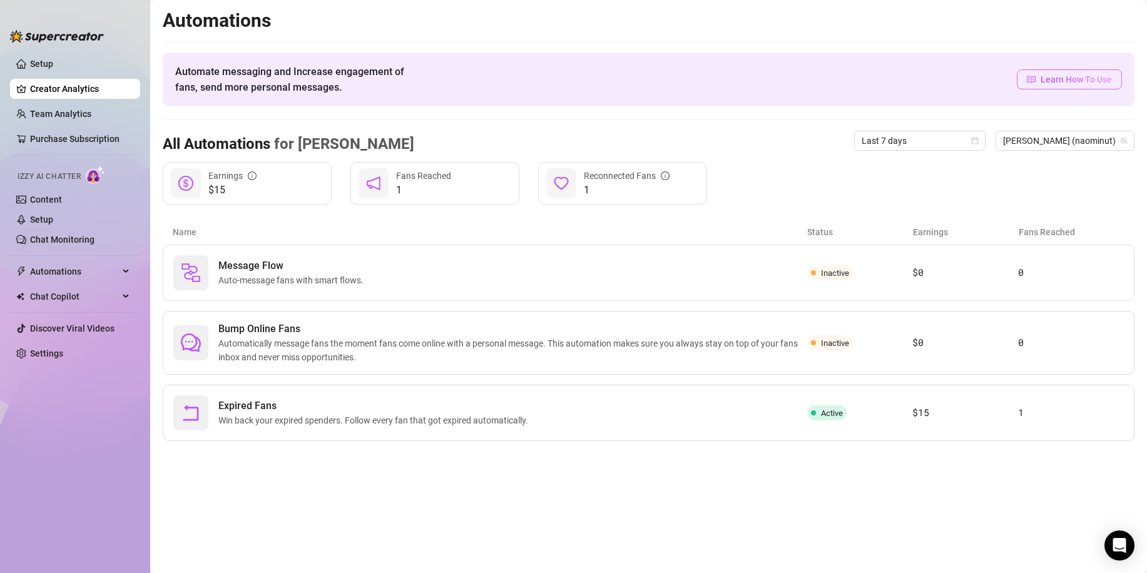
click at [1064, 81] on span "Learn How To Use" at bounding box center [1075, 80] width 71 height 14
click at [44, 66] on link "Setup" at bounding box center [41, 64] width 23 height 10
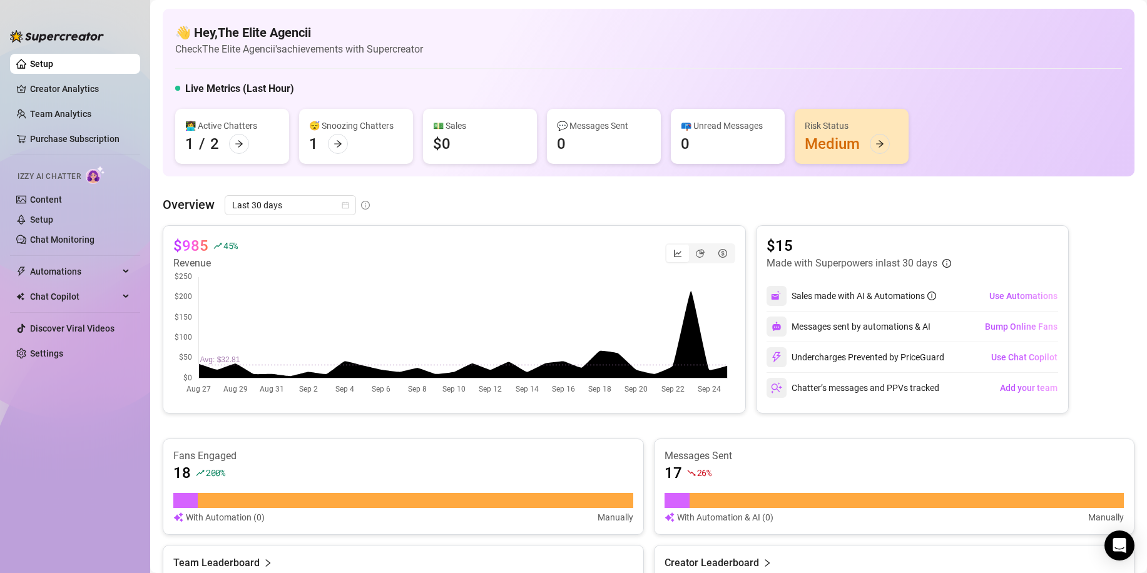
scroll to position [63, 0]
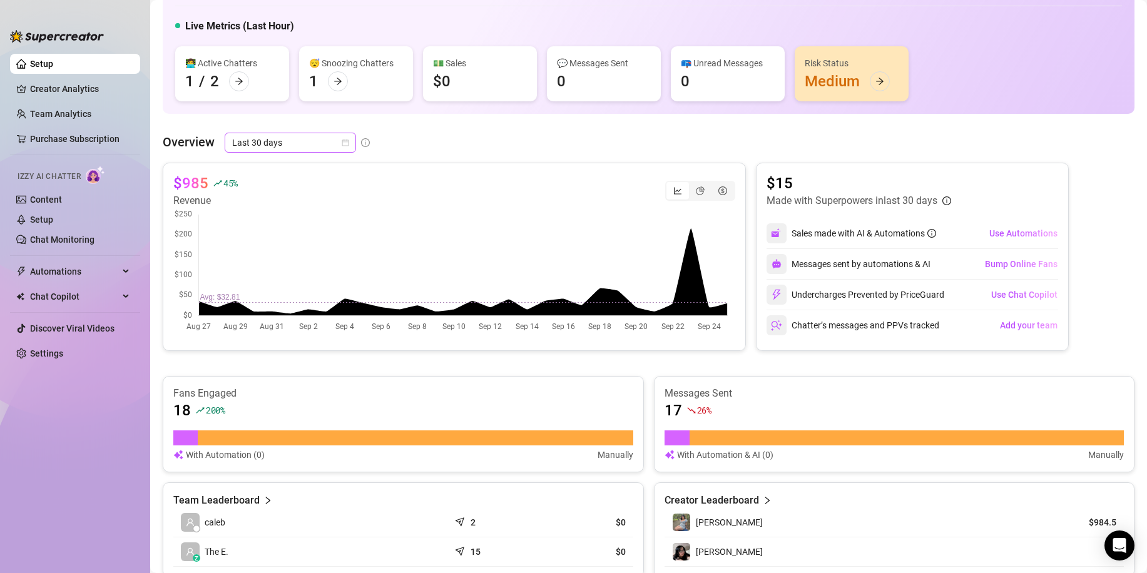
click at [278, 146] on span "Last 30 days" at bounding box center [290, 142] width 116 height 19
click at [287, 170] on div "Last 24 hours" at bounding box center [289, 168] width 111 height 14
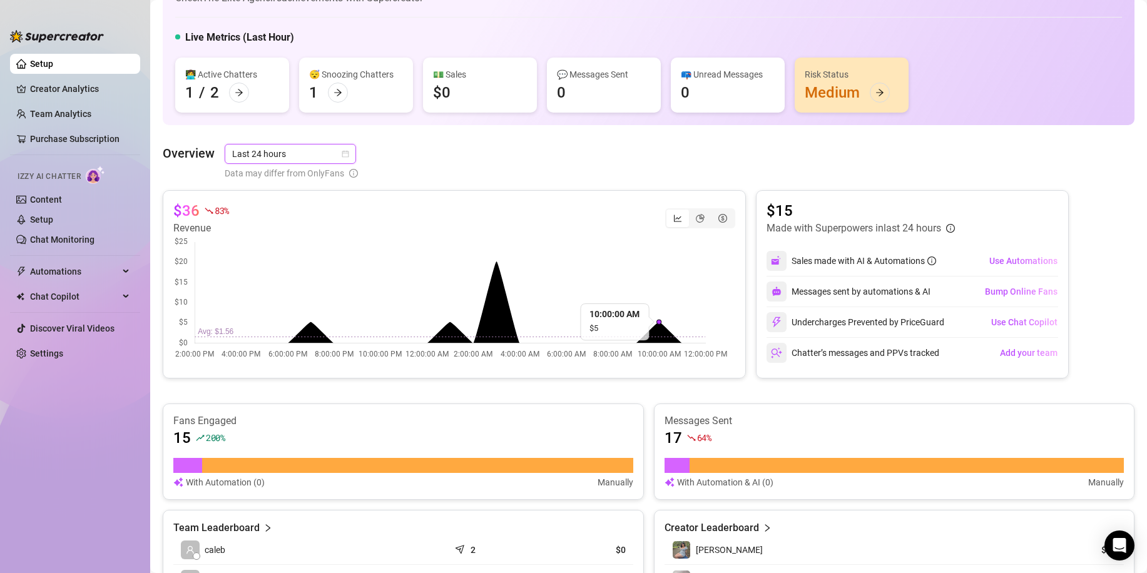
scroll to position [35, 0]
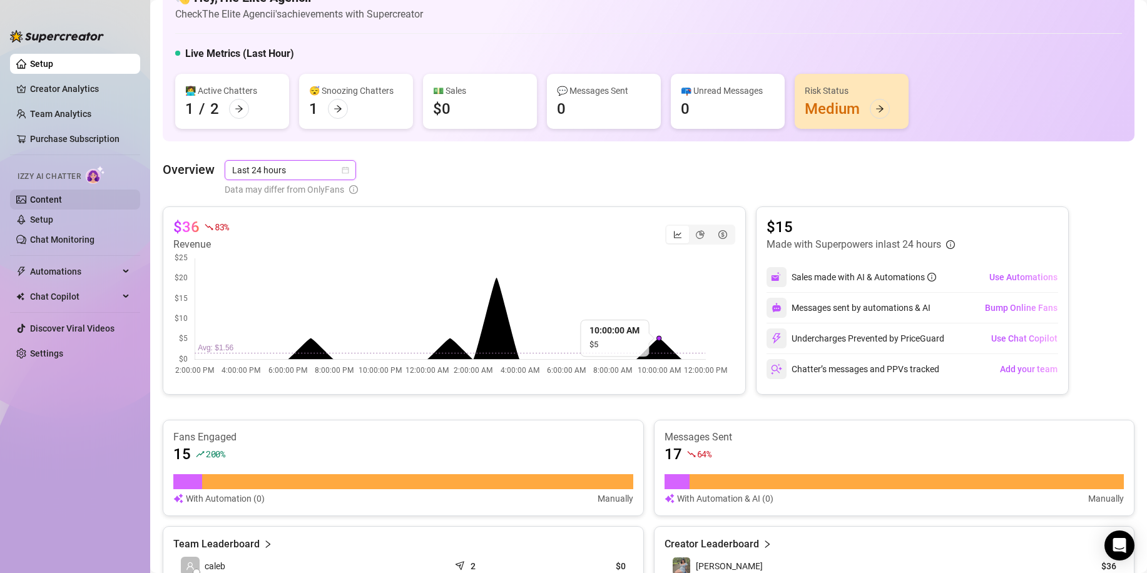
click at [54, 195] on link "Content" at bounding box center [46, 200] width 32 height 10
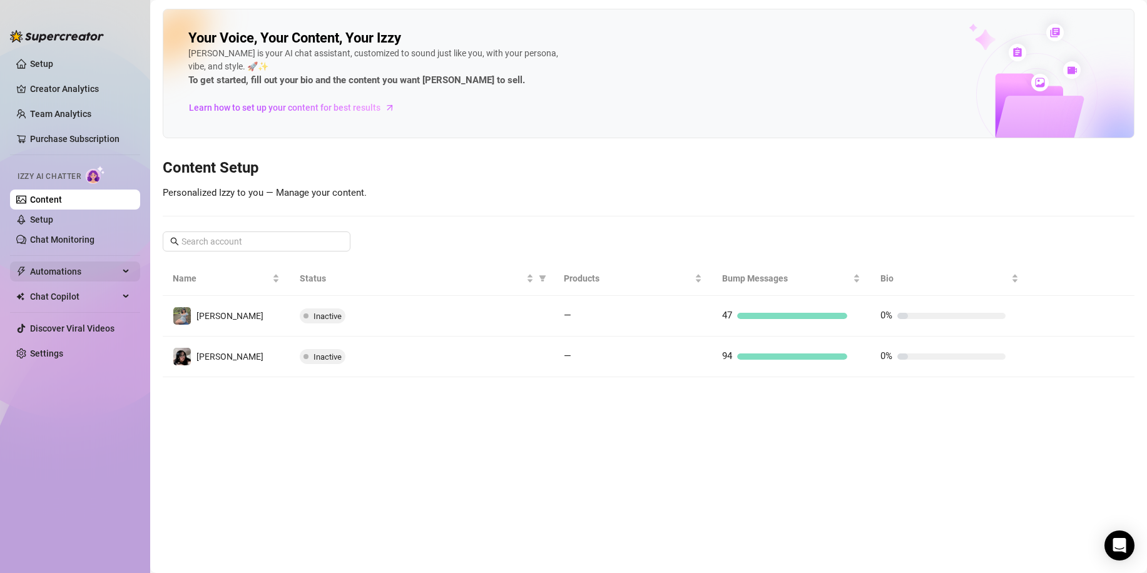
click at [126, 274] on div "Automations" at bounding box center [75, 272] width 130 height 20
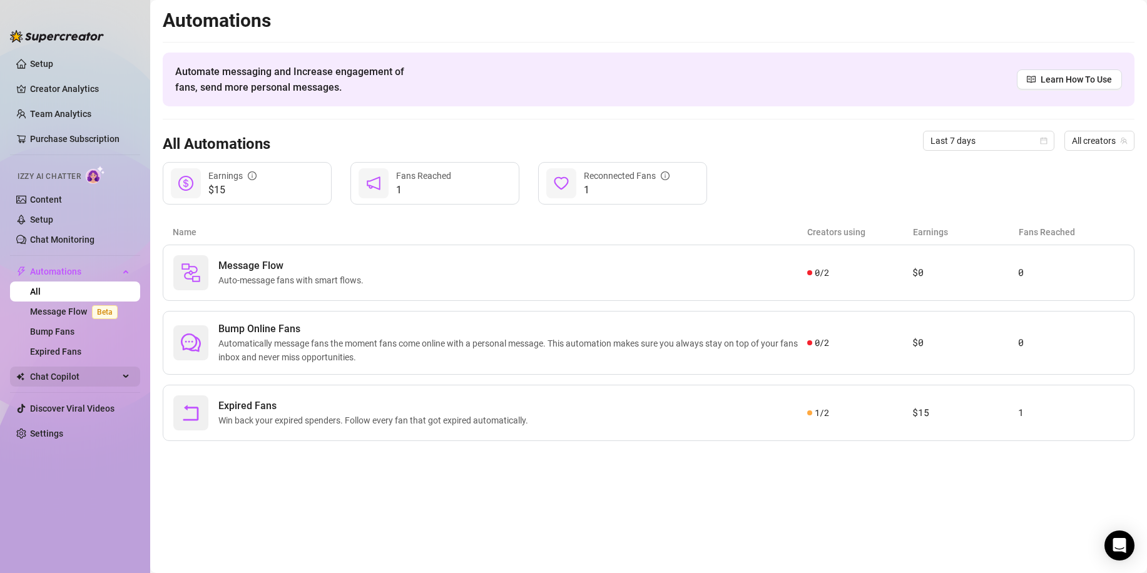
click at [98, 374] on span "Chat Copilot" at bounding box center [74, 377] width 89 height 20
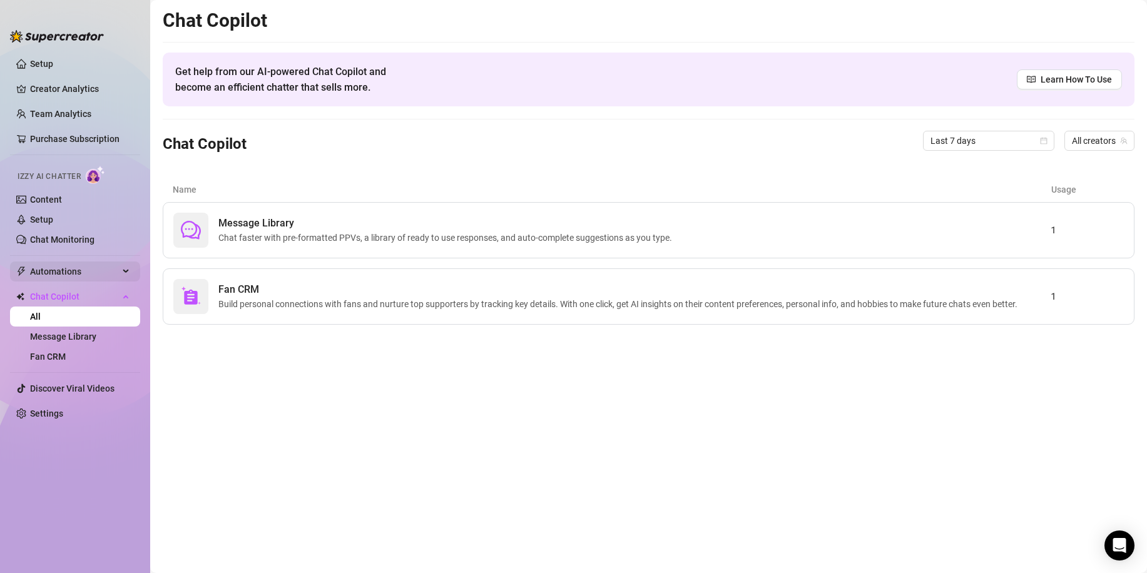
click at [111, 265] on span "Automations" at bounding box center [74, 272] width 89 height 20
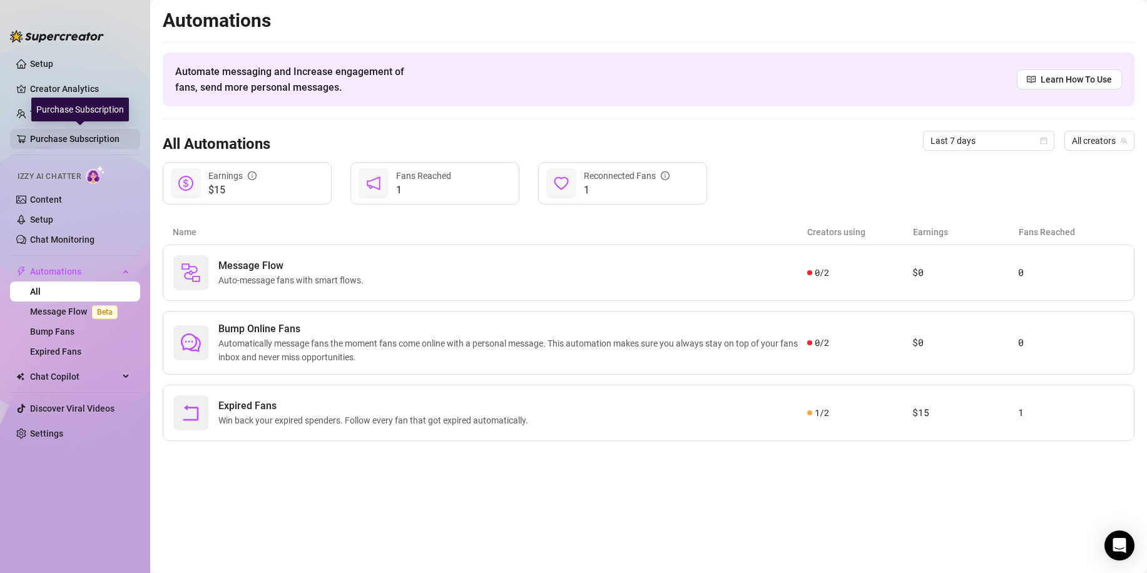
click at [63, 136] on link "Purchase Subscription" at bounding box center [80, 139] width 100 height 20
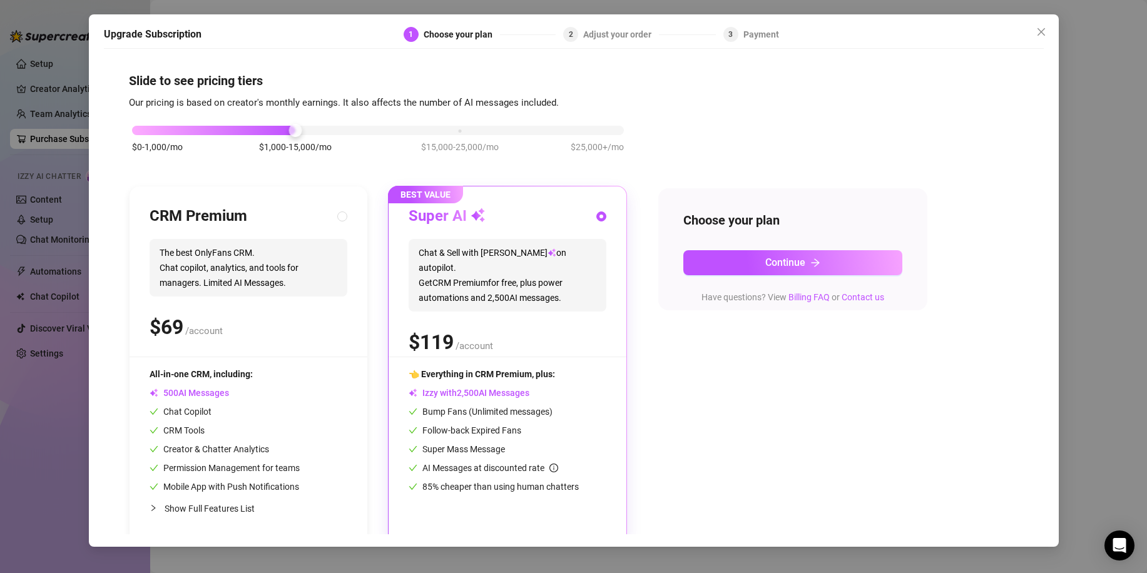
scroll to position [10, 0]
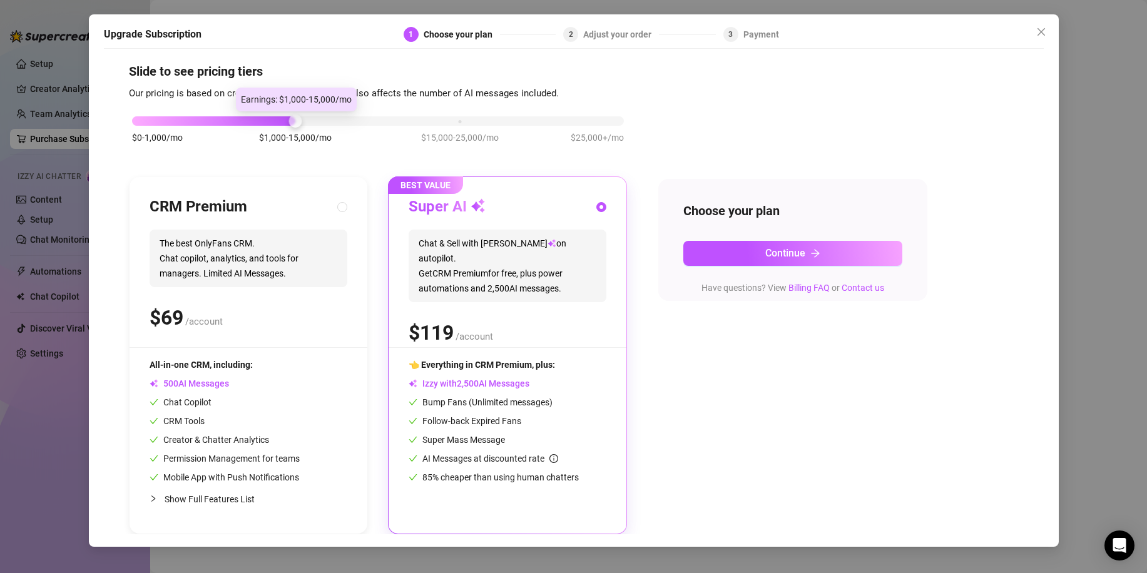
drag, startPoint x: 288, startPoint y: 121, endPoint x: 205, endPoint y: 119, distance: 83.2
click at [205, 119] on div "$0-1,000/mo $1,000-15,000/mo $15,000-25,000/mo $25,000+/mo" at bounding box center [378, 118] width 492 height 8
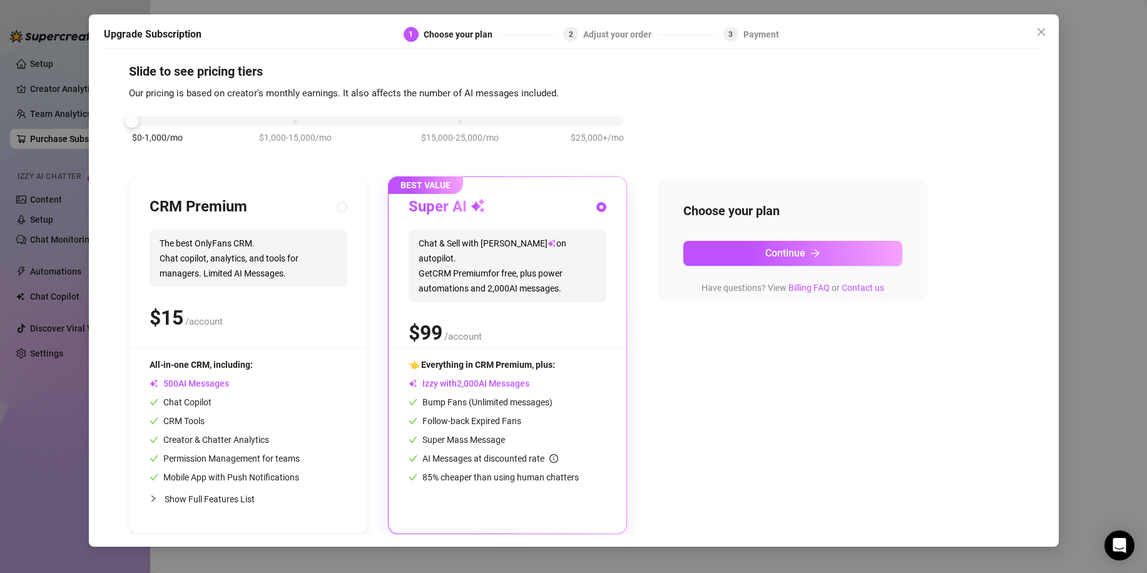
click at [205, 119] on div at bounding box center [378, 120] width 492 height 9
click at [155, 499] on icon "collapsed" at bounding box center [154, 499] width 8 height 8
radio input "true"
radio input "false"
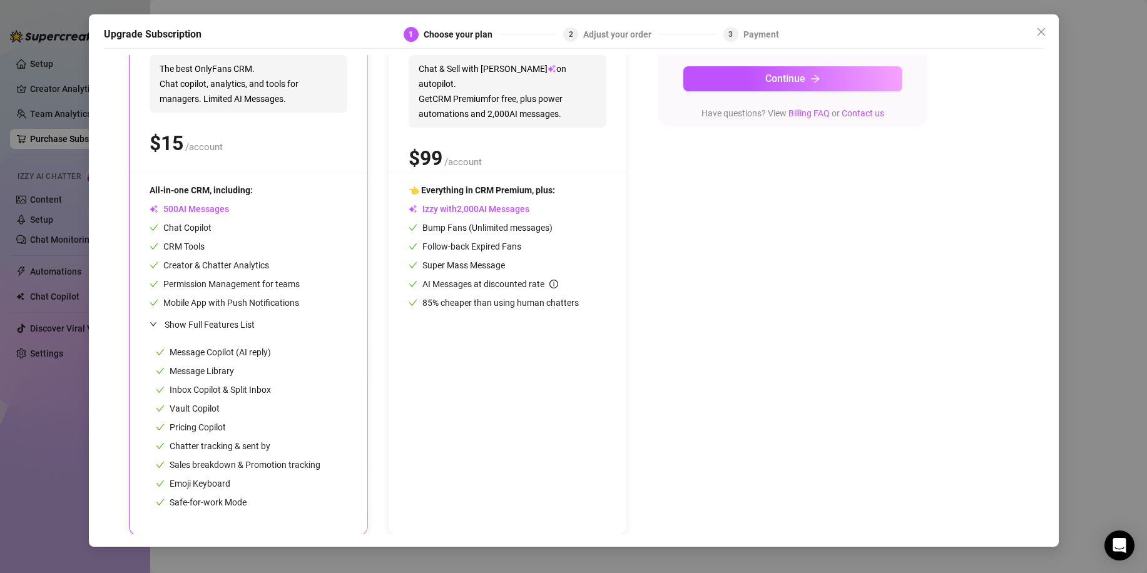
scroll to position [186, 0]
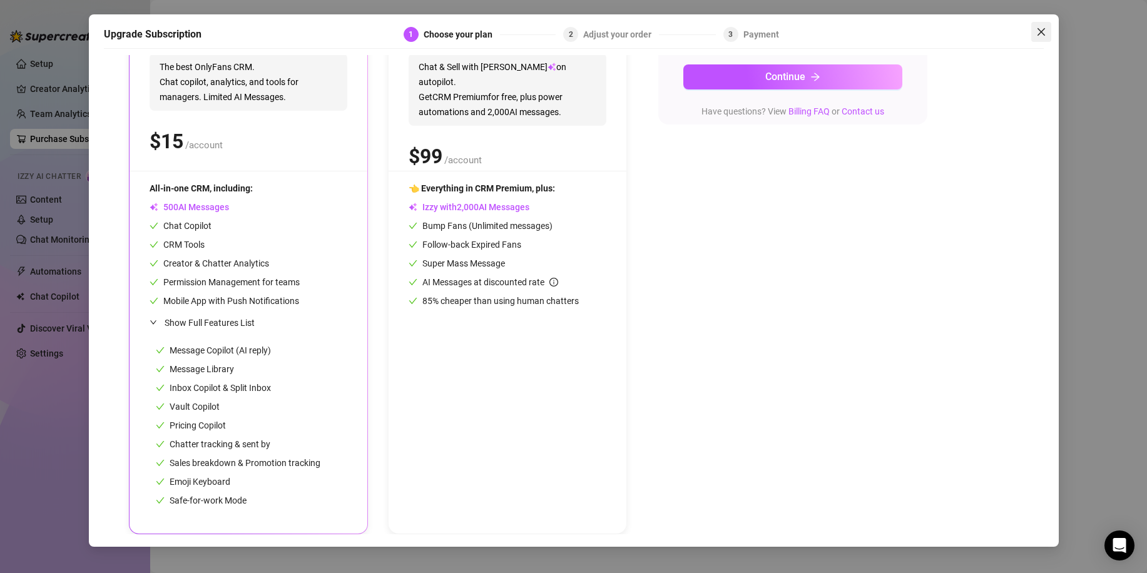
click at [1040, 33] on icon "close" at bounding box center [1041, 32] width 8 height 8
